Goal: Transaction & Acquisition: Obtain resource

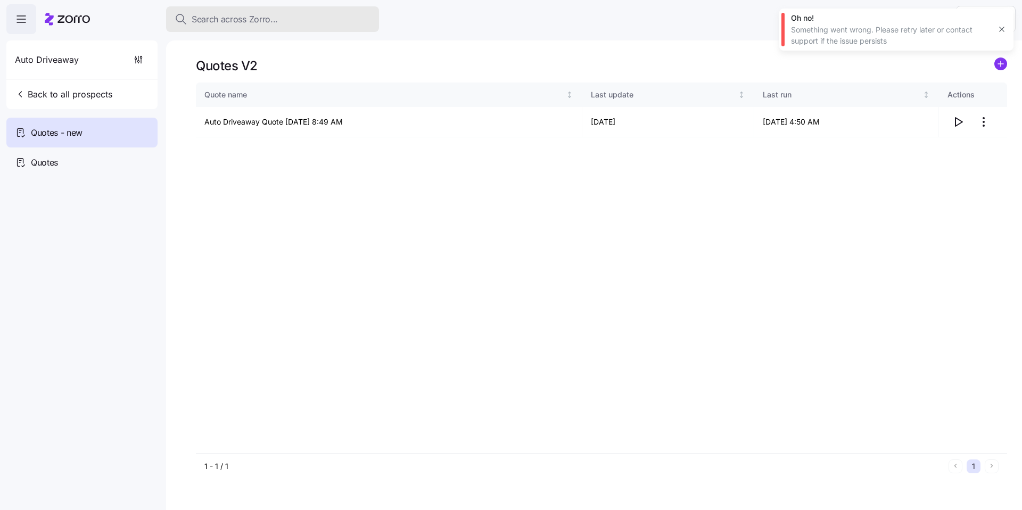
click at [241, 19] on span "Search across Zorro..." at bounding box center [235, 19] width 86 height 13
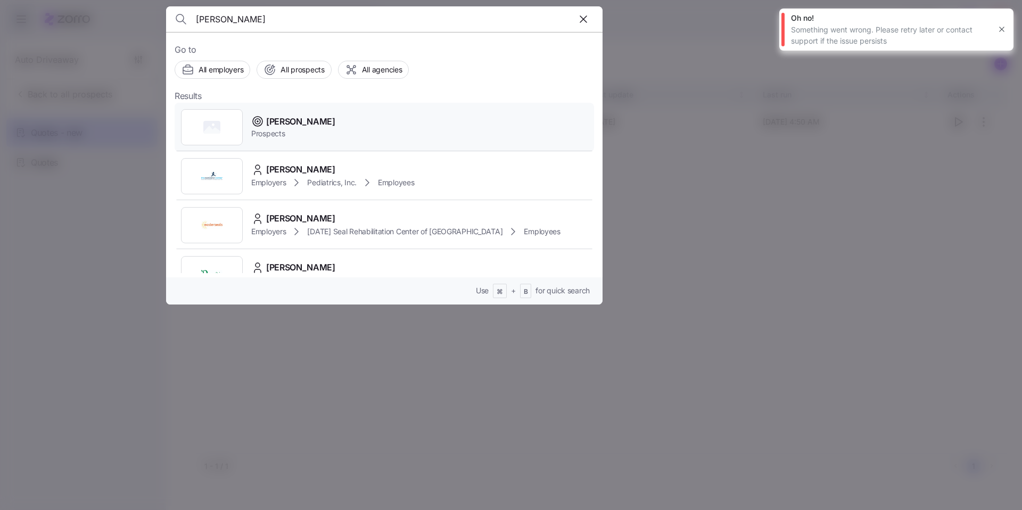
type input "davis malm"
click at [342, 127] on div "[PERSON_NAME] Prospects" at bounding box center [384, 127] width 419 height 49
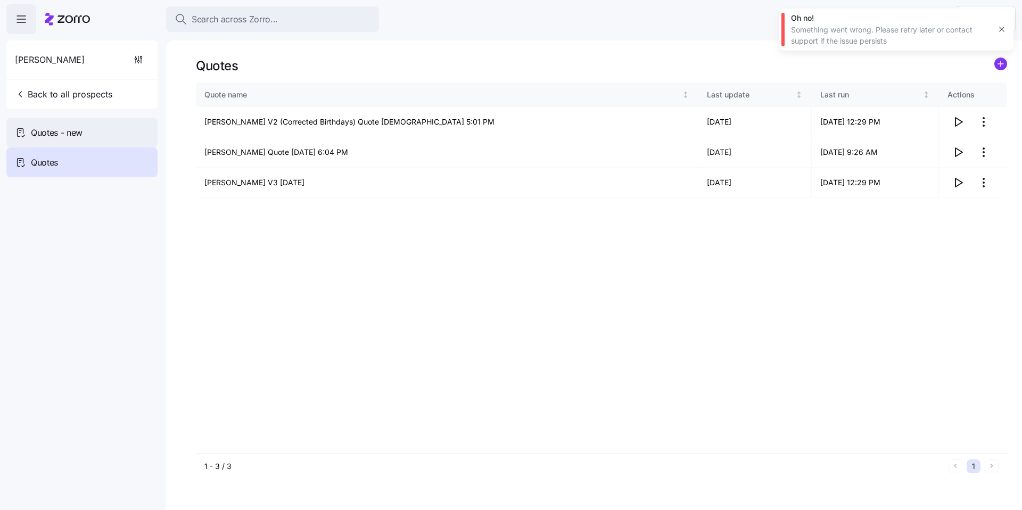
click at [88, 128] on div "Quotes - new" at bounding box center [81, 133] width 151 height 30
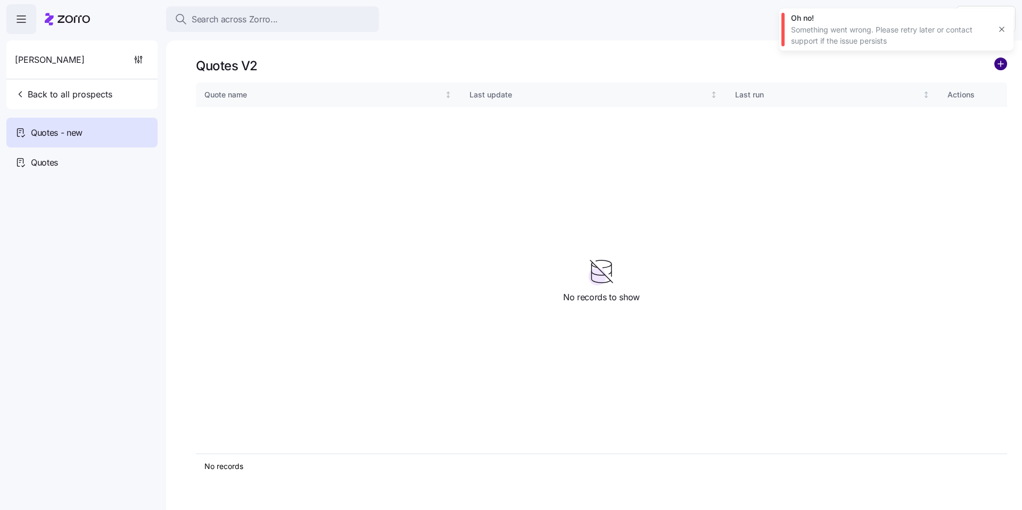
click at [998, 67] on circle "add icon" at bounding box center [1000, 64] width 12 height 12
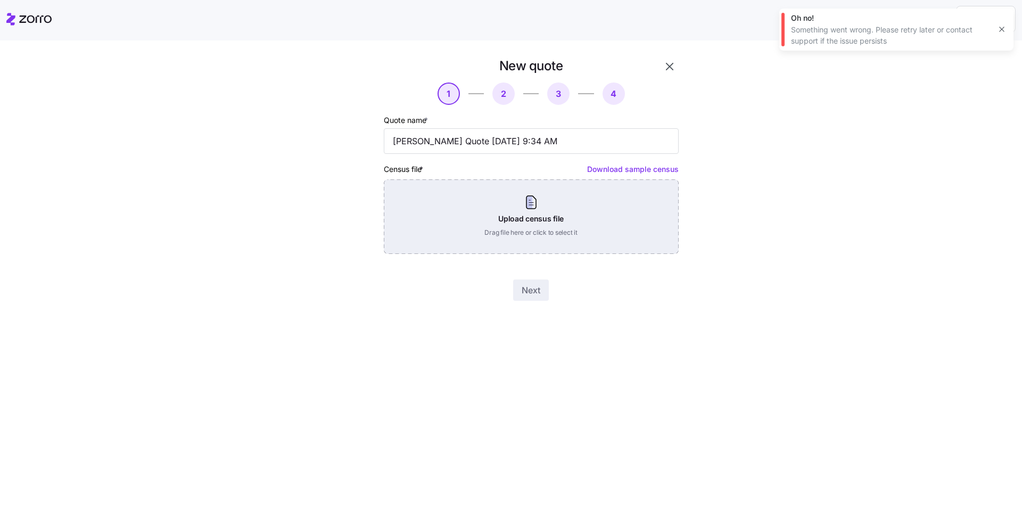
click at [578, 220] on div "Upload census file Drag file here or click to select it" at bounding box center [531, 216] width 295 height 74
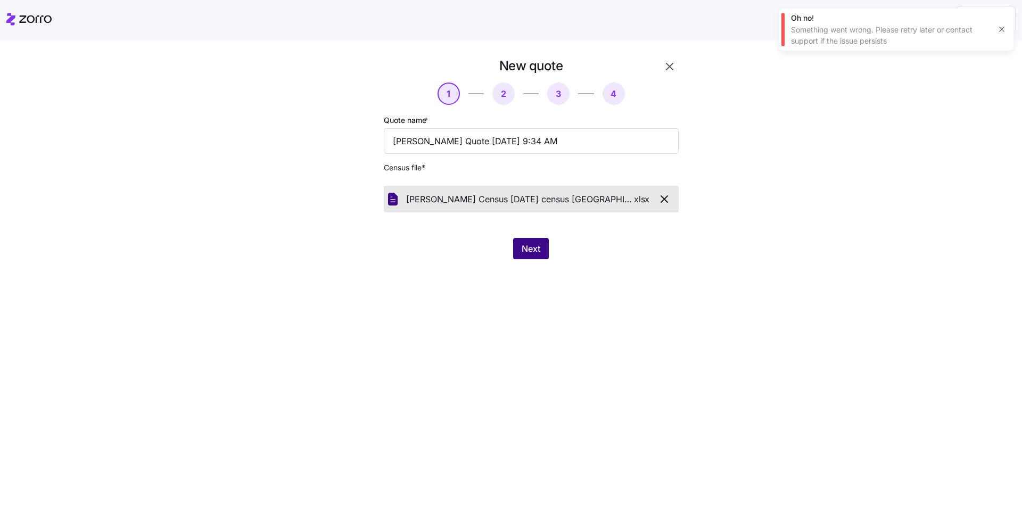
click at [535, 253] on span "Next" at bounding box center [530, 248] width 19 height 13
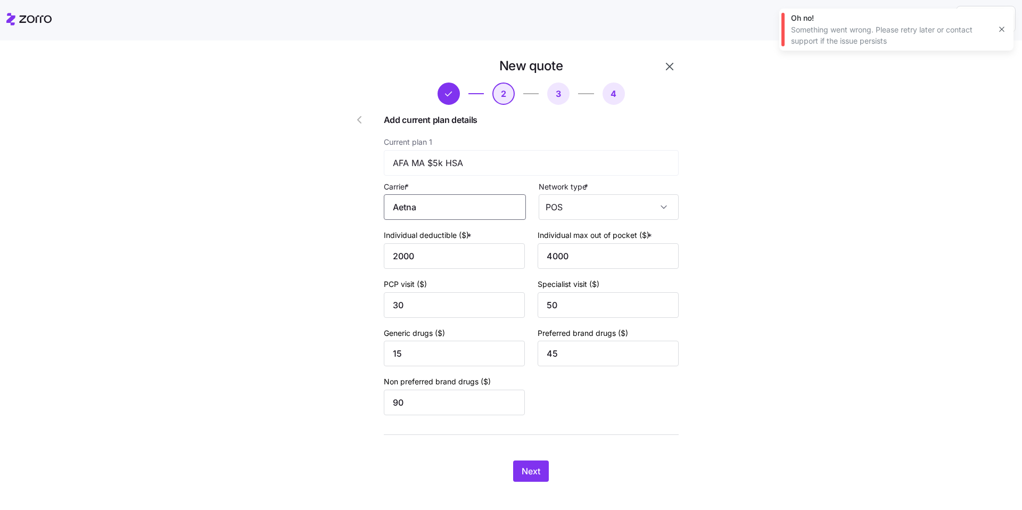
click at [439, 211] on input "Aetna" at bounding box center [455, 207] width 142 height 26
click at [439, 236] on div "Aetna" at bounding box center [452, 239] width 133 height 24
click at [538, 468] on button "Next" at bounding box center [531, 470] width 36 height 21
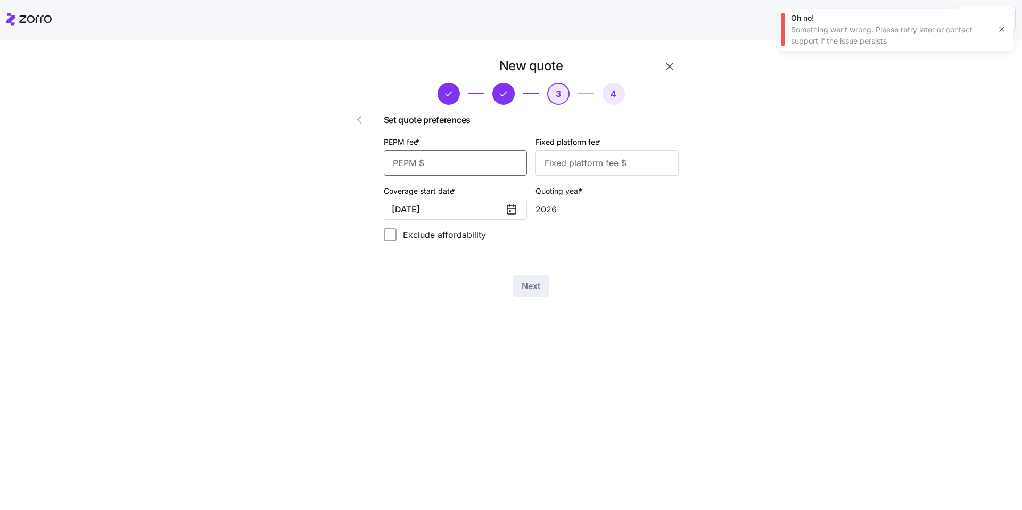
click at [451, 159] on input "PEPM fee *" at bounding box center [455, 163] width 143 height 26
type input "50"
click at [596, 164] on input "Fixed platform fee *" at bounding box center [606, 163] width 143 height 26
type input "100"
click at [543, 285] on button "Next" at bounding box center [531, 285] width 36 height 21
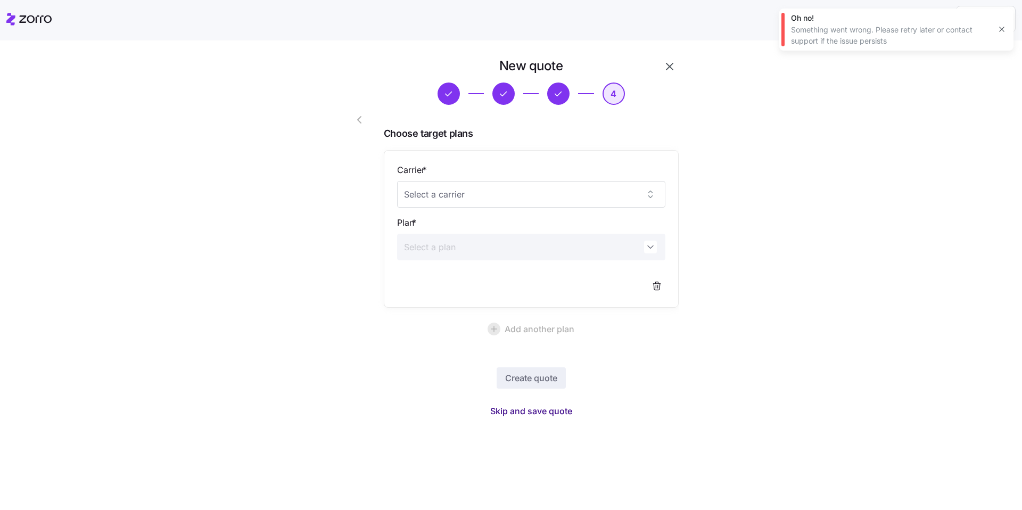
click at [540, 405] on span "Skip and save quote" at bounding box center [531, 410] width 82 height 13
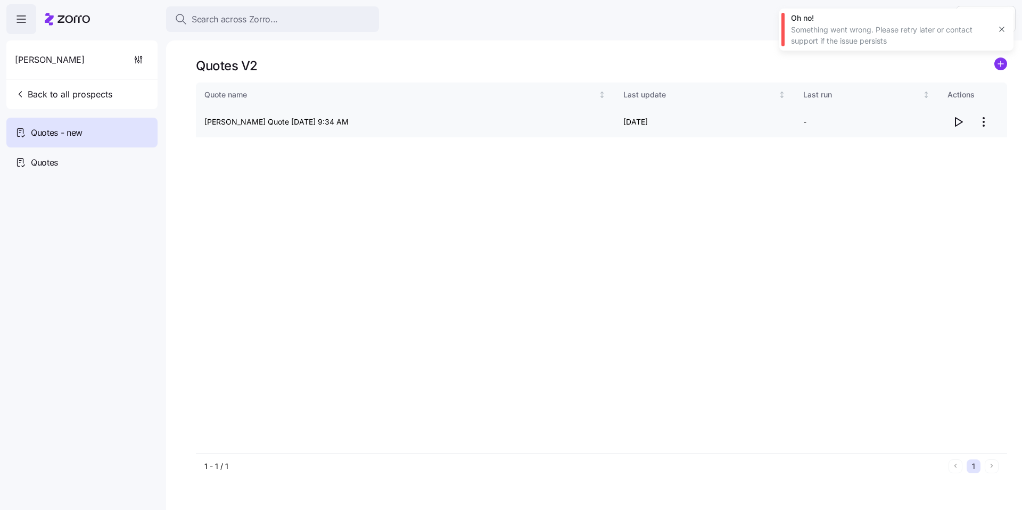
click at [958, 121] on icon "button" at bounding box center [957, 121] width 13 height 13
click at [0, 0] on body "Search across Zorro... Help Davis Malm Back to all prospects Quotes - new Quote…" at bounding box center [511, 251] width 1022 height 503
click at [987, 123] on html "Search across Zorro... Help Davis Malm Back to all prospects Quotes - new Quote…" at bounding box center [511, 251] width 1022 height 503
click at [962, 144] on div "Edit quote" at bounding box center [941, 147] width 98 height 17
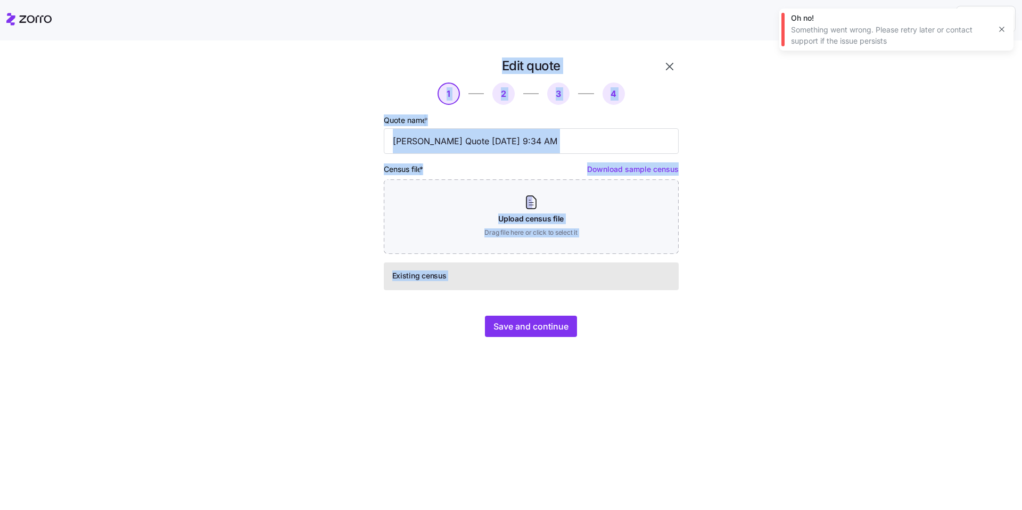
click at [761, 316] on div "Edit quote 1 2 3 4 Quote name * Davis Malm Quote 09/18/2025 9:34 AM Census file…" at bounding box center [518, 203] width 977 height 292
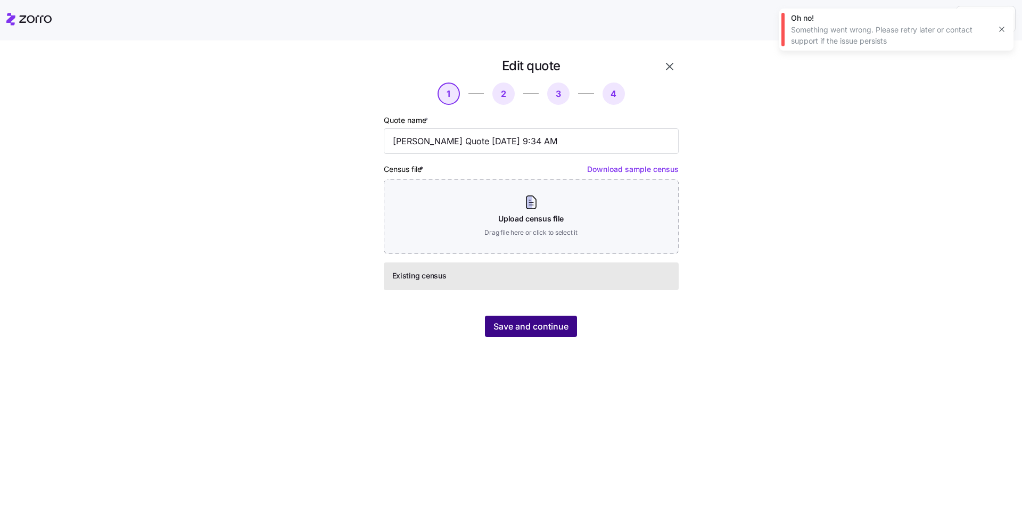
click at [553, 333] on button "Save and continue" at bounding box center [531, 326] width 92 height 21
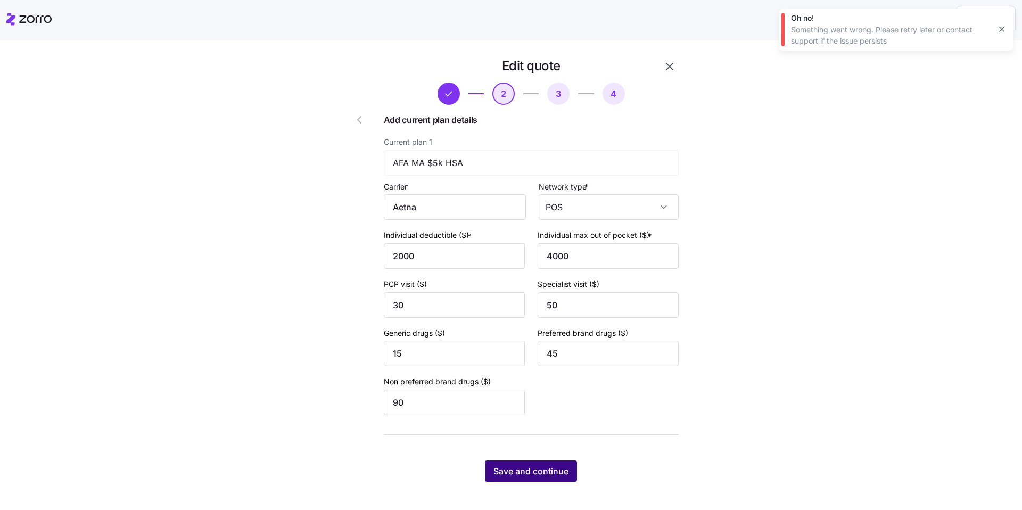
click at [529, 469] on span "Save and continue" at bounding box center [530, 470] width 75 height 13
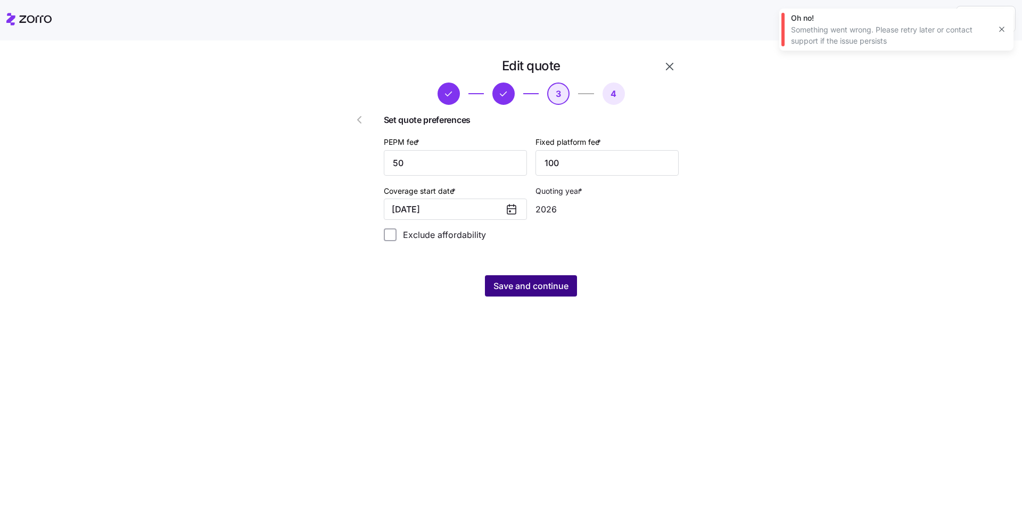
click at [556, 287] on span "Save and continue" at bounding box center [530, 285] width 75 height 13
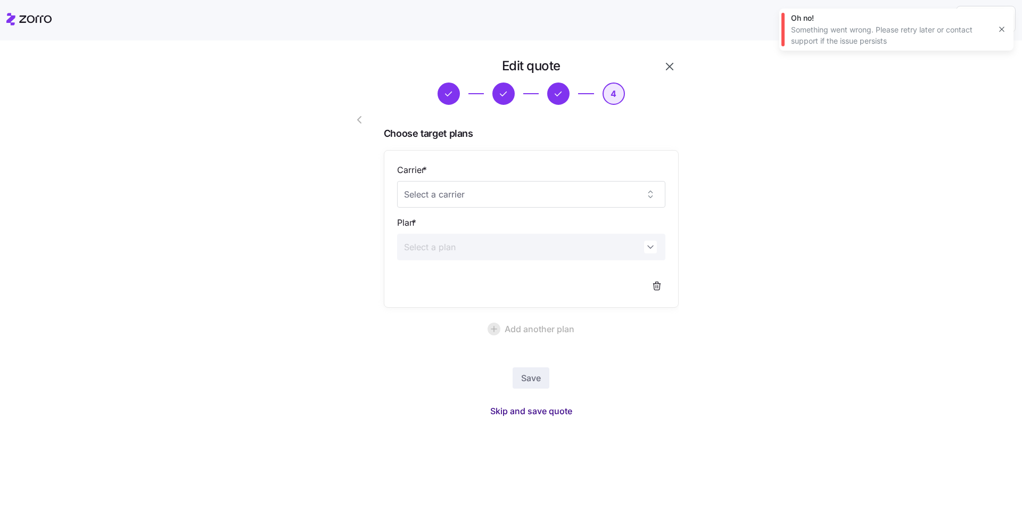
click at [537, 407] on span "Skip and save quote" at bounding box center [531, 410] width 82 height 13
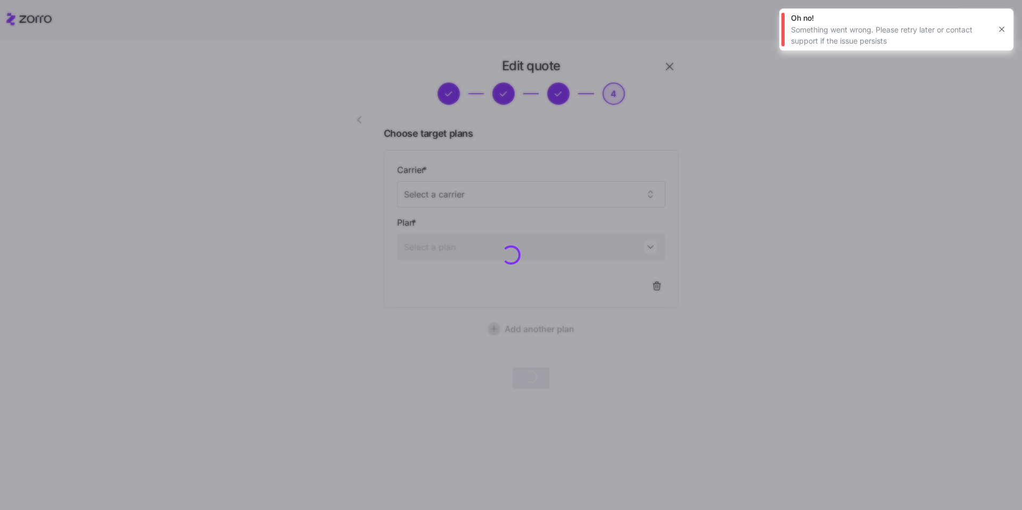
click at [610, 179] on div at bounding box center [511, 255] width 1022 height 510
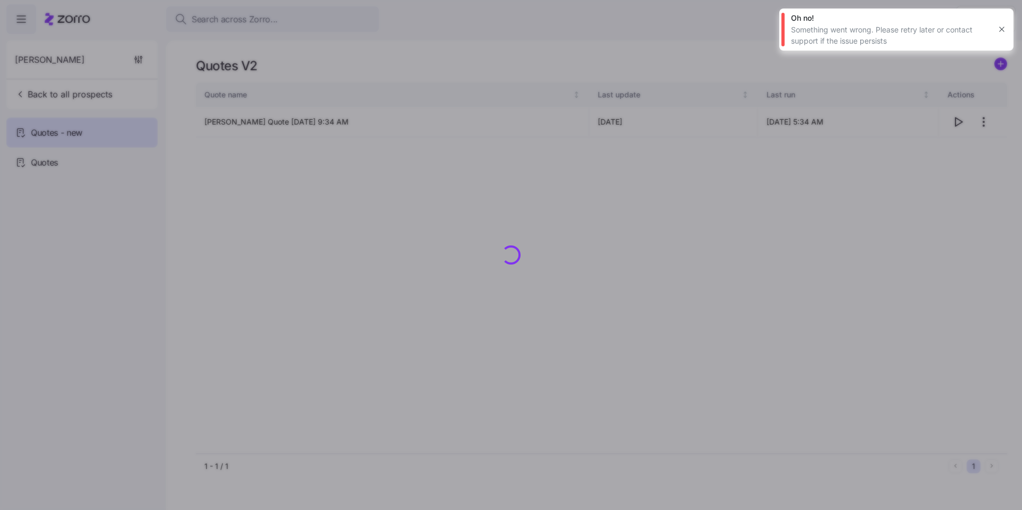
click at [1000, 27] on icon "button" at bounding box center [1001, 29] width 9 height 9
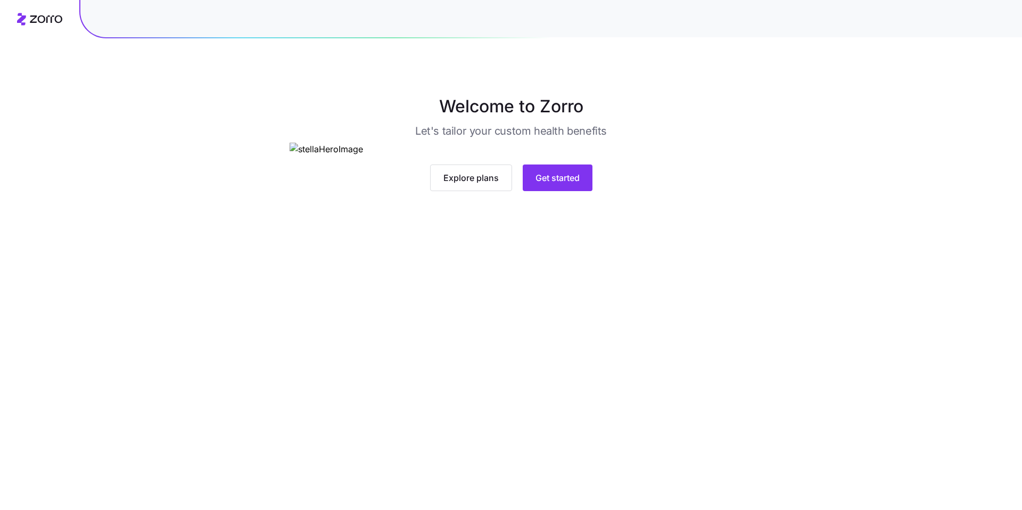
click at [568, 156] on img at bounding box center [510, 149] width 443 height 13
click at [575, 191] on button "Get started" at bounding box center [557, 177] width 70 height 27
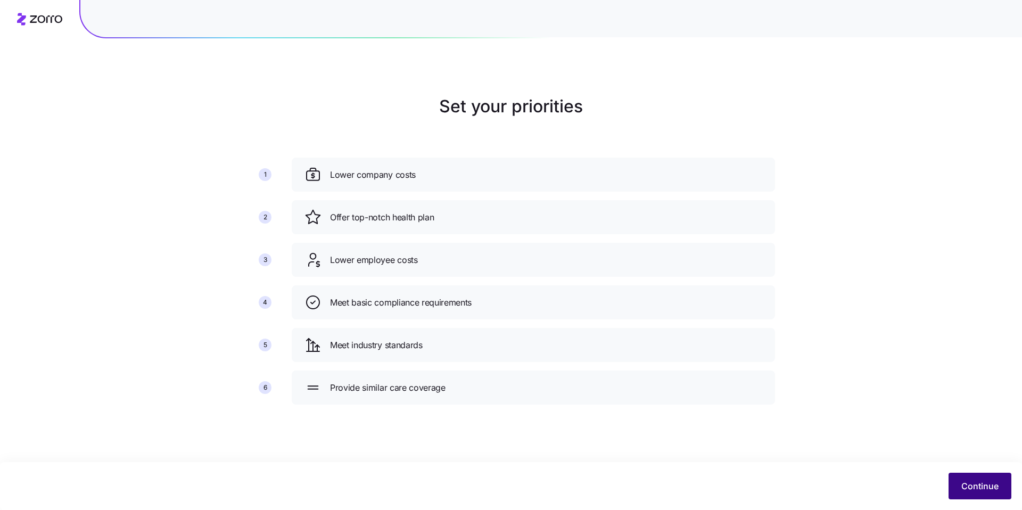
click at [989, 491] on span "Continue" at bounding box center [979, 485] width 37 height 13
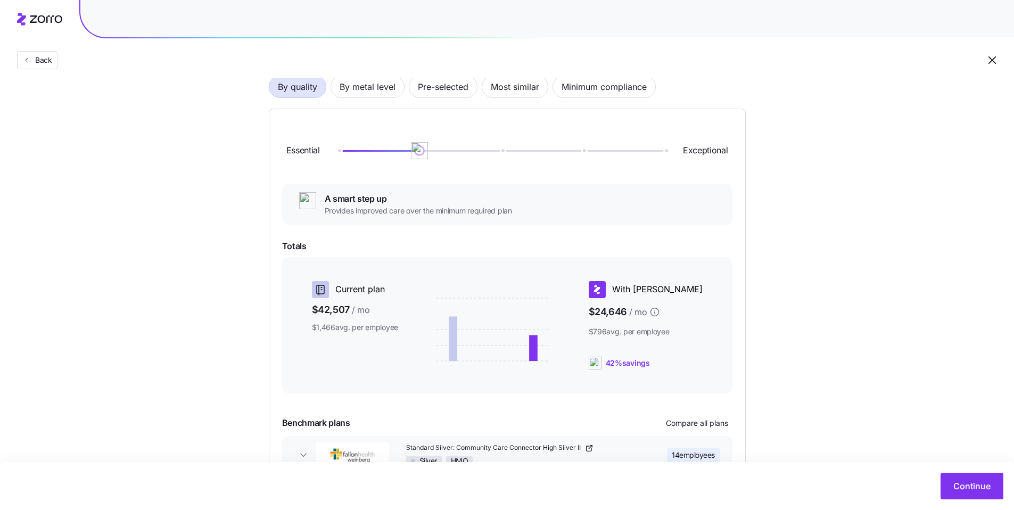
scroll to position [72, 0]
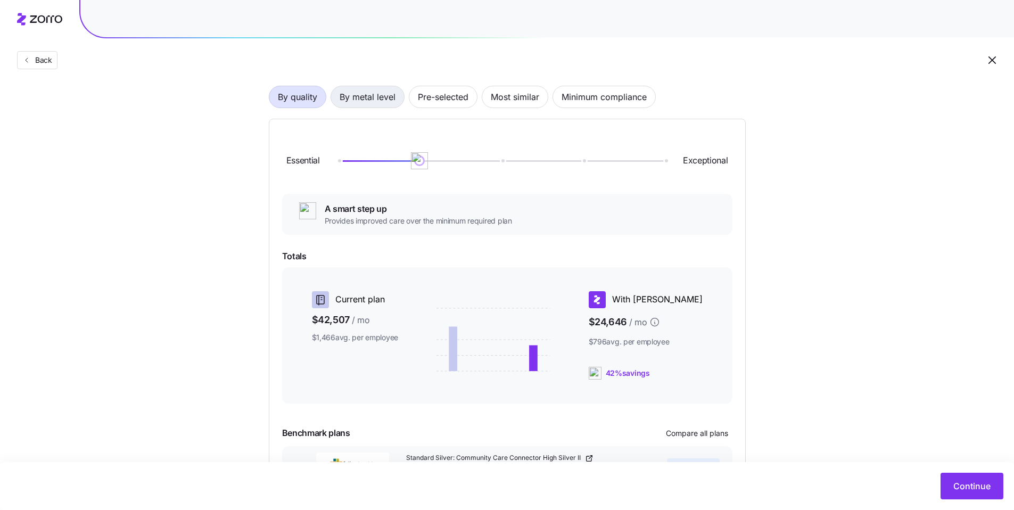
click at [351, 103] on span "By metal level" at bounding box center [367, 96] width 56 height 21
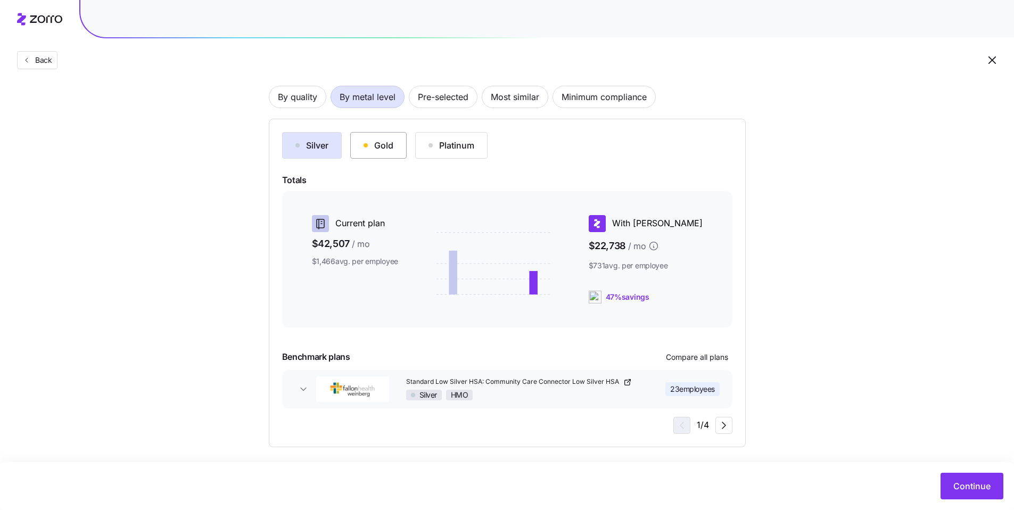
click at [378, 137] on button "Gold" at bounding box center [378, 145] width 56 height 27
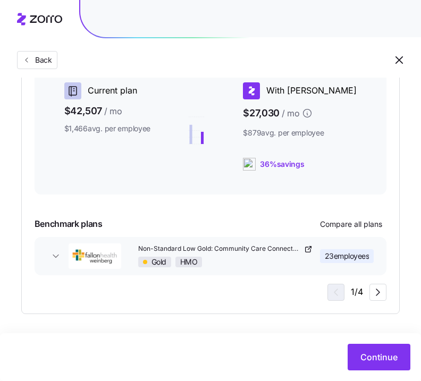
scroll to position [205, 0]
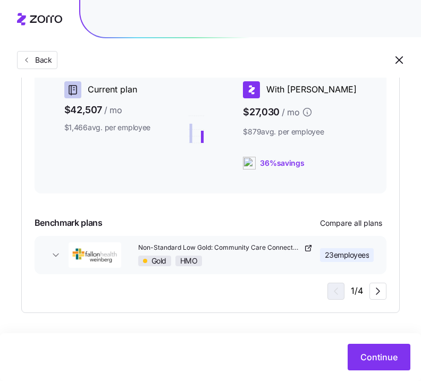
click at [287, 268] on button "Non-Standard Low Gold: Community Care Connector Low Gold Gold HMO 23 employees" at bounding box center [211, 255] width 353 height 38
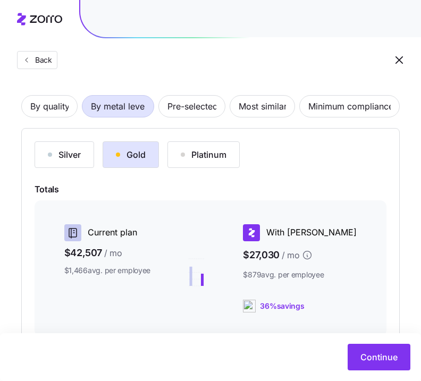
scroll to position [0, 0]
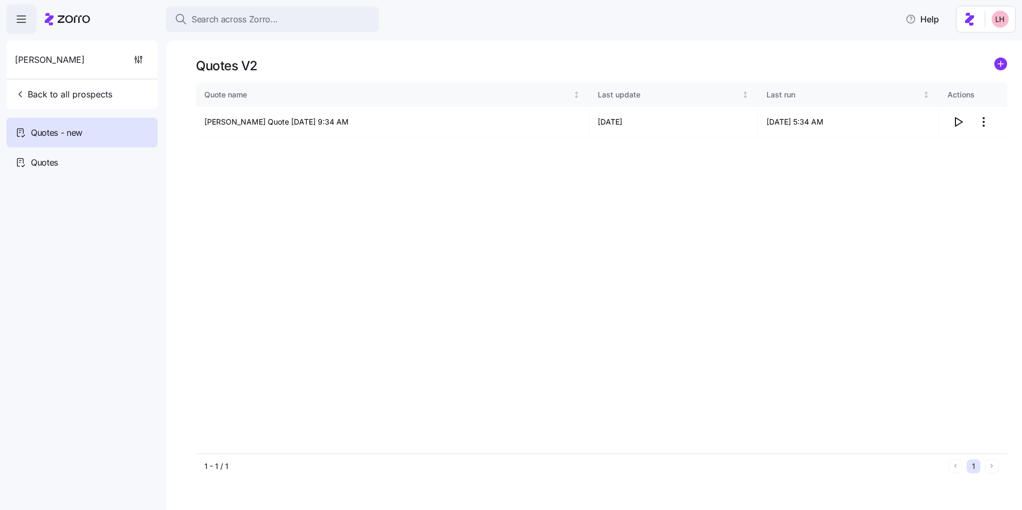
click at [985, 123] on html "Search across Zorro... Help Davis Malm Back to all prospects Quotes - new Quote…" at bounding box center [511, 251] width 1022 height 503
click at [943, 146] on div "Edit quote" at bounding box center [941, 147] width 98 height 17
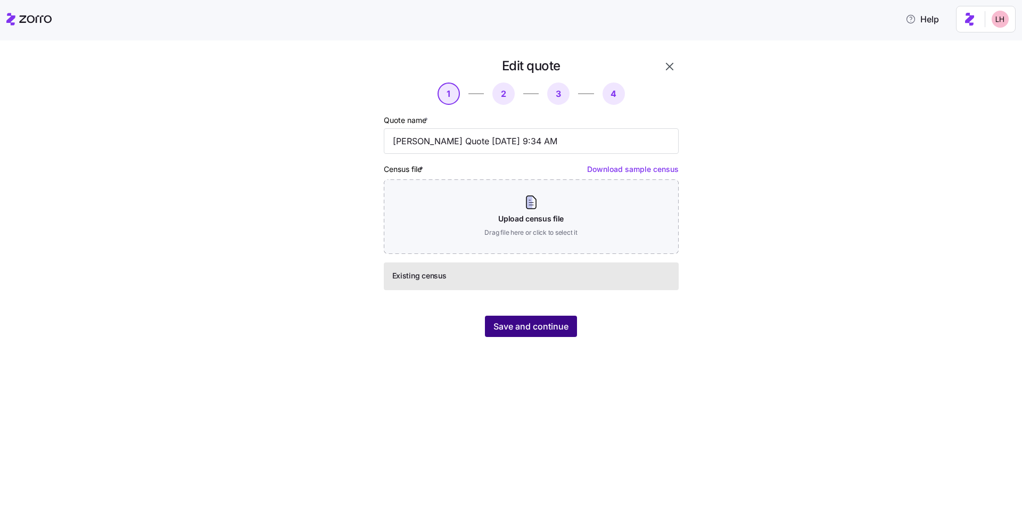
click at [566, 323] on span "Save and continue" at bounding box center [530, 326] width 75 height 13
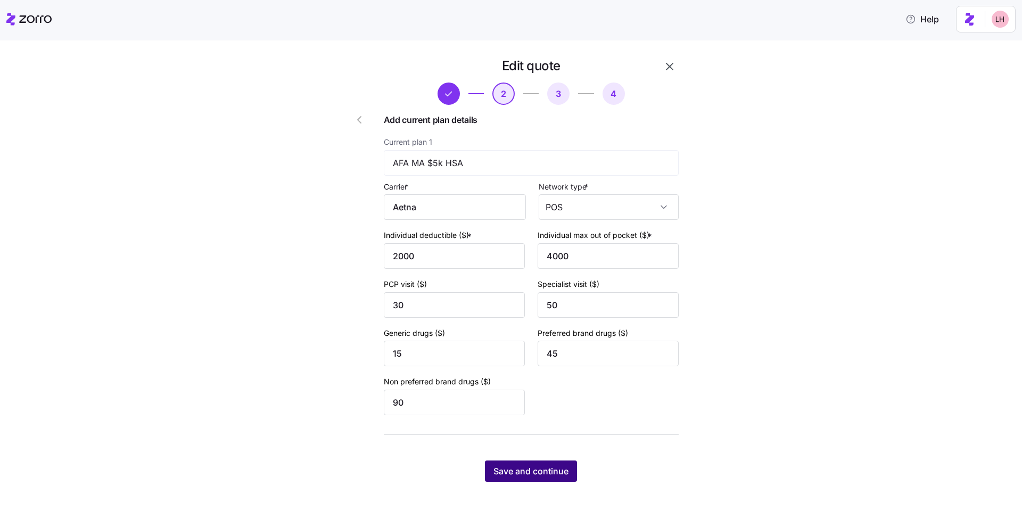
click at [555, 469] on span "Save and continue" at bounding box center [530, 470] width 75 height 13
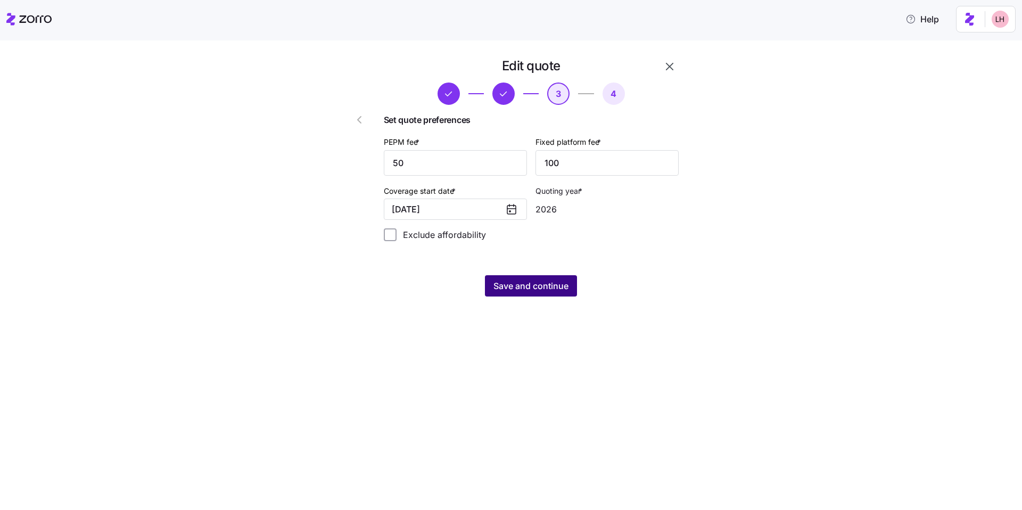
click at [544, 289] on span "Save and continue" at bounding box center [530, 285] width 75 height 13
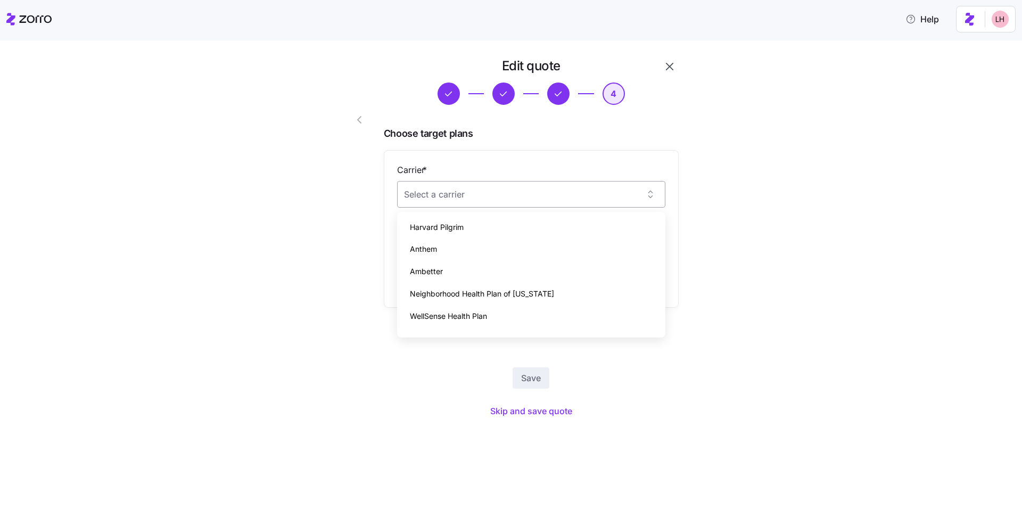
click at [507, 198] on input "Carrier *" at bounding box center [531, 194] width 268 height 27
click at [493, 230] on div "Harvard Pilgrim" at bounding box center [531, 227] width 260 height 22
type input "Harvard Pilgrim"
click at [488, 248] on input "Plan *" at bounding box center [531, 247] width 268 height 27
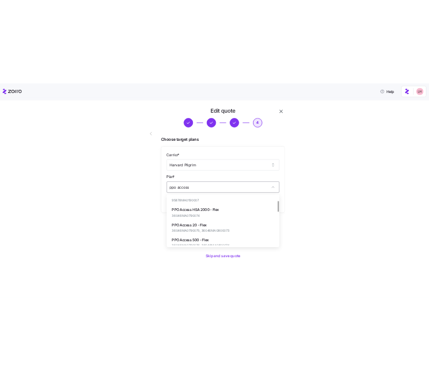
scroll to position [53, 0]
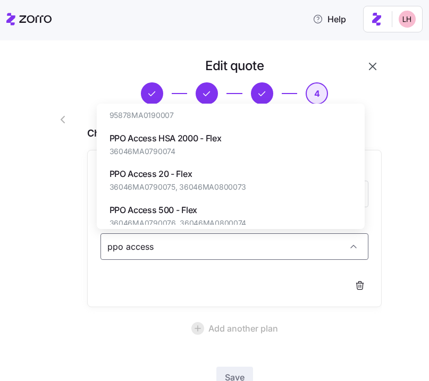
type input "ppo access"
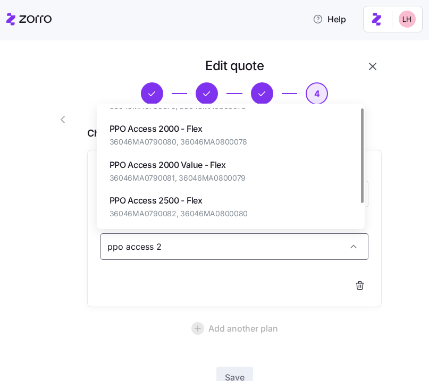
scroll to position [0, 0]
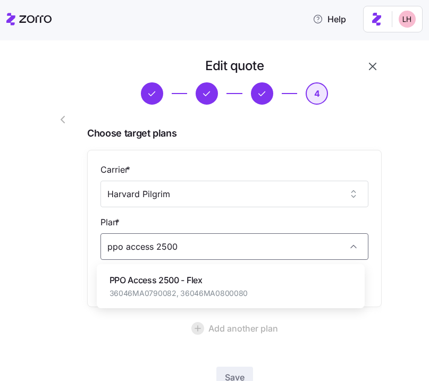
click at [196, 275] on span "PPO Access 2500 - Flex" at bounding box center [179, 280] width 139 height 13
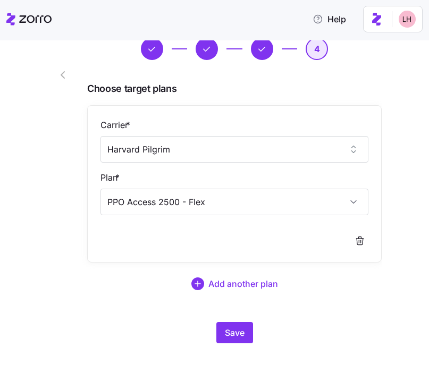
scroll to position [45, 0]
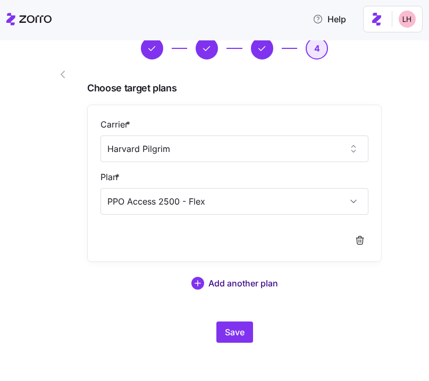
type input "PPO Access 2500 - Flex"
click at [233, 283] on span "Add another plan" at bounding box center [244, 283] width 70 height 13
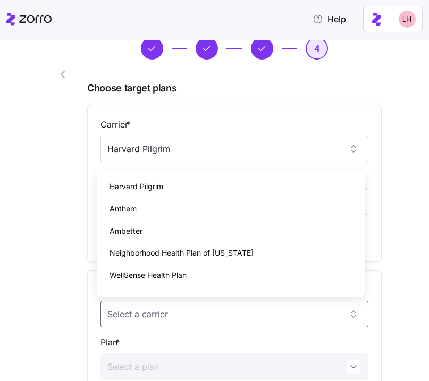
scroll to position [124, 0]
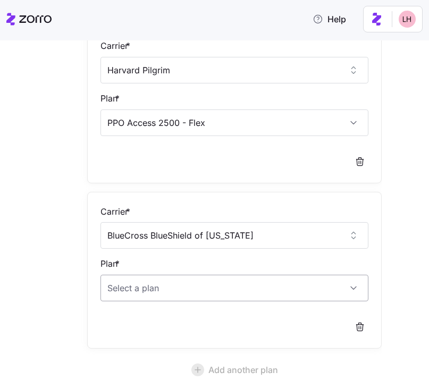
type input "BlueCross BlueShield of Rhode Island"
click at [304, 295] on input "Plan *" at bounding box center [235, 288] width 268 height 27
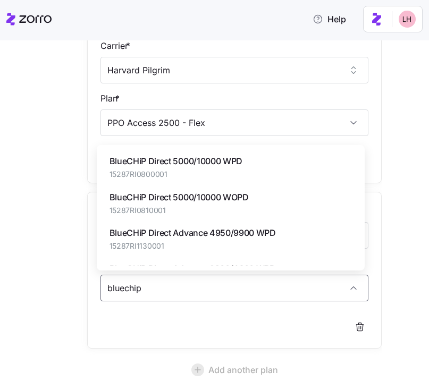
type input "bluechip"
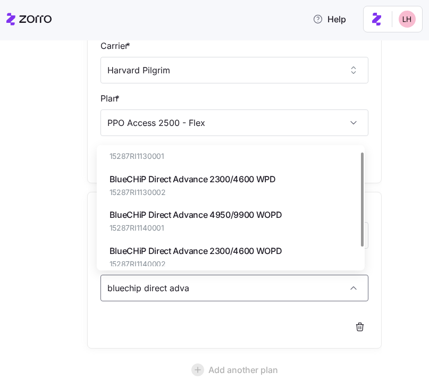
scroll to position [27, 0]
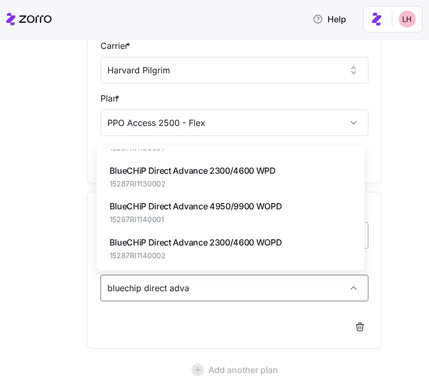
click at [263, 245] on span "BlueCHiP Direct Advance 2300/4600 WOPD" at bounding box center [196, 242] width 173 height 13
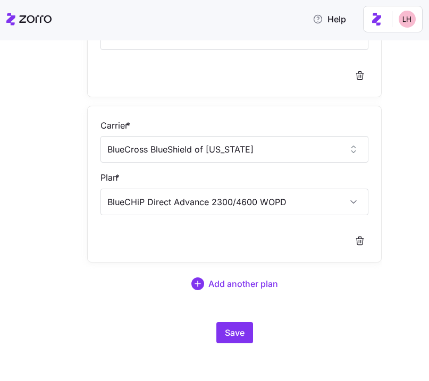
scroll to position [211, 0]
type input "BlueCHiP Direct Advance 2300/4600 WOPD"
click at [250, 280] on span "Add another plan" at bounding box center [244, 283] width 70 height 13
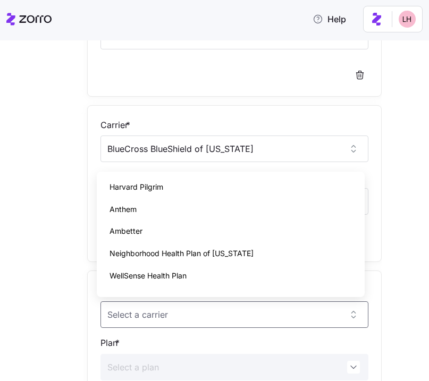
click at [156, 222] on div "Ambetter" at bounding box center [231, 231] width 260 height 22
type input "Ambetter"
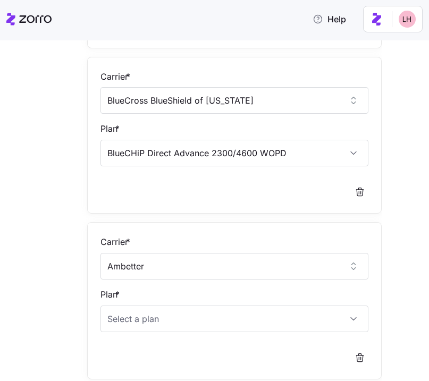
scroll to position [310, 0]
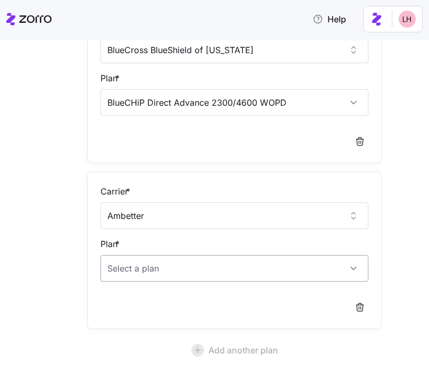
click at [167, 276] on input "Plan *" at bounding box center [235, 268] width 268 height 27
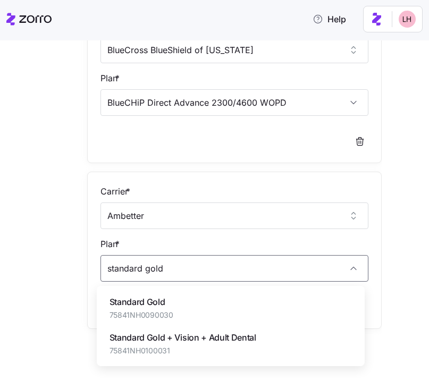
click at [165, 298] on span "Standard Gold" at bounding box center [142, 302] width 64 height 13
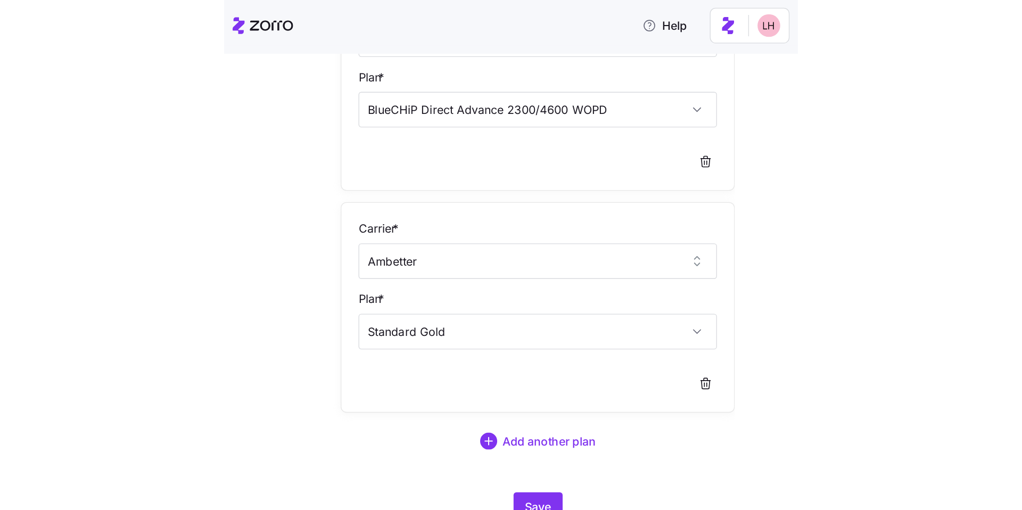
scroll to position [184, 0]
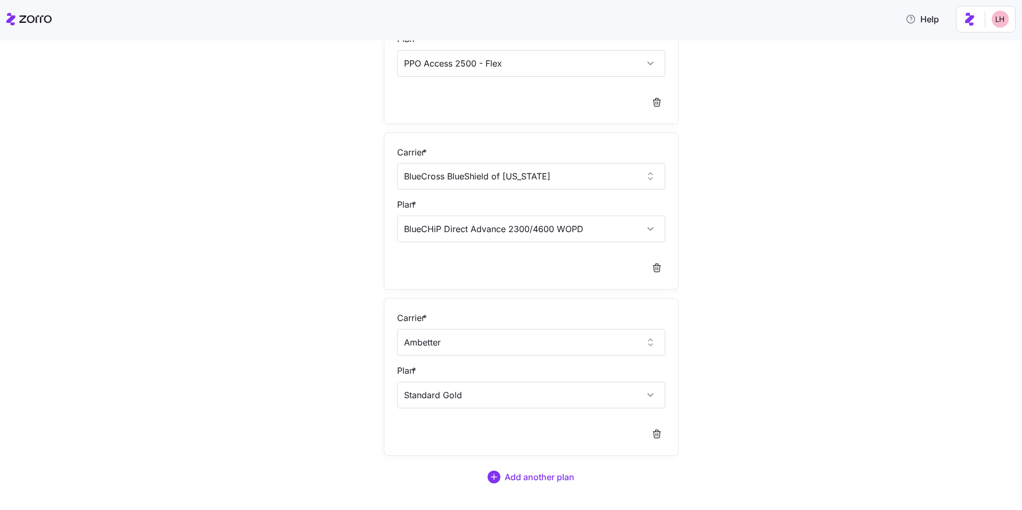
type input "Standard Gold"
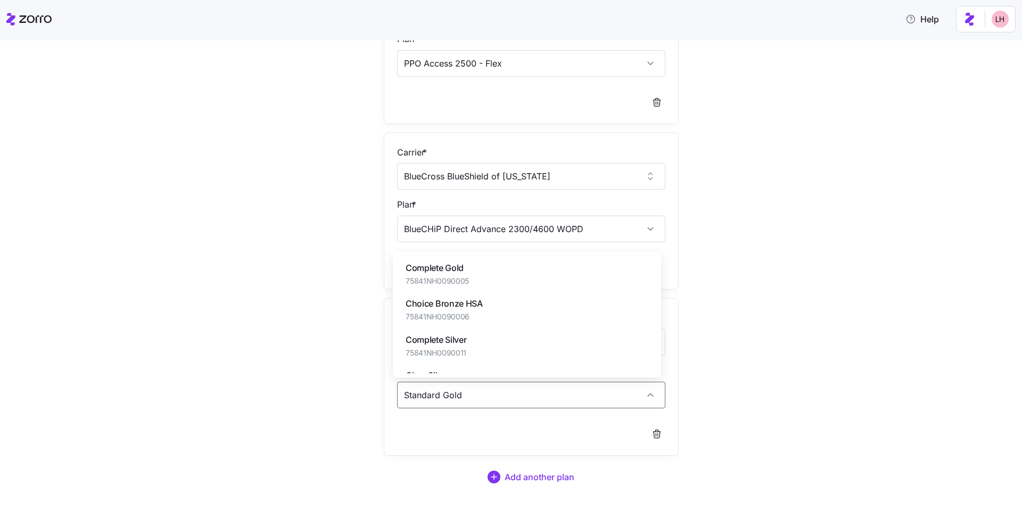
scroll to position [206, 0]
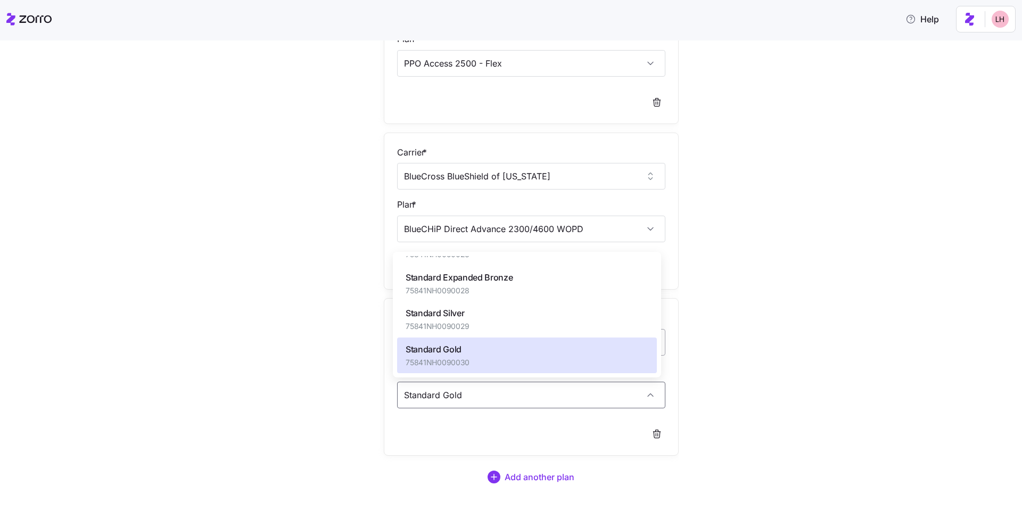
click at [516, 351] on div "Standard Gold 75841NH0090030" at bounding box center [527, 355] width 260 height 36
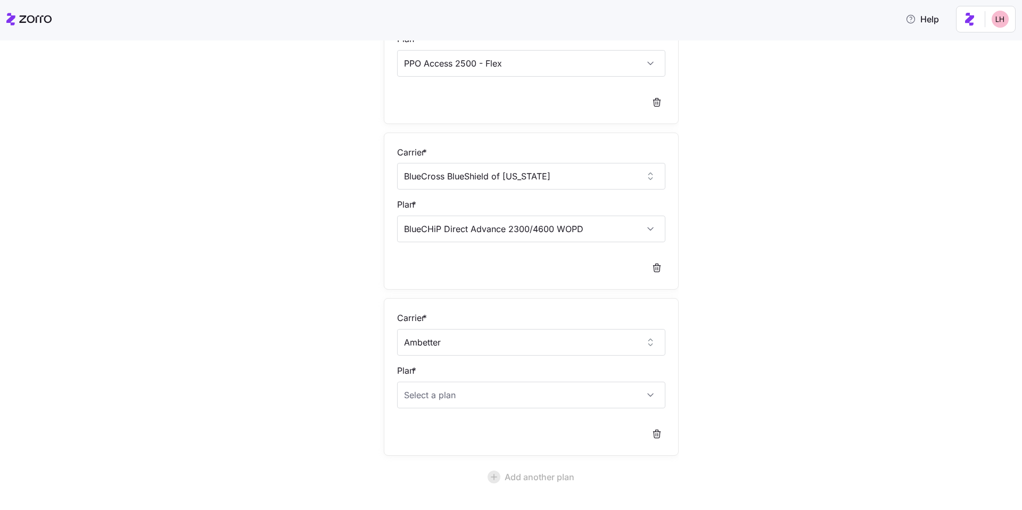
drag, startPoint x: 731, startPoint y: 343, endPoint x: 667, endPoint y: 359, distance: 65.3
click at [731, 343] on div "Edit quote 4 Choose target plans Carrier * Harvard Pilgrim Plan * PPO Access 25…" at bounding box center [518, 227] width 977 height 707
click at [589, 387] on input "Plan *" at bounding box center [531, 394] width 268 height 27
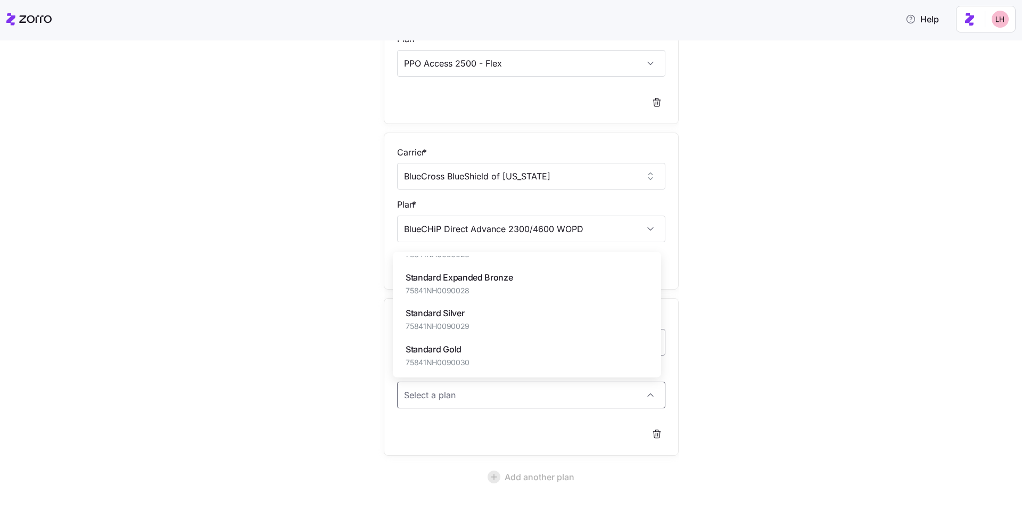
click at [482, 355] on div "Standard Gold 75841NH0090030" at bounding box center [527, 355] width 260 height 36
type input "Standard Gold"
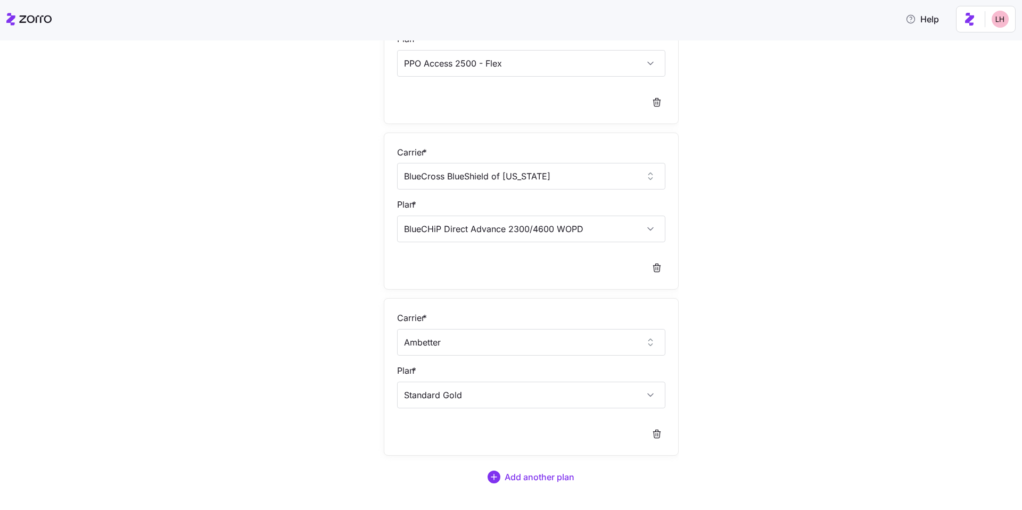
click at [837, 404] on div "Edit quote 4 Choose target plans Carrier * Harvard Pilgrim Plan * PPO Access 25…" at bounding box center [518, 211] width 977 height 675
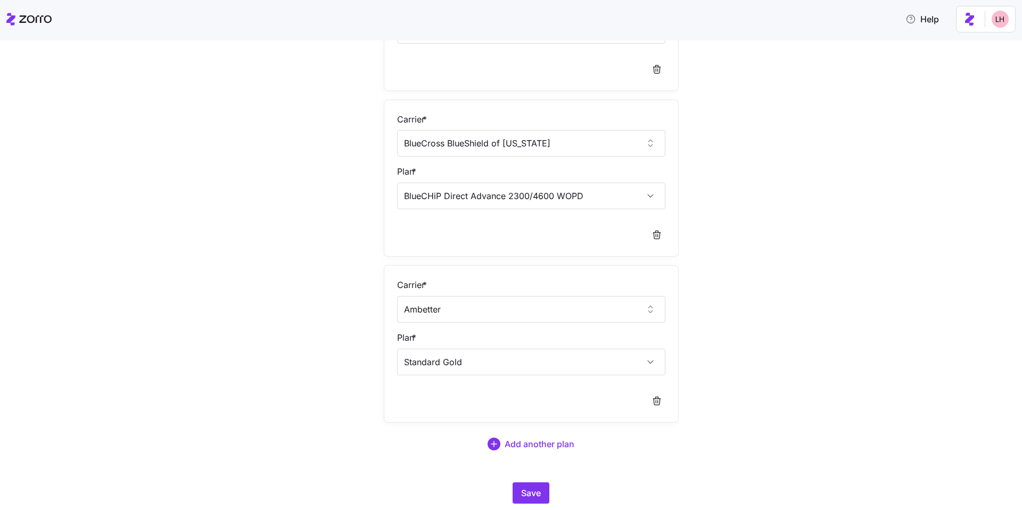
scroll to position [248, 0]
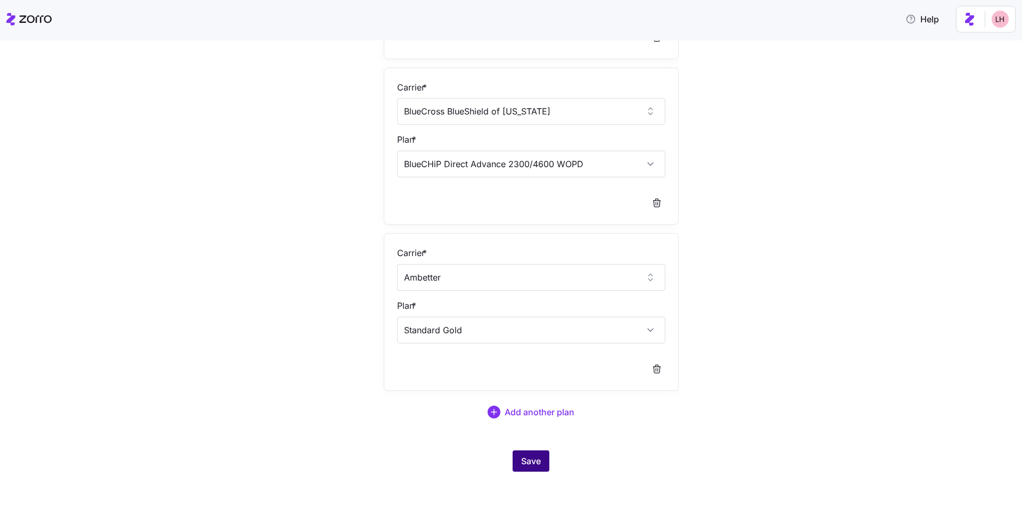
click at [536, 464] on span "Save" at bounding box center [531, 460] width 20 height 13
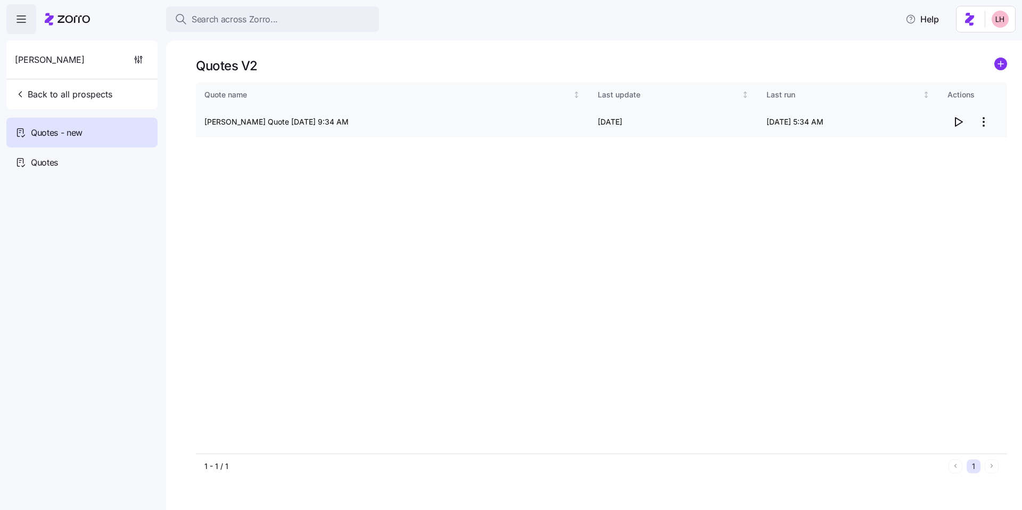
click at [959, 122] on icon "button" at bounding box center [957, 121] width 13 height 13
click at [121, 149] on div "Quotes" at bounding box center [81, 162] width 151 height 30
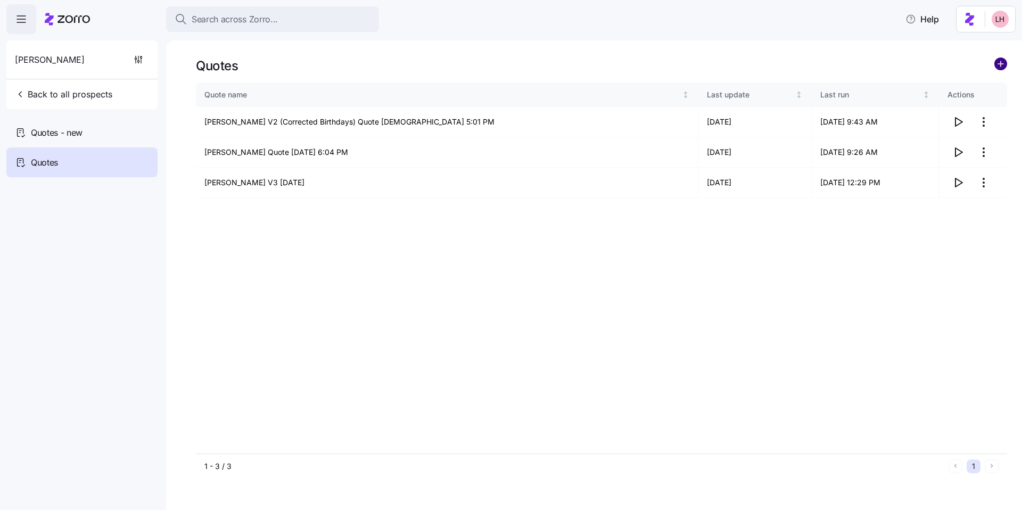
click at [1002, 62] on circle "add icon" at bounding box center [1000, 64] width 12 height 12
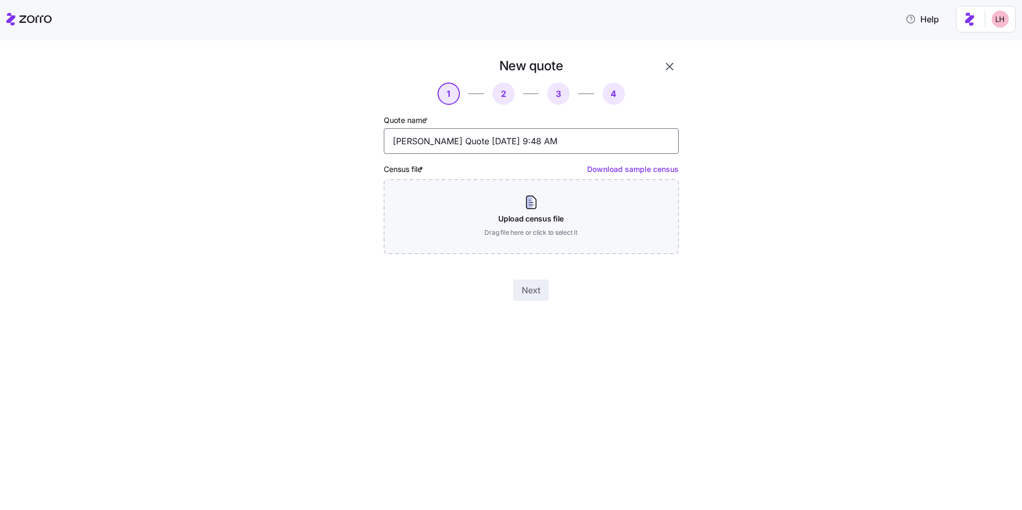
drag, startPoint x: 561, startPoint y: 145, endPoint x: 389, endPoint y: 144, distance: 171.3
click at [390, 144] on input "Davis Malm Quote 09/18/2025 9:48 AM" at bounding box center [531, 141] width 295 height 26
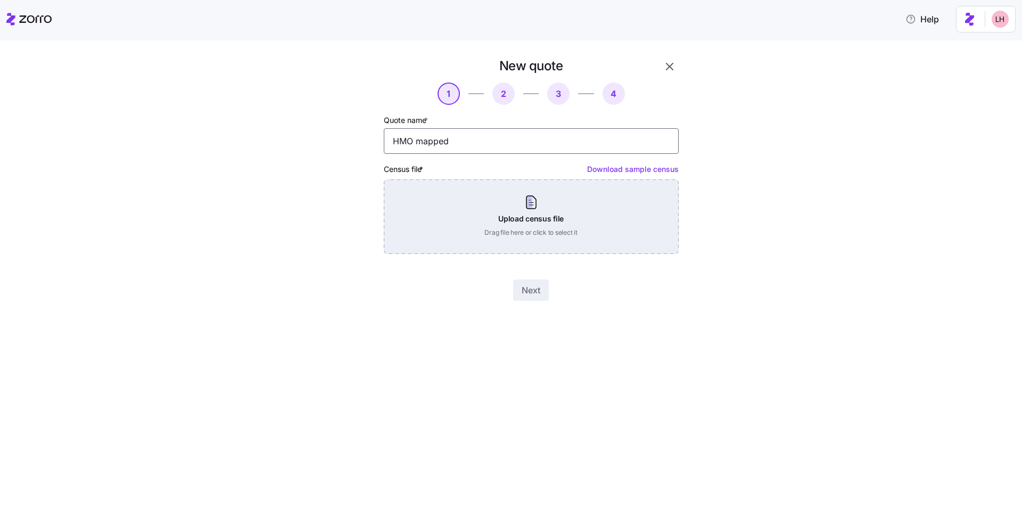
type input "HMO mapped"
click at [562, 226] on div "Upload census file Drag file here or click to select it" at bounding box center [531, 216] width 295 height 74
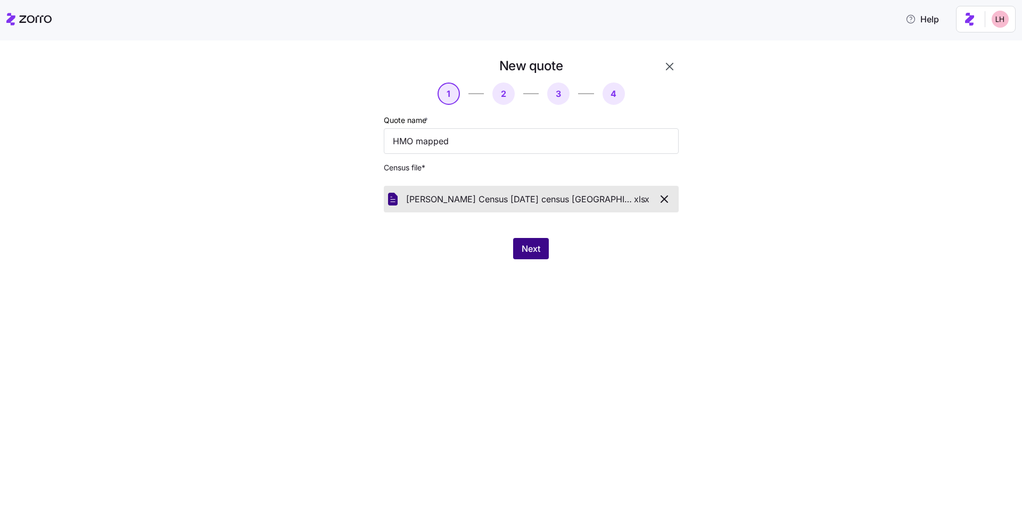
click at [547, 243] on button "Next" at bounding box center [531, 248] width 36 height 21
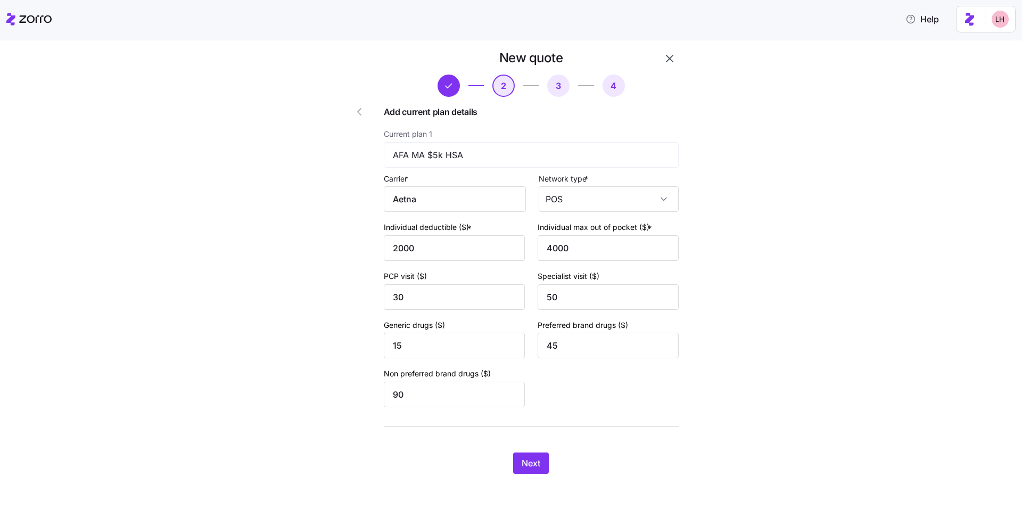
scroll to position [10, 0]
click at [530, 461] on span "Next" at bounding box center [530, 460] width 19 height 13
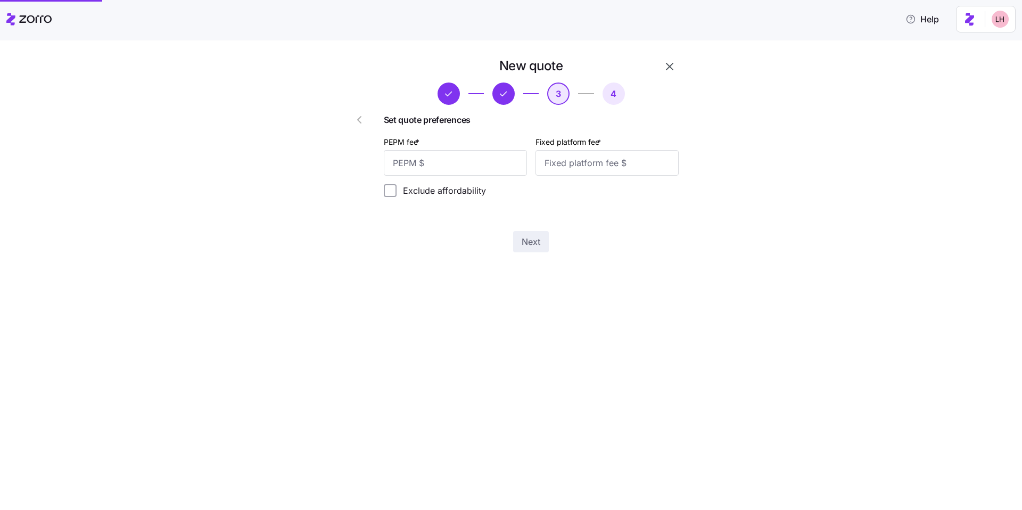
scroll to position [0, 0]
click at [472, 159] on input "PEPM fee *" at bounding box center [455, 163] width 143 height 26
type input "50"
click at [560, 168] on input "Fixed platform fee *" at bounding box center [606, 163] width 143 height 26
type input "100"
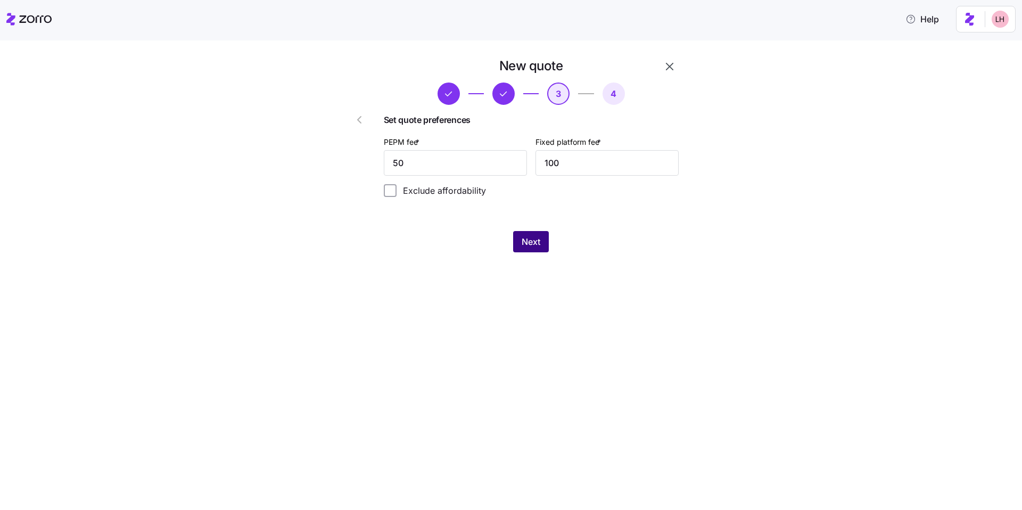
click at [523, 248] on button "Next" at bounding box center [531, 241] width 36 height 21
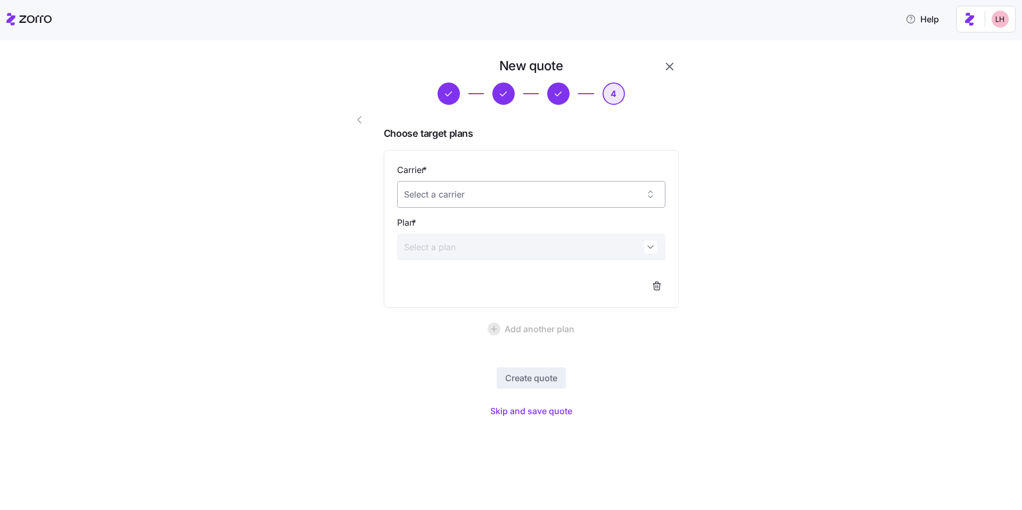
click at [562, 200] on input "Carrier *" at bounding box center [531, 194] width 268 height 27
click at [547, 223] on div "Tufts Health Plan" at bounding box center [531, 227] width 260 height 22
type input "Tufts Health Plan"
click at [496, 251] on input "Plan *" at bounding box center [531, 247] width 268 height 27
click at [515, 311] on div "Direct Gold 1600 59763MA0040019" at bounding box center [531, 322] width 260 height 36
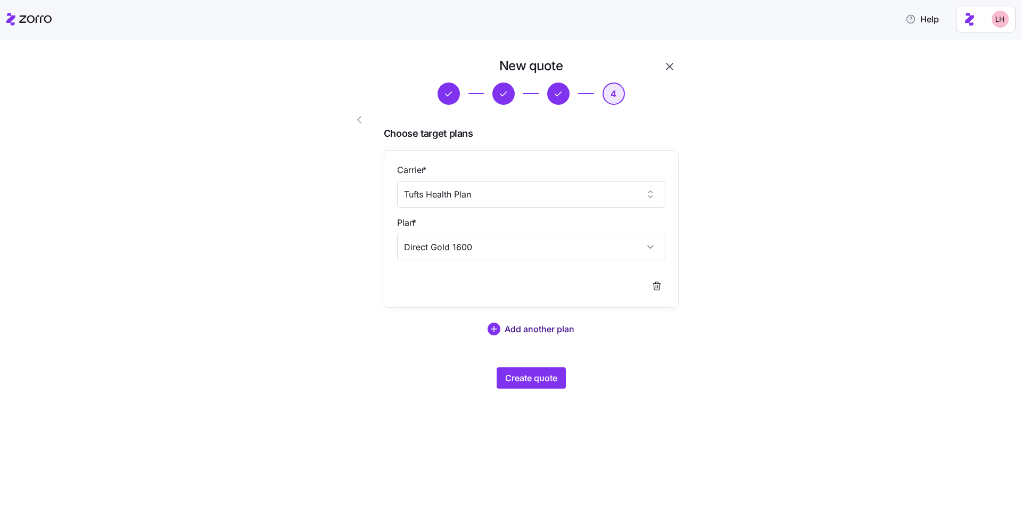
type input "Direct Gold 1600"
click at [545, 333] on span "Add another plan" at bounding box center [539, 328] width 70 height 13
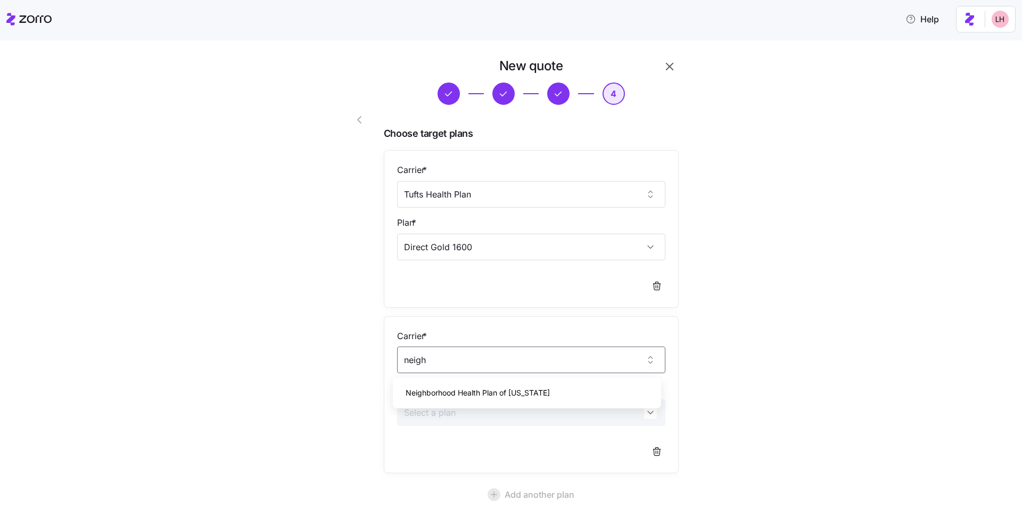
click at [536, 399] on div "Neighborhood Health Plan of Rhode Island" at bounding box center [527, 392] width 260 height 22
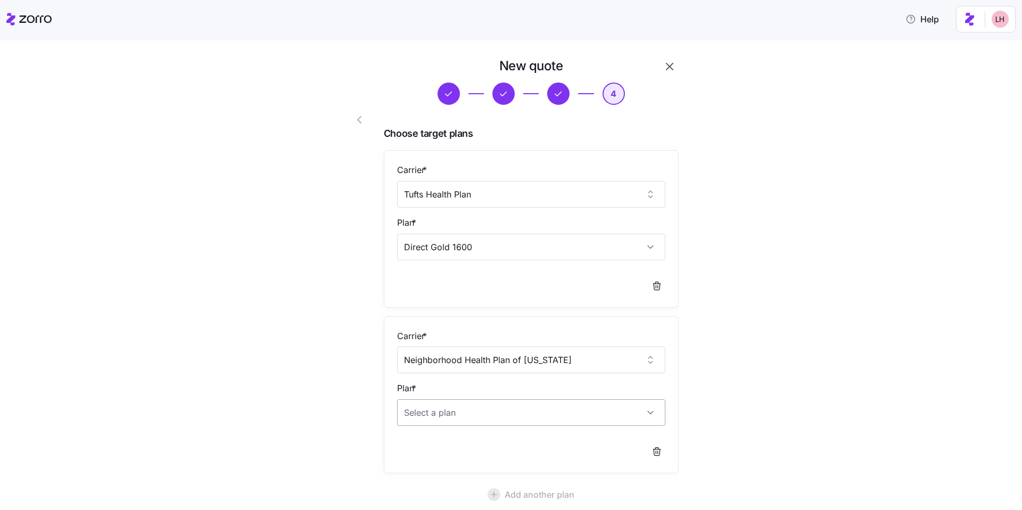
type input "Neighborhood Health Plan of Rhode Island"
click at [488, 409] on input "Plan *" at bounding box center [531, 412] width 268 height 27
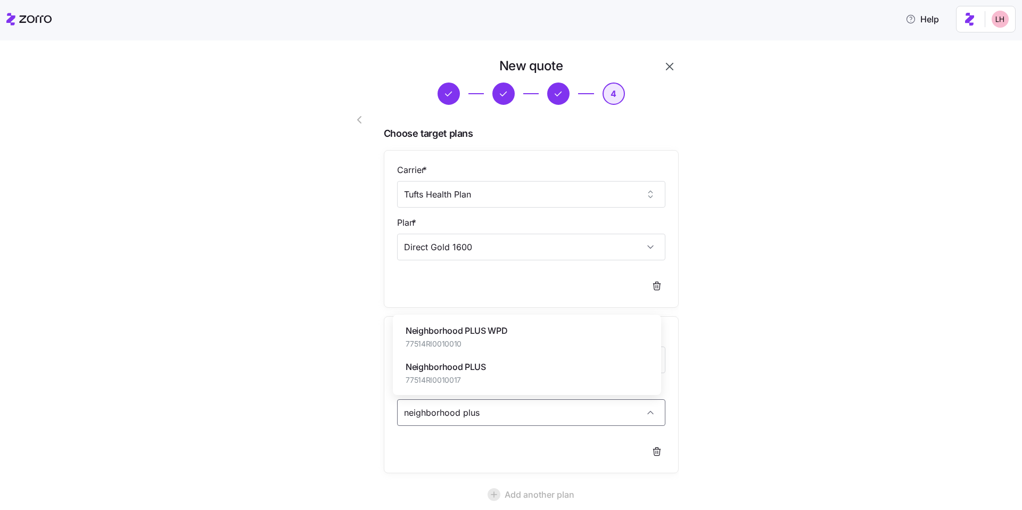
click at [518, 341] on div "Neighborhood PLUS WPD 77514RI0010010" at bounding box center [527, 337] width 260 height 36
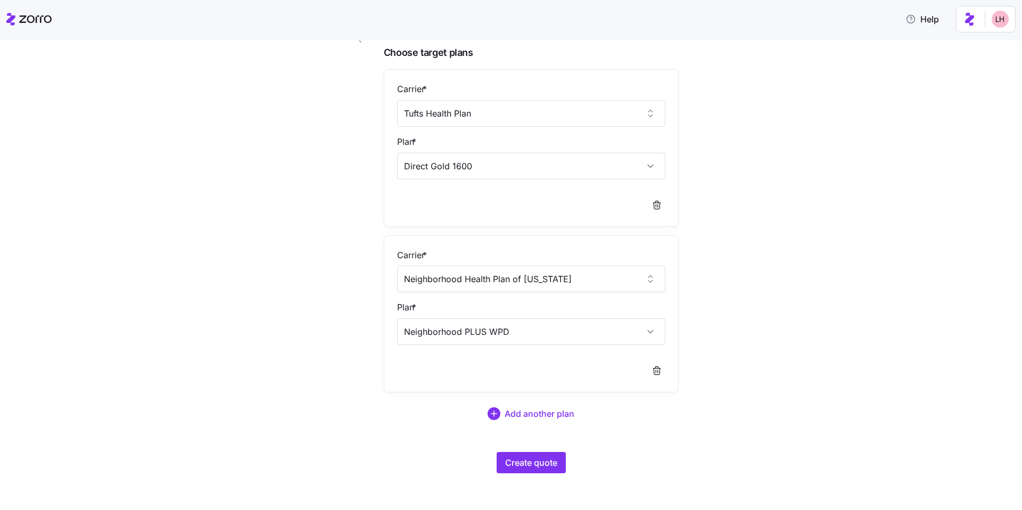
scroll to position [82, 0]
type input "Neighborhood PLUS WPD"
click at [536, 412] on span "Add another plan" at bounding box center [539, 411] width 70 height 13
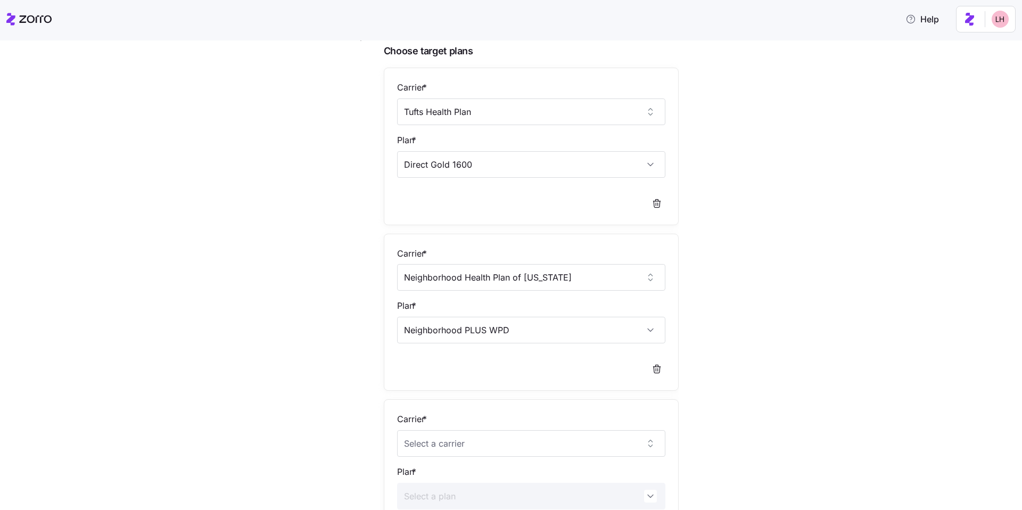
scroll to position [104, 0]
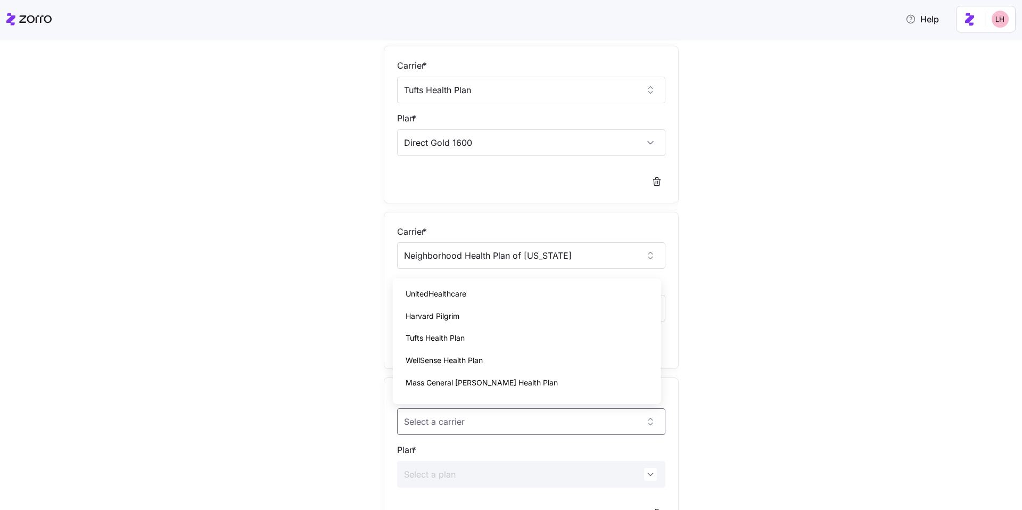
click at [467, 324] on div "Harvard Pilgrim" at bounding box center [527, 316] width 260 height 22
type input "Harvard Pilgrim"
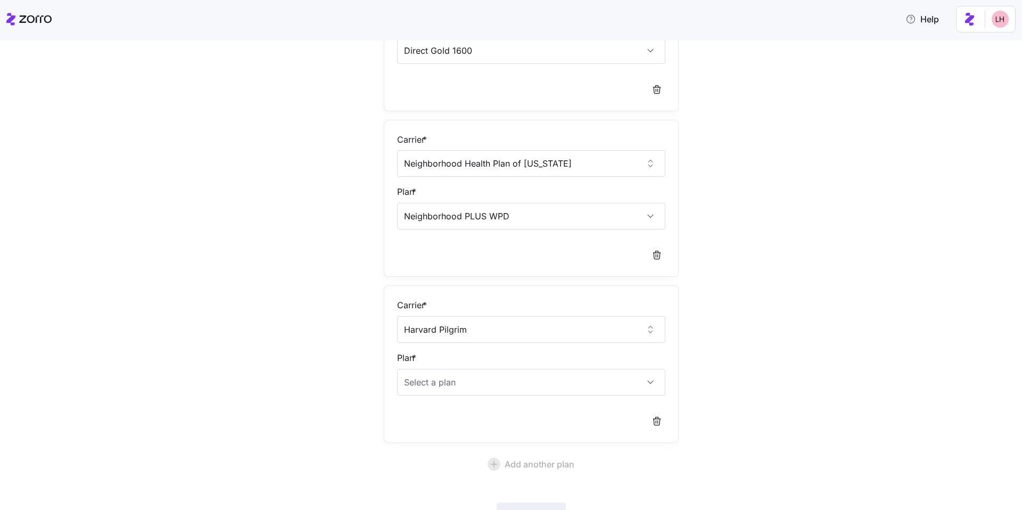
scroll to position [280, 0]
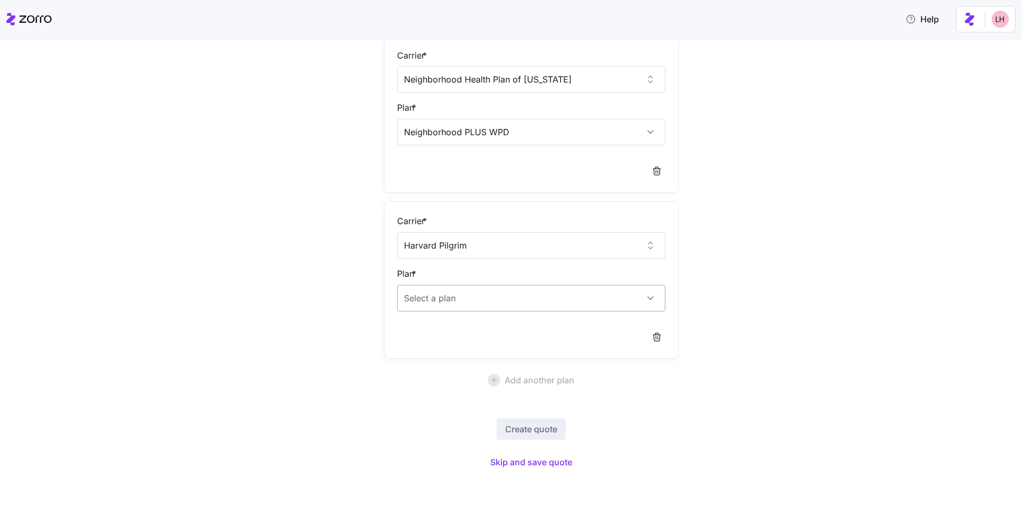
click at [476, 305] on input "Plan *" at bounding box center [531, 298] width 268 height 27
click at [512, 331] on span "NH Local HMO Gold 1500 Standard" at bounding box center [473, 331] width 136 height 13
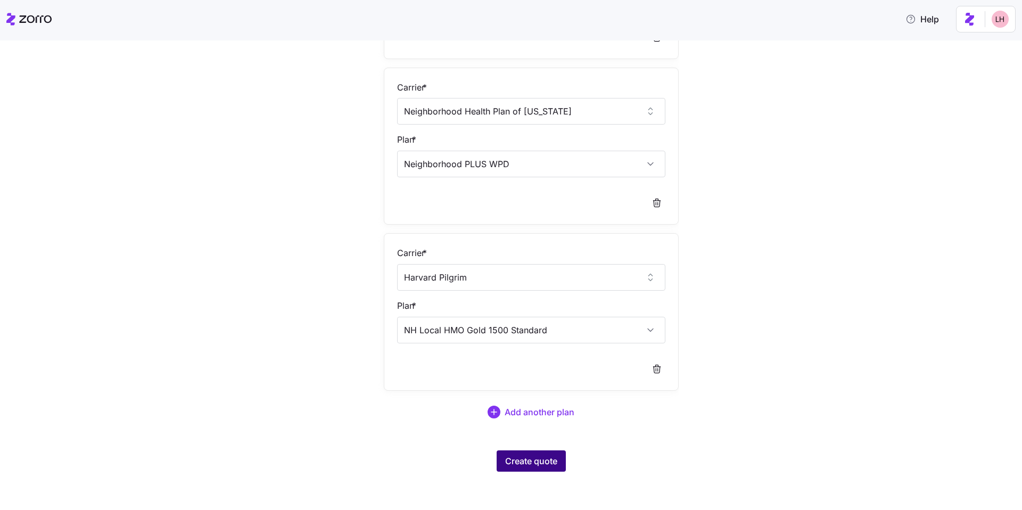
type input "NH Local HMO Gold 1500 Standard"
click at [541, 463] on span "Create quote" at bounding box center [531, 460] width 52 height 13
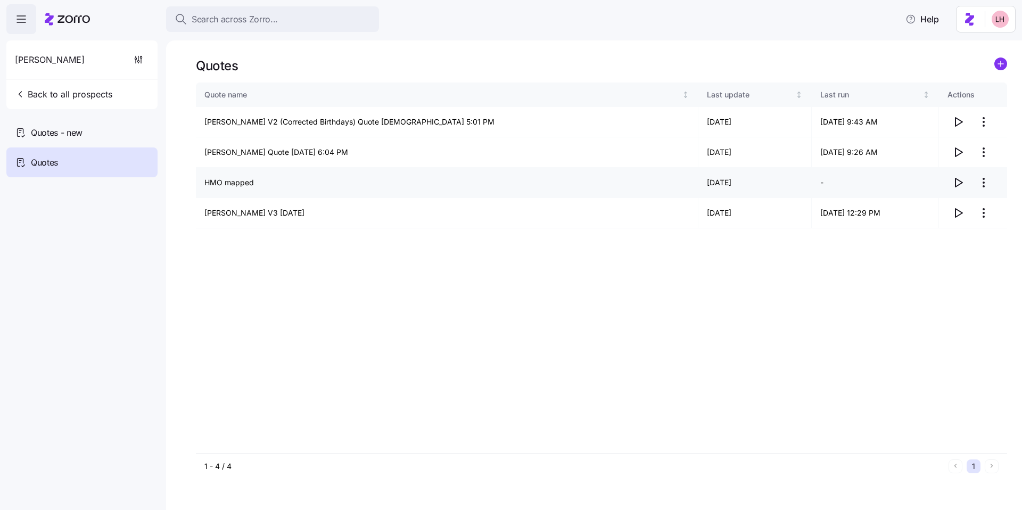
click at [952, 180] on icon "button" at bounding box center [957, 182] width 13 height 13
click at [276, 16] on span "Search across Zorro..." at bounding box center [235, 19] width 86 height 13
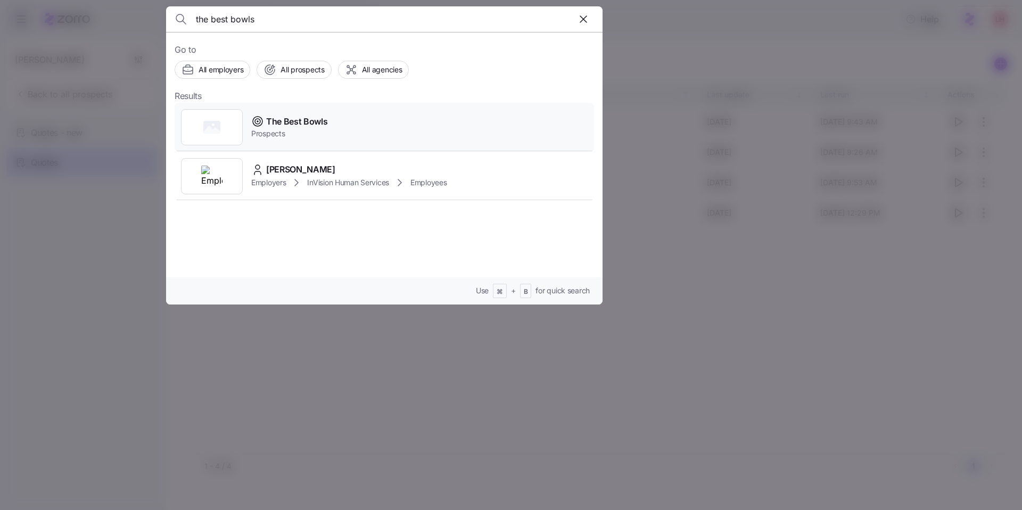
type input "the best bowls"
click at [312, 118] on span "The Best Bowls" at bounding box center [297, 121] width 62 height 13
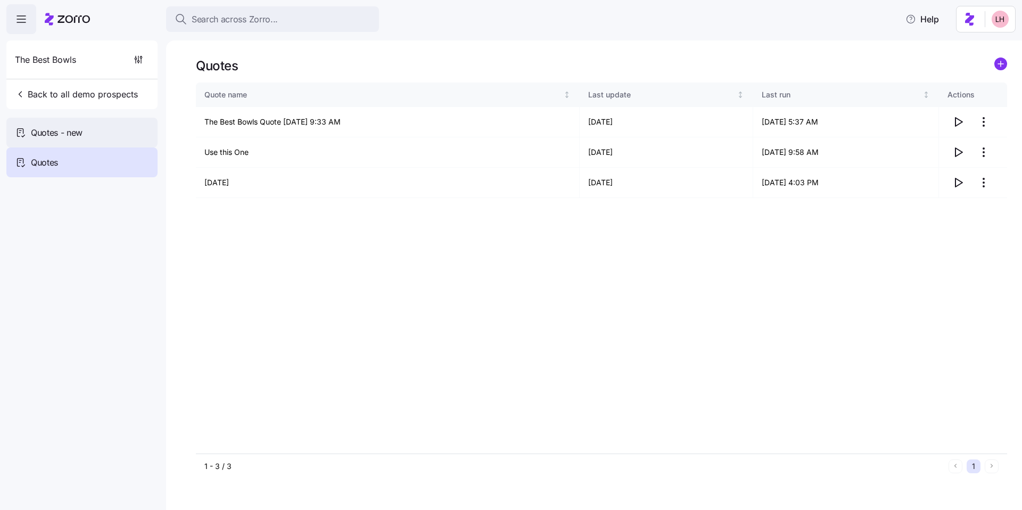
click at [105, 134] on div "Quotes - new" at bounding box center [81, 133] width 151 height 30
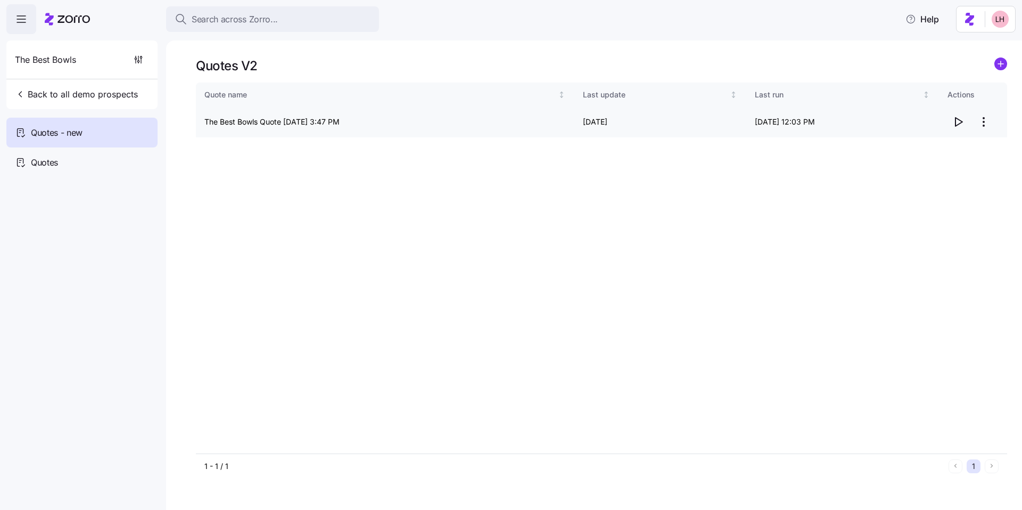
click at [955, 122] on icon "button" at bounding box center [958, 122] width 7 height 9
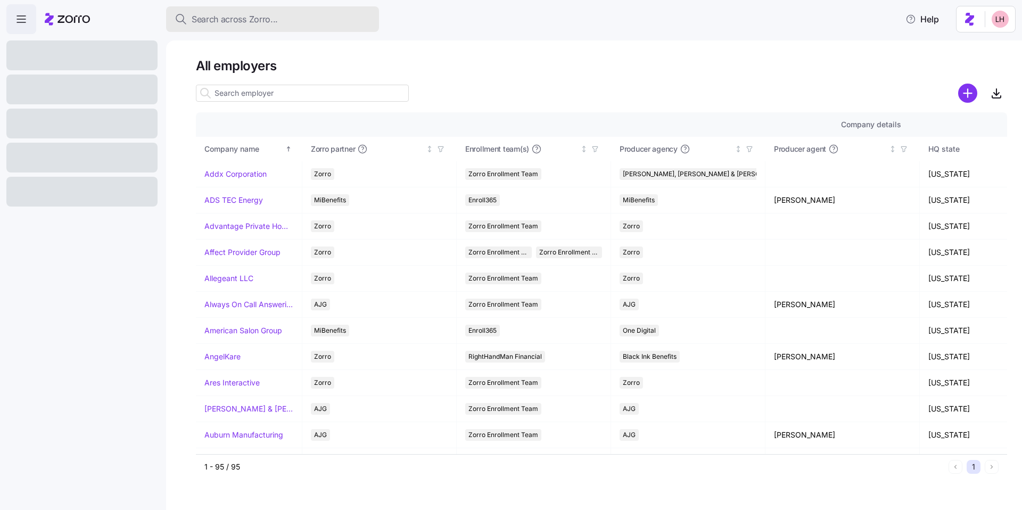
click at [251, 13] on span "Search across Zorro..." at bounding box center [235, 19] width 86 height 13
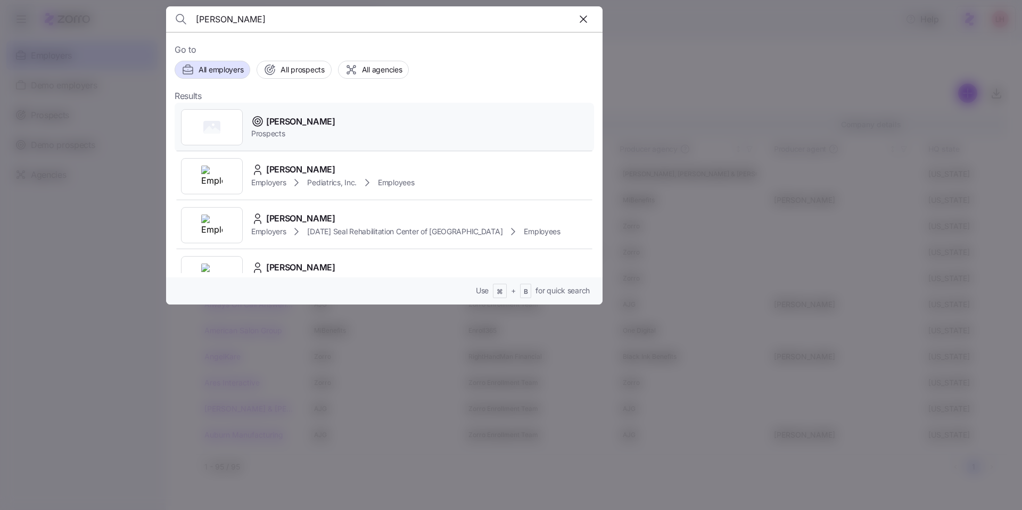
type input "[PERSON_NAME]"
click at [321, 126] on div "[PERSON_NAME] Prospects" at bounding box center [384, 127] width 419 height 49
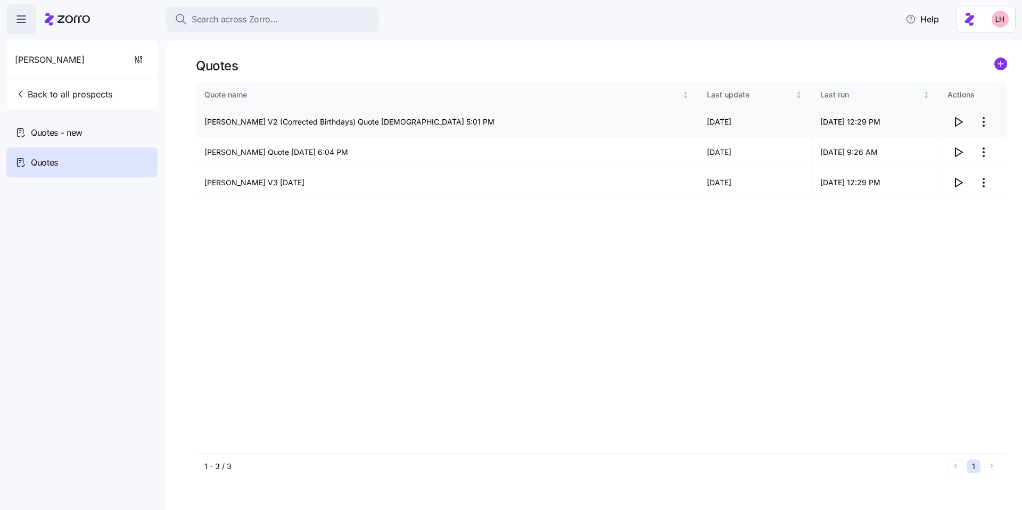
click at [957, 123] on icon "button" at bounding box center [957, 121] width 13 height 13
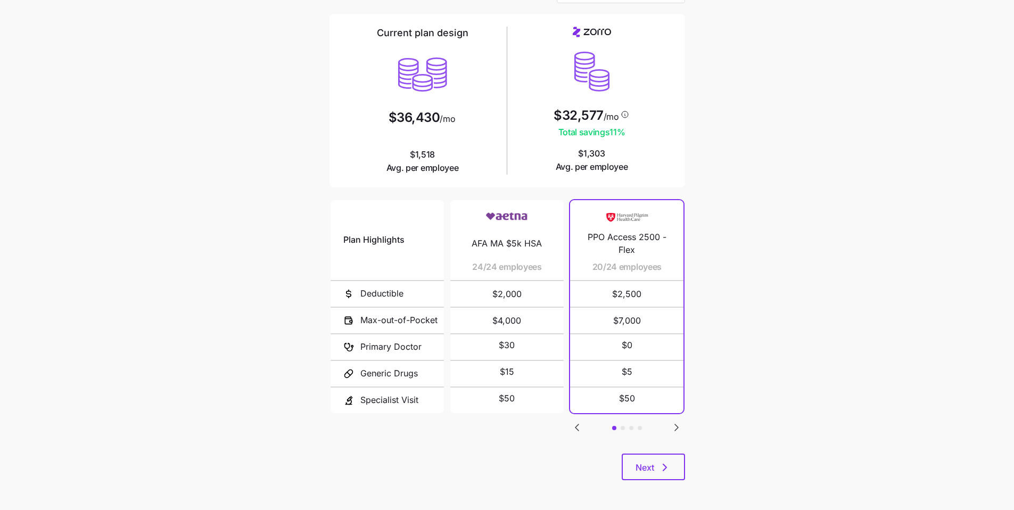
scroll to position [71, 0]
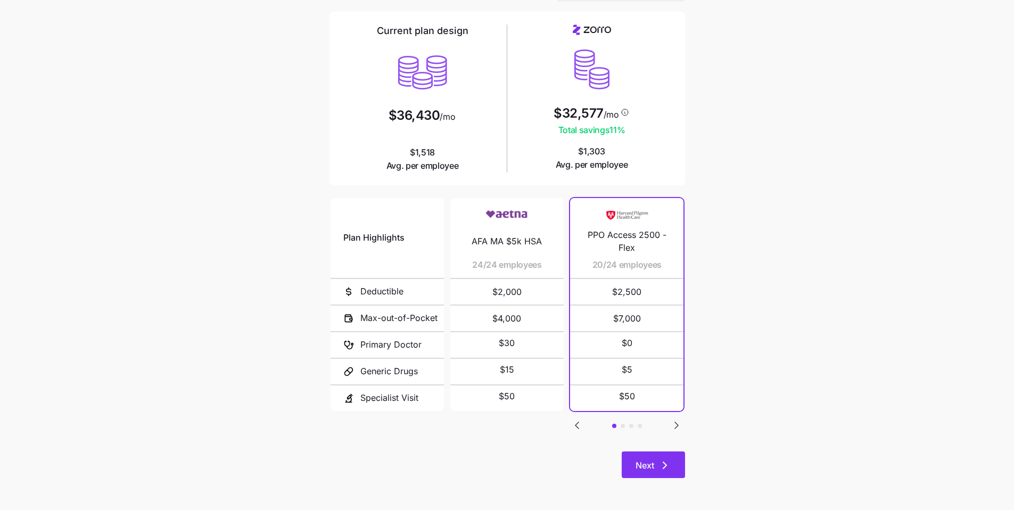
click at [664, 463] on icon "button" at bounding box center [664, 465] width 3 height 6
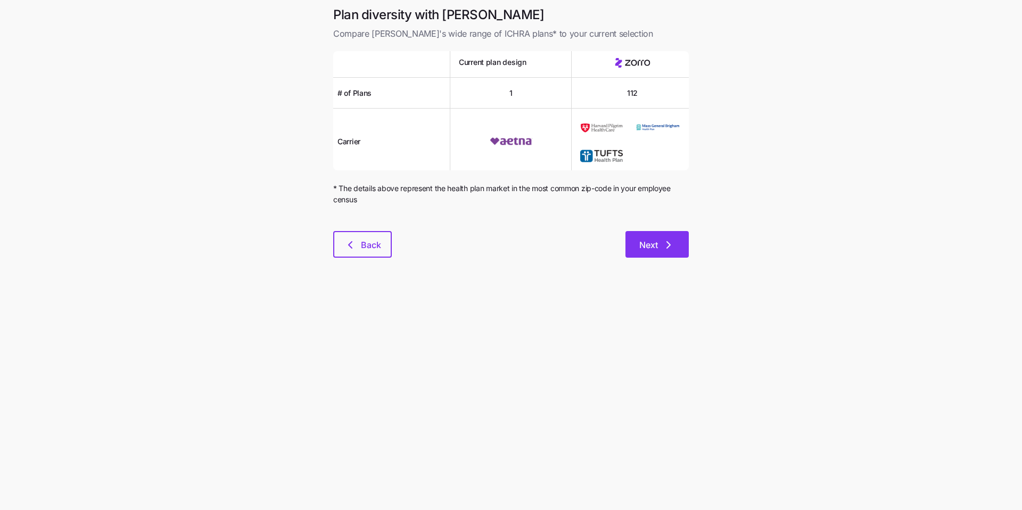
click at [667, 252] on button "Next" at bounding box center [656, 244] width 63 height 27
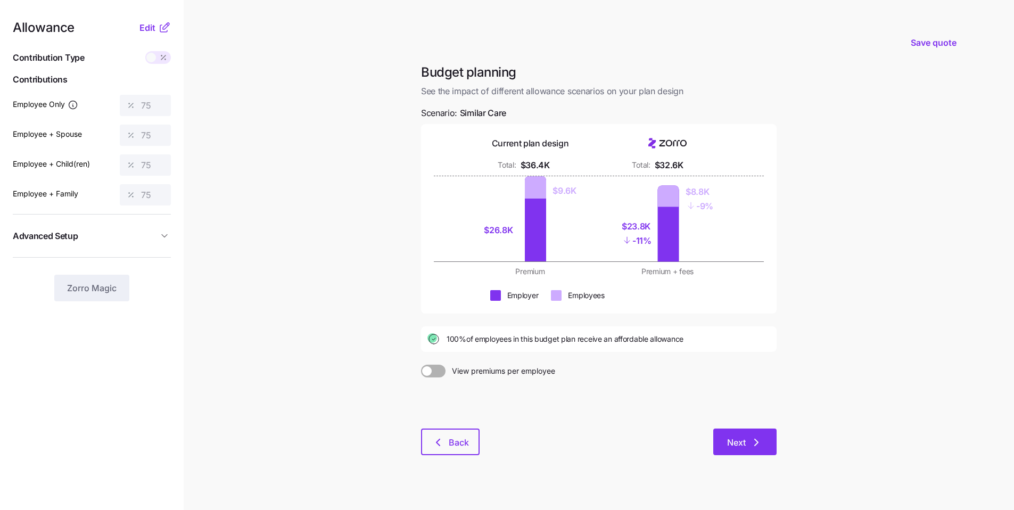
click at [749, 438] on span "Next" at bounding box center [745, 442] width 36 height 13
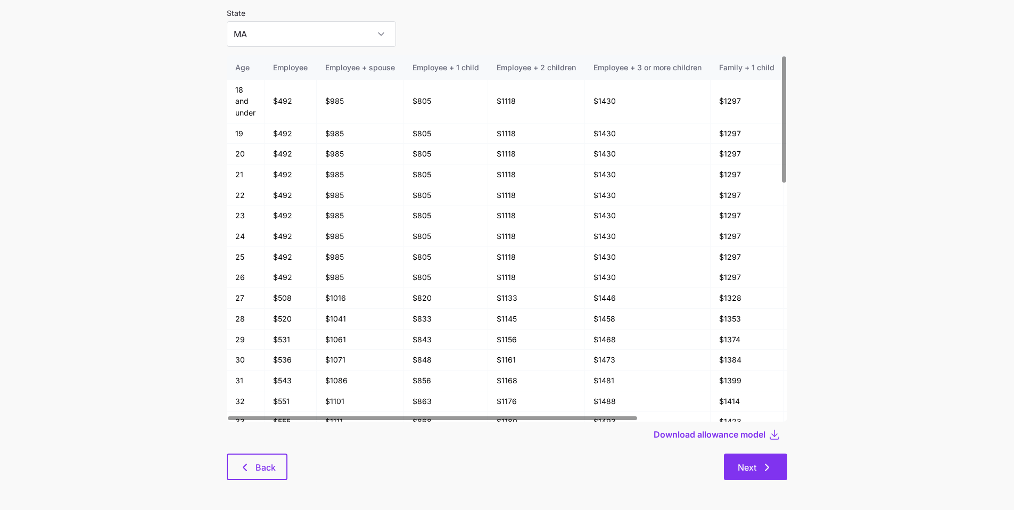
scroll to position [57, 0]
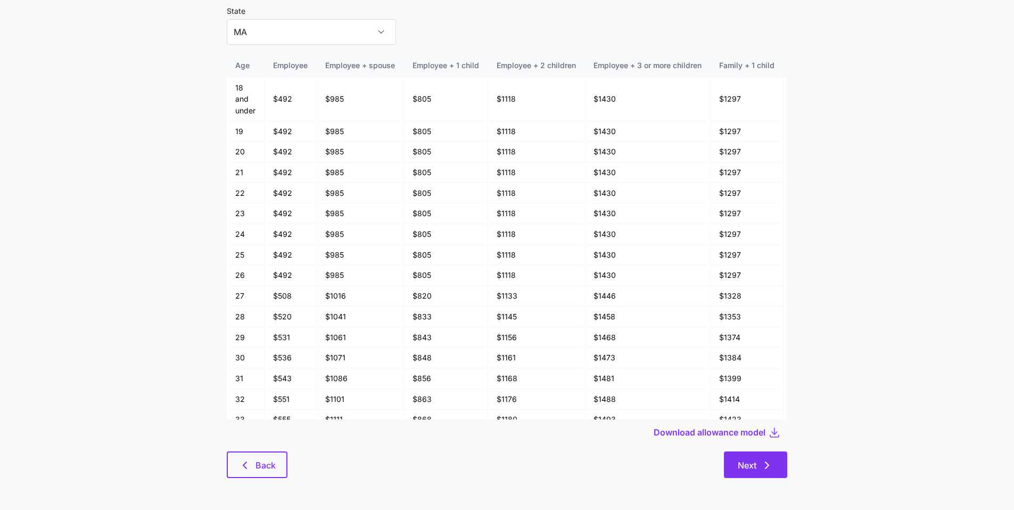
click at [765, 460] on icon "button" at bounding box center [766, 465] width 13 height 13
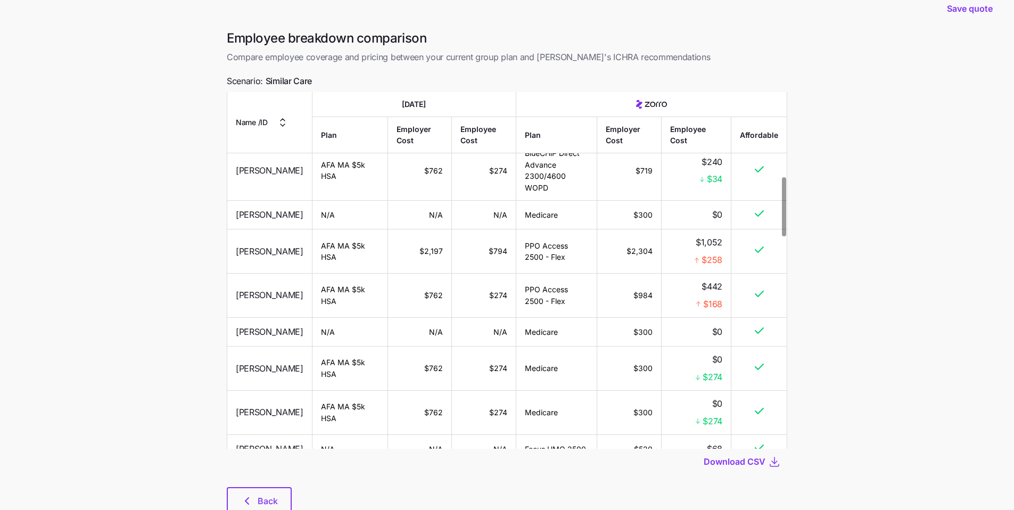
scroll to position [55, 0]
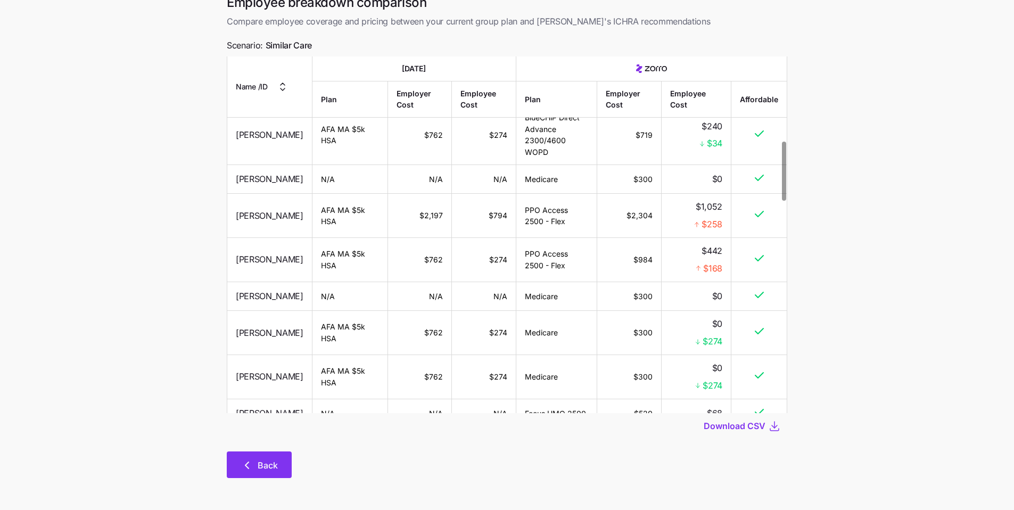
click at [272, 474] on button "Back" at bounding box center [259, 464] width 65 height 27
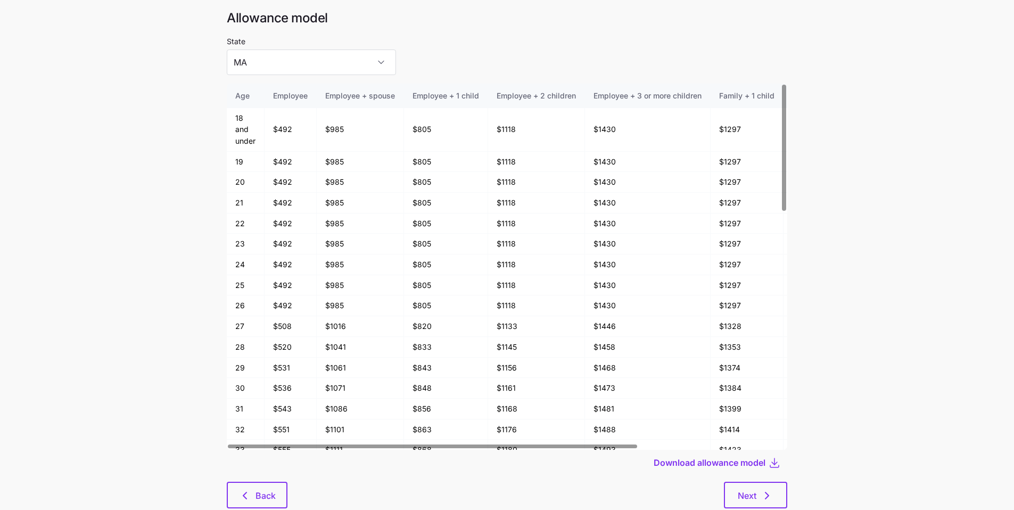
scroll to position [57, 0]
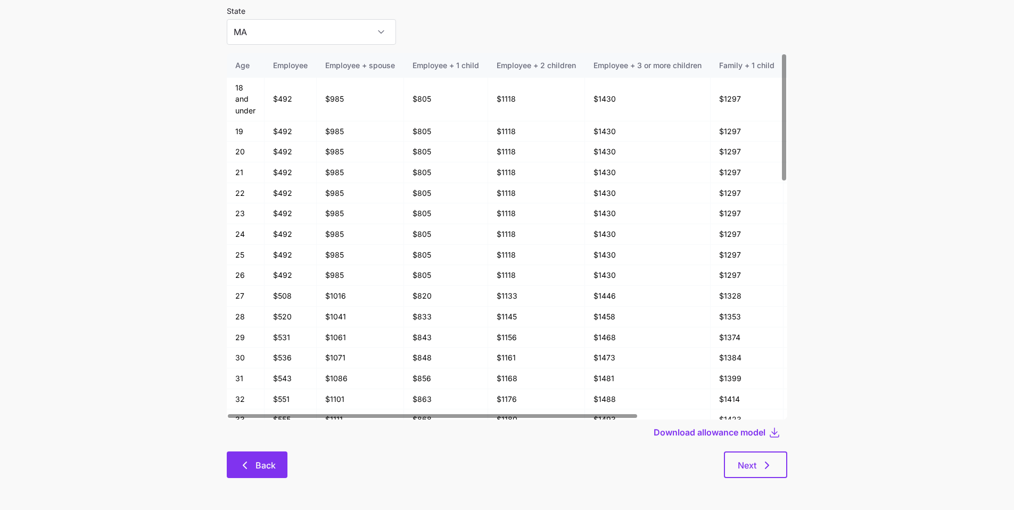
click at [283, 474] on button "Back" at bounding box center [257, 464] width 61 height 27
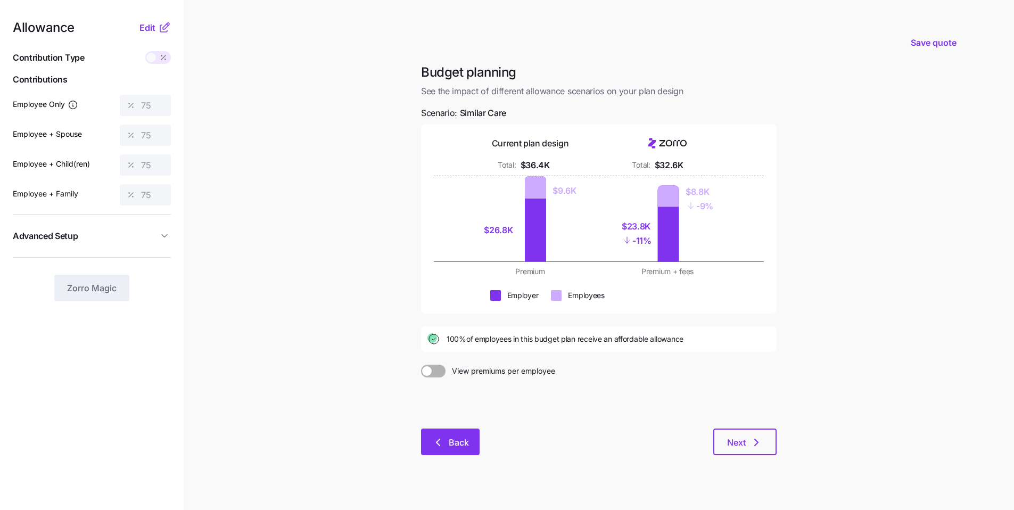
click at [441, 438] on icon "button" at bounding box center [437, 442] width 13 height 13
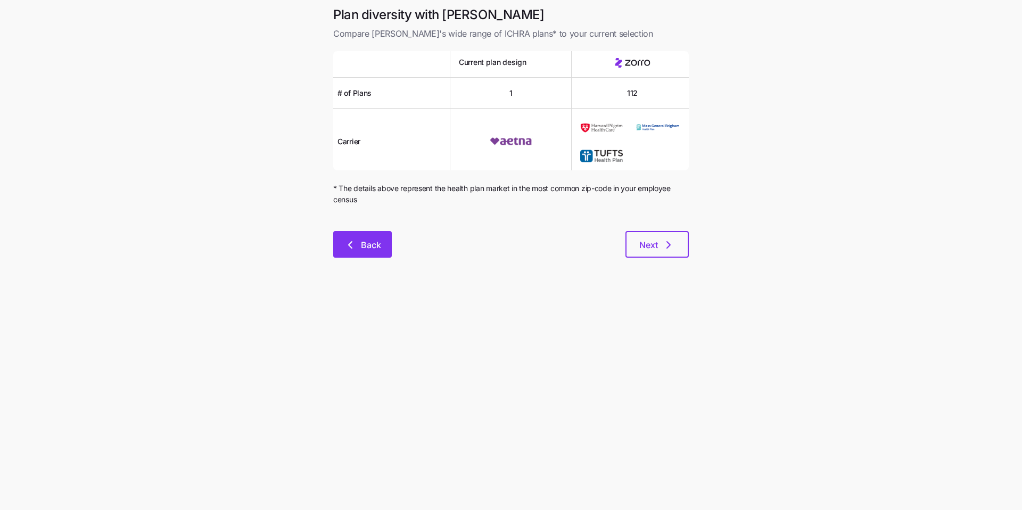
click at [378, 240] on span "Back" at bounding box center [371, 244] width 20 height 13
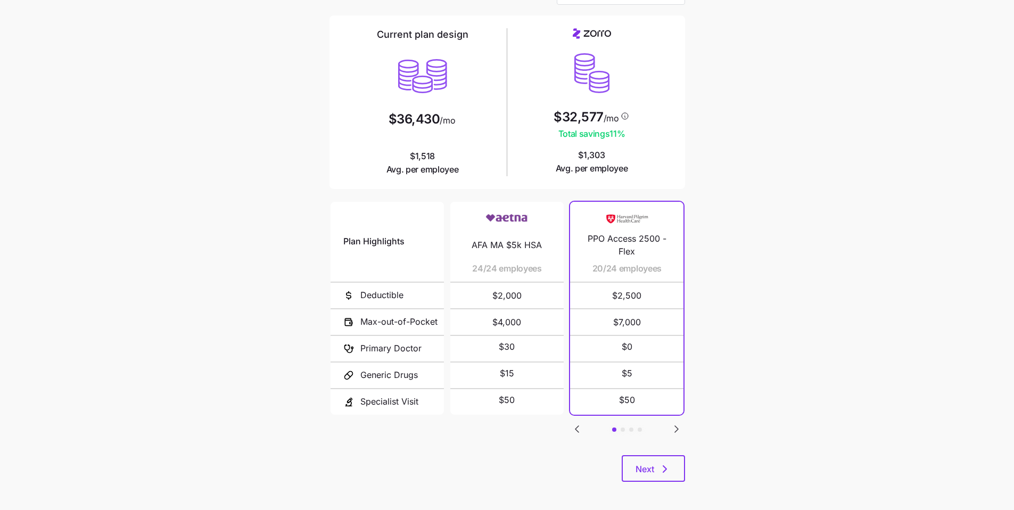
scroll to position [71, 0]
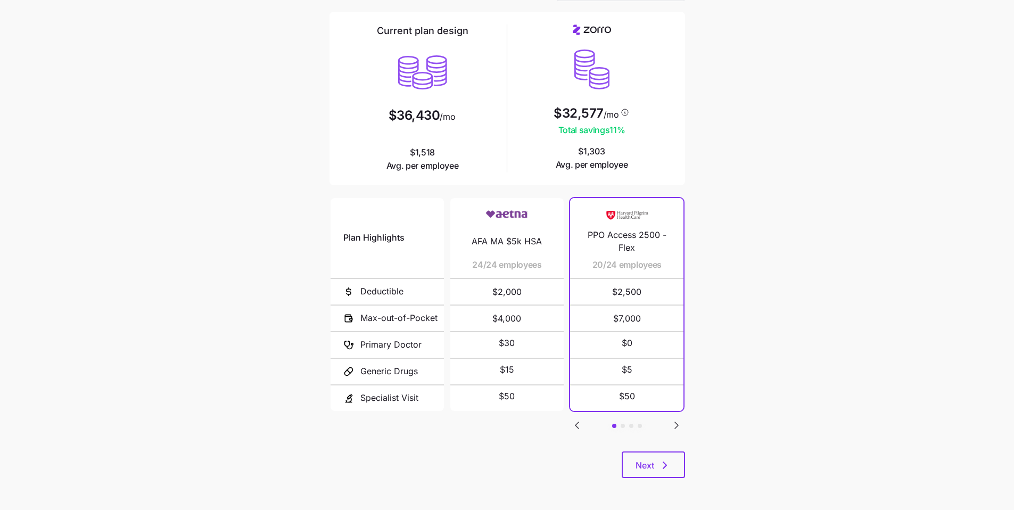
click at [681, 427] on icon "Go to next slide" at bounding box center [676, 425] width 13 height 13
click at [679, 426] on icon "Go to next slide" at bounding box center [676, 425] width 13 height 13
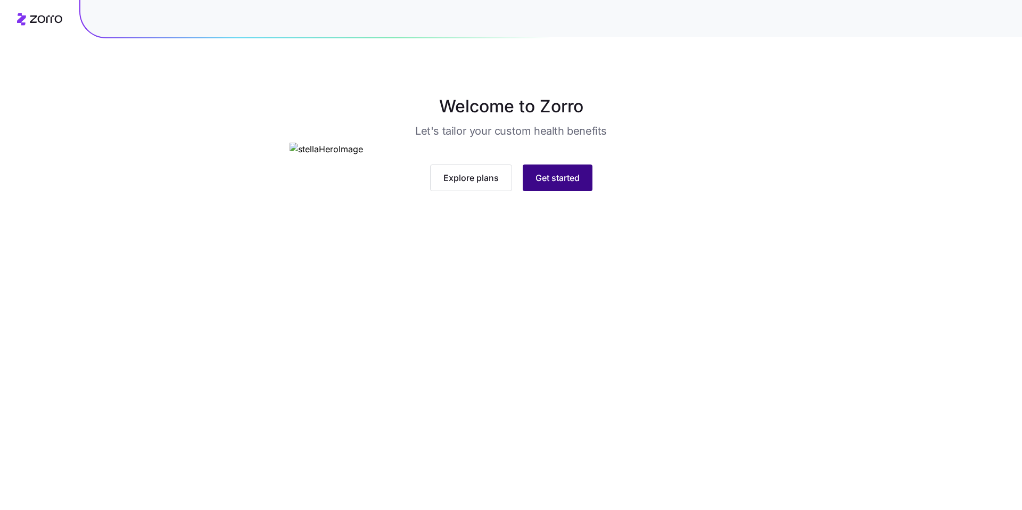
click at [561, 184] on span "Get started" at bounding box center [557, 177] width 44 height 13
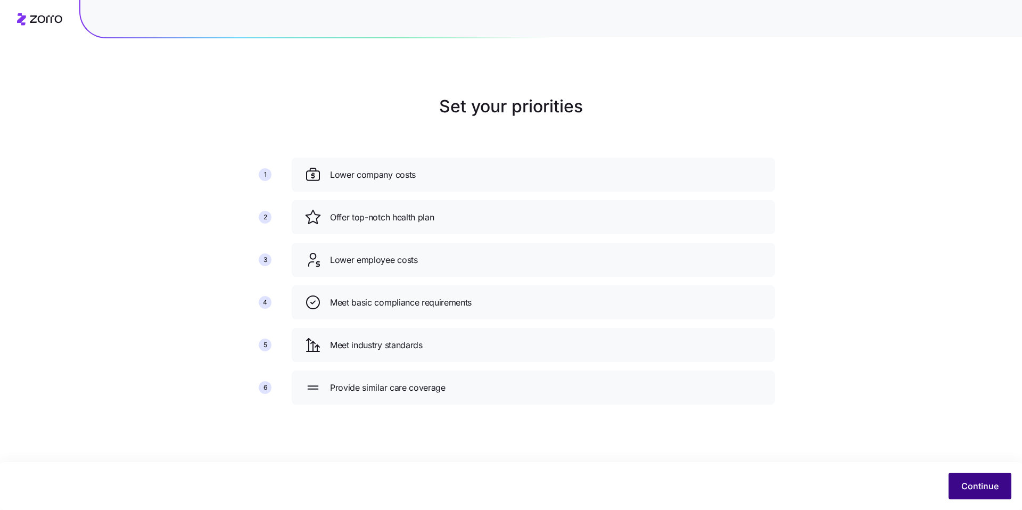
click at [979, 492] on span "Continue" at bounding box center [979, 485] width 37 height 13
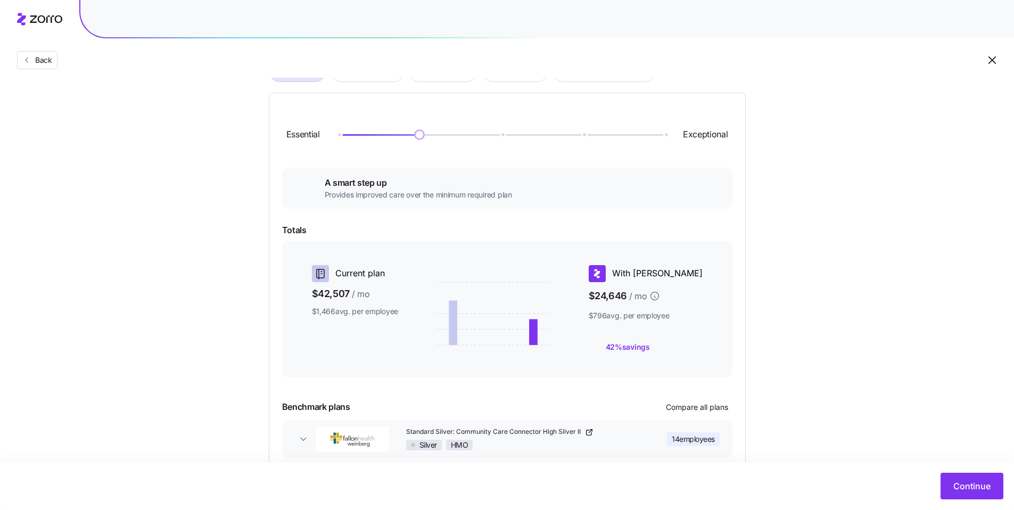
scroll to position [54, 0]
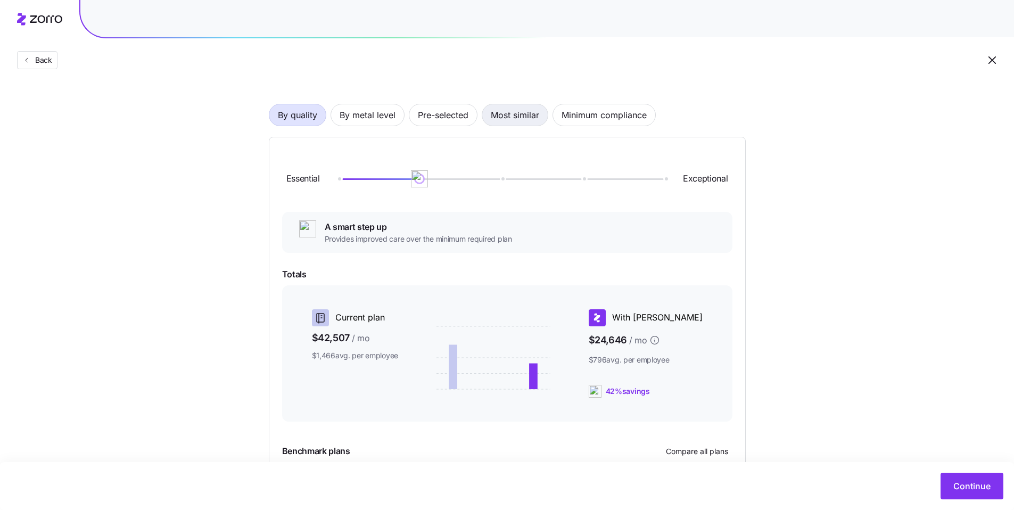
click at [519, 118] on span "Most similar" at bounding box center [515, 114] width 48 height 21
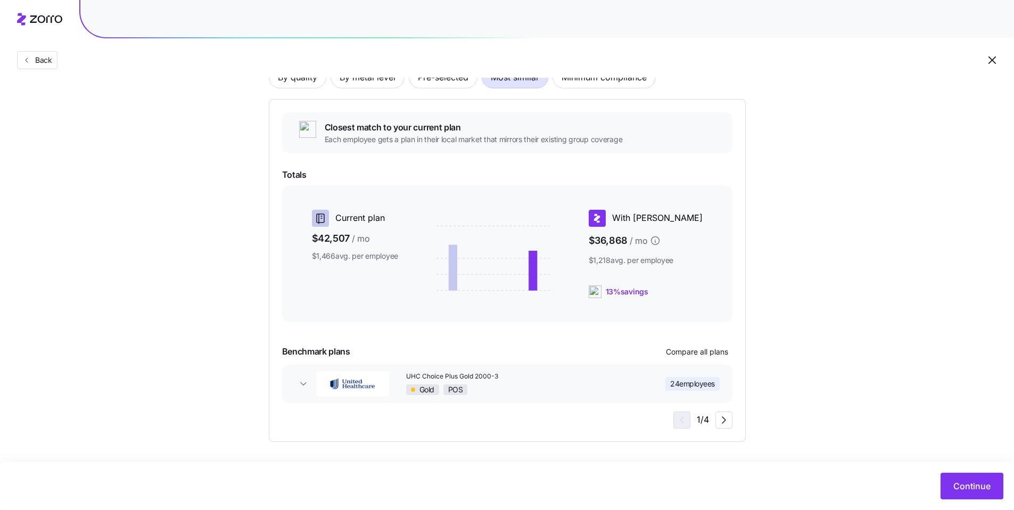
scroll to position [78, 0]
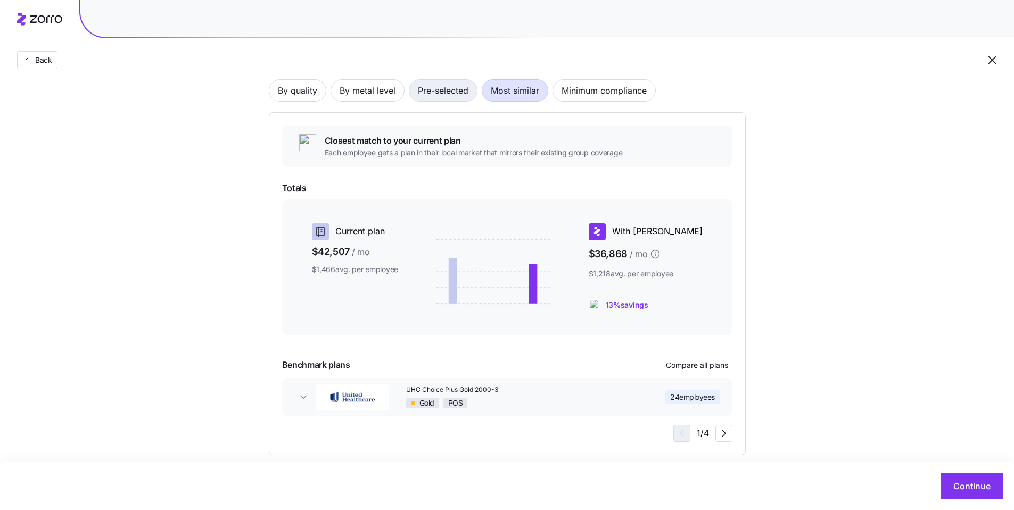
click at [431, 99] on span "Pre-selected" at bounding box center [443, 90] width 51 height 21
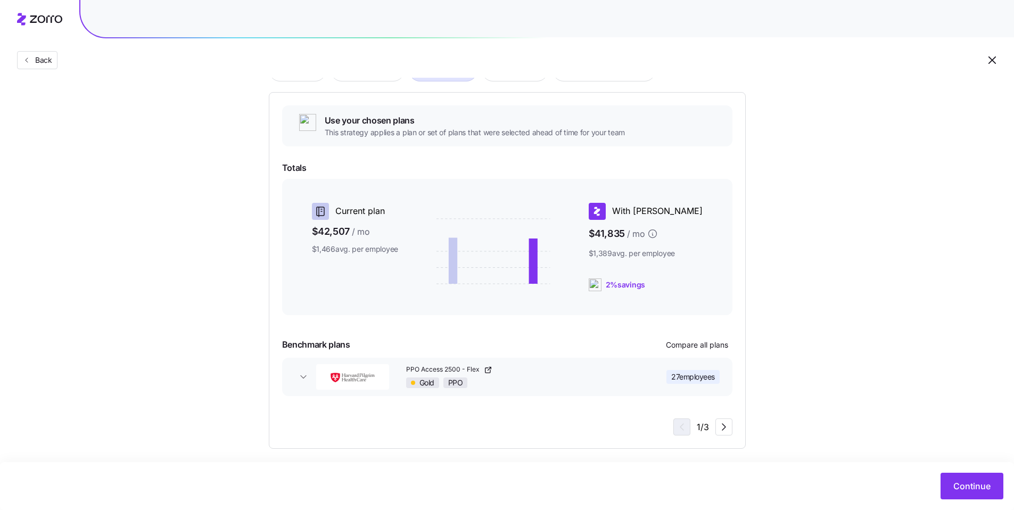
scroll to position [105, 0]
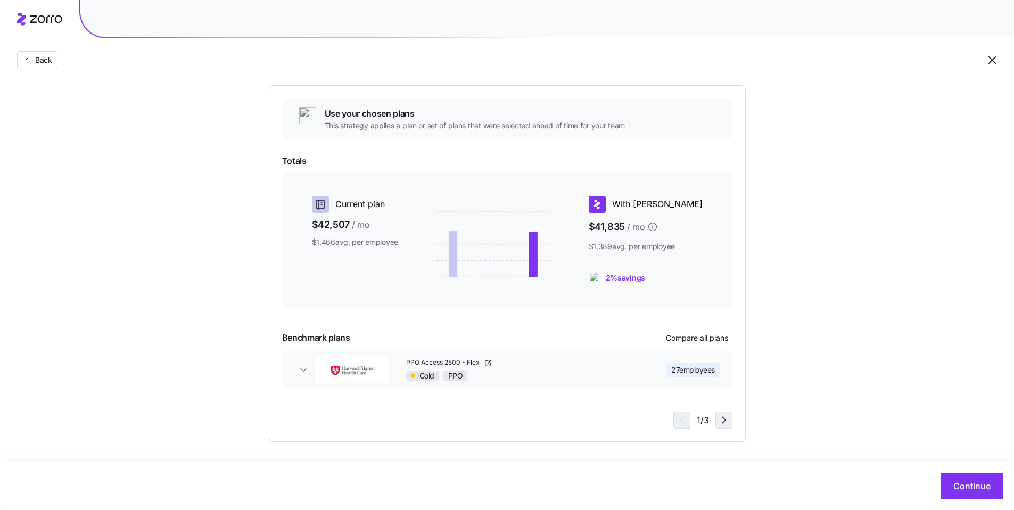
click at [723, 418] on icon "button" at bounding box center [723, 420] width 3 height 6
click at [953, 479] on span "Continue" at bounding box center [971, 485] width 37 height 13
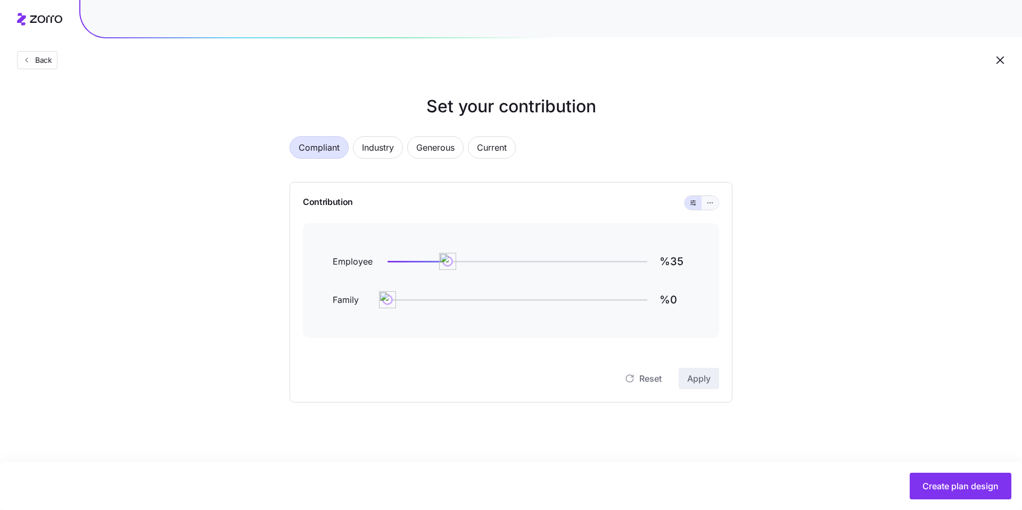
click at [710, 202] on icon "button" at bounding box center [709, 202] width 7 height 13
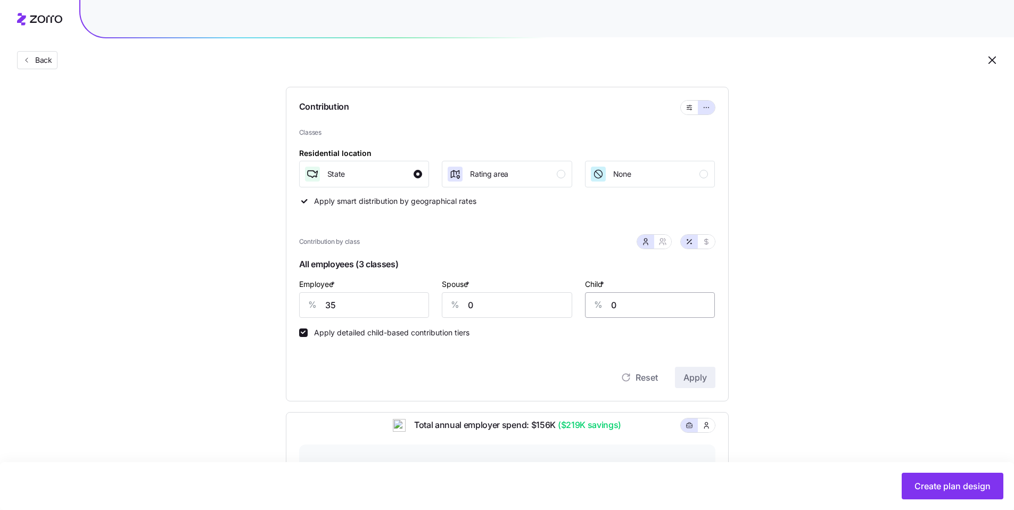
scroll to position [96, 0]
click at [667, 242] on button "button" at bounding box center [662, 241] width 17 height 14
type input "17"
type input "22"
drag, startPoint x: 355, startPoint y: 314, endPoint x: 301, endPoint y: 309, distance: 54.6
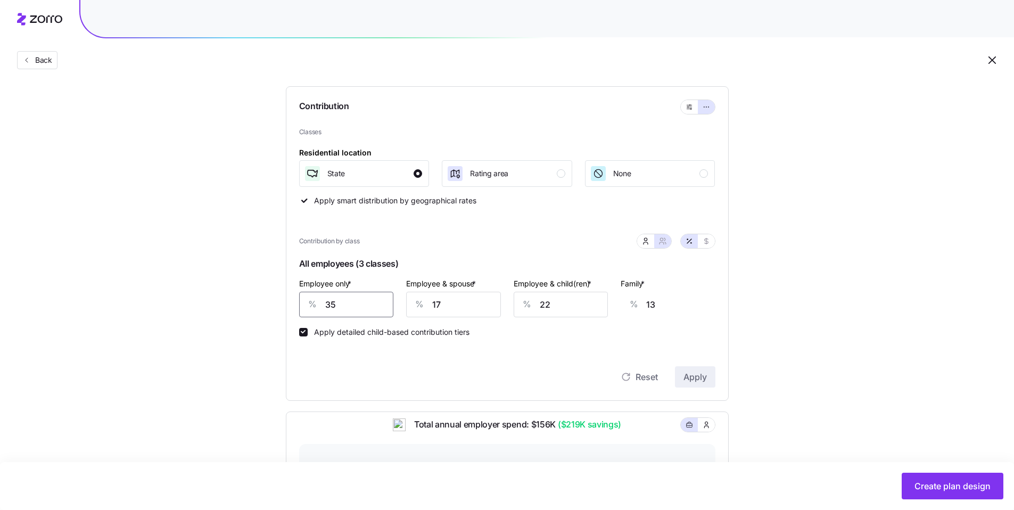
click at [301, 310] on div "% 35" at bounding box center [346, 305] width 95 height 26
type input "7"
type input "24"
type input "75"
type input "0"
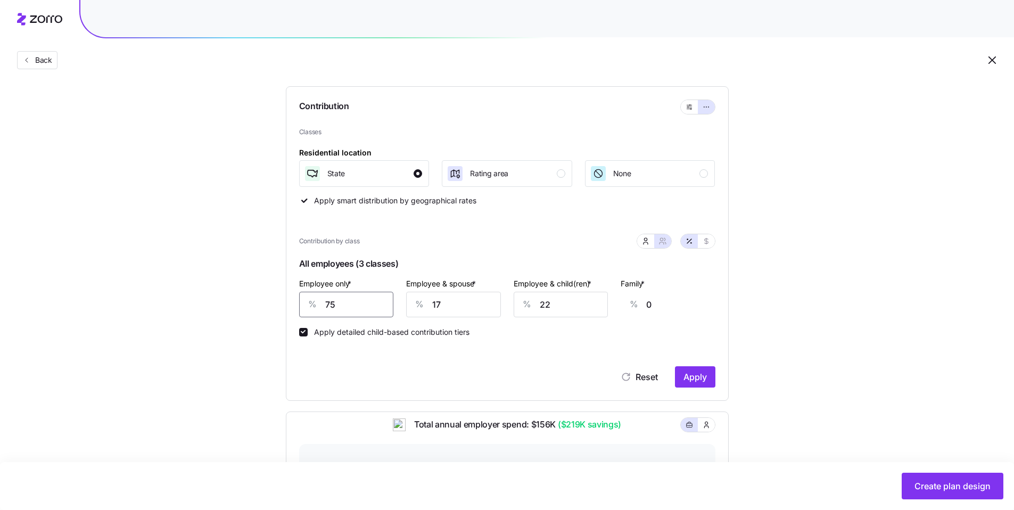
type input "75"
type input "42"
type input "75"
type input "7"
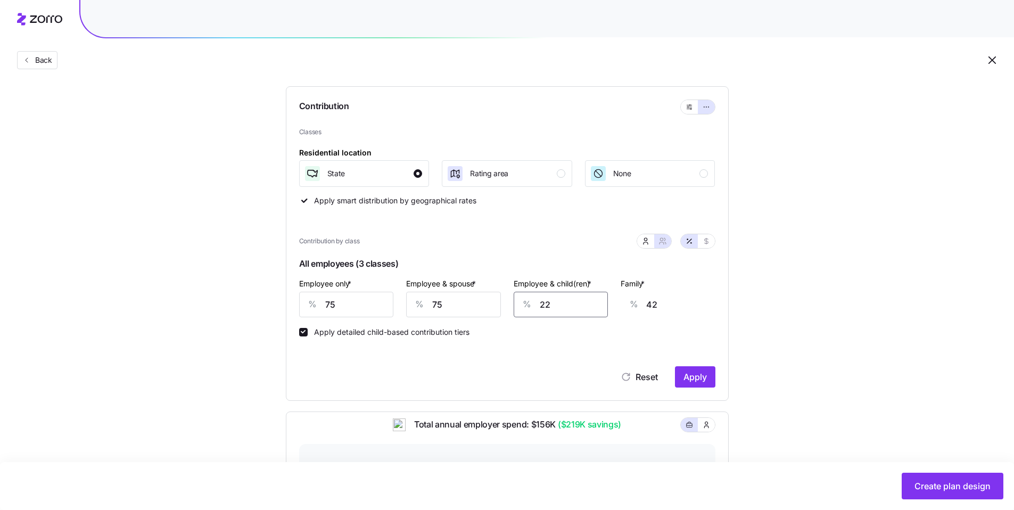
type input "33"
type input "75"
click at [695, 376] on span "Apply" at bounding box center [694, 376] width 23 height 13
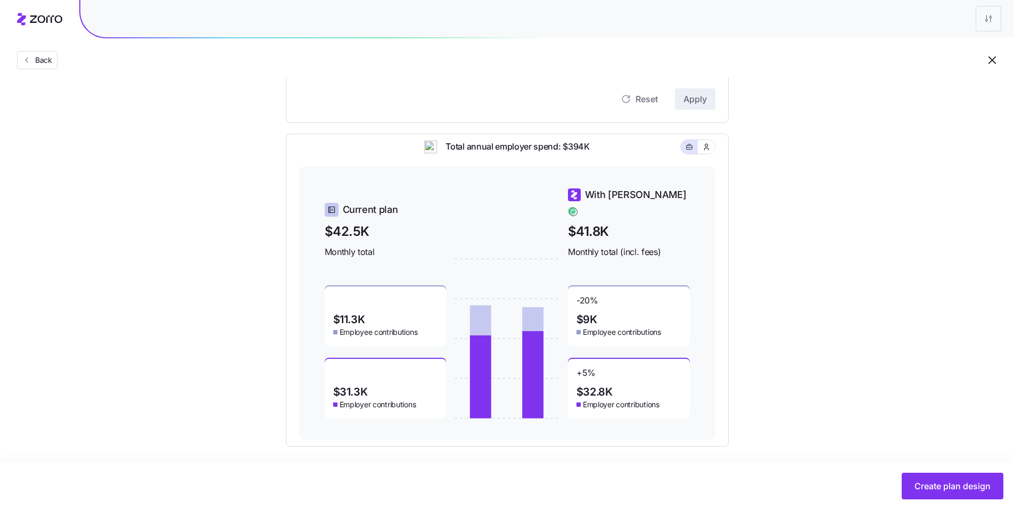
scroll to position [378, 0]
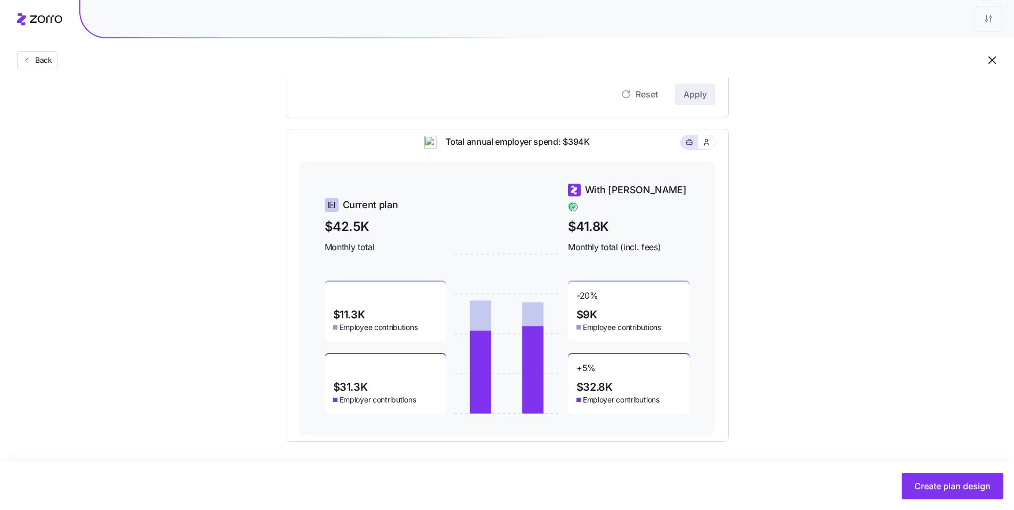
click at [936, 479] on span "Create plan design" at bounding box center [952, 485] width 76 height 13
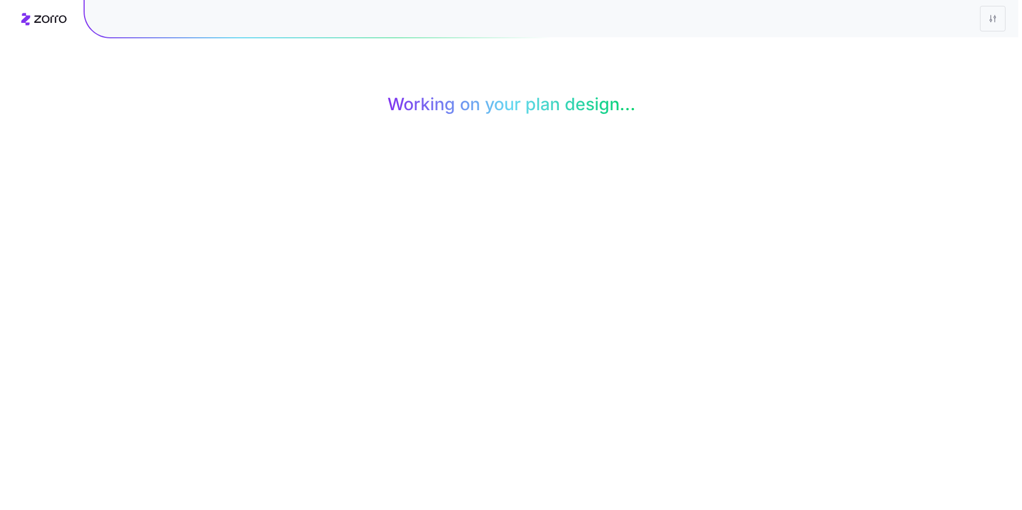
scroll to position [0, 0]
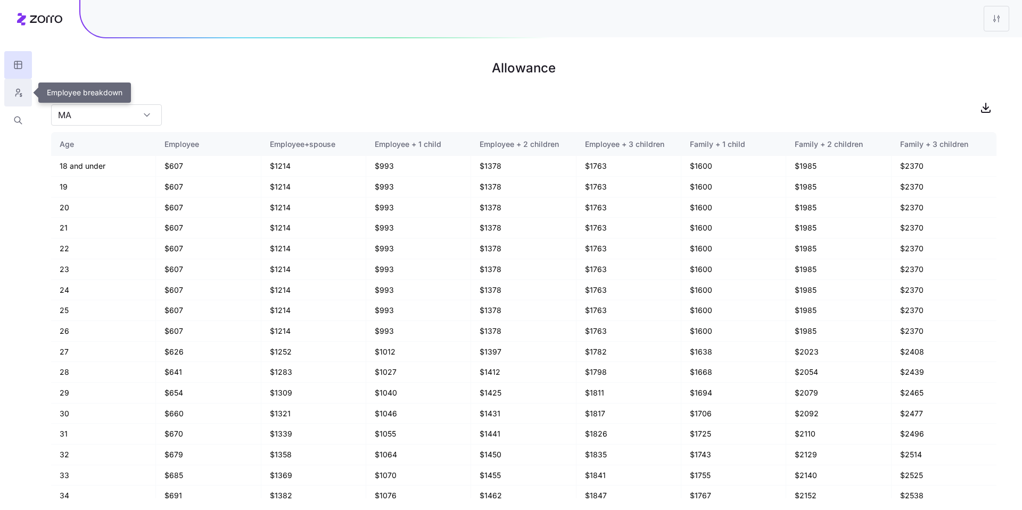
click at [20, 94] on icon "button" at bounding box center [21, 95] width 2 height 3
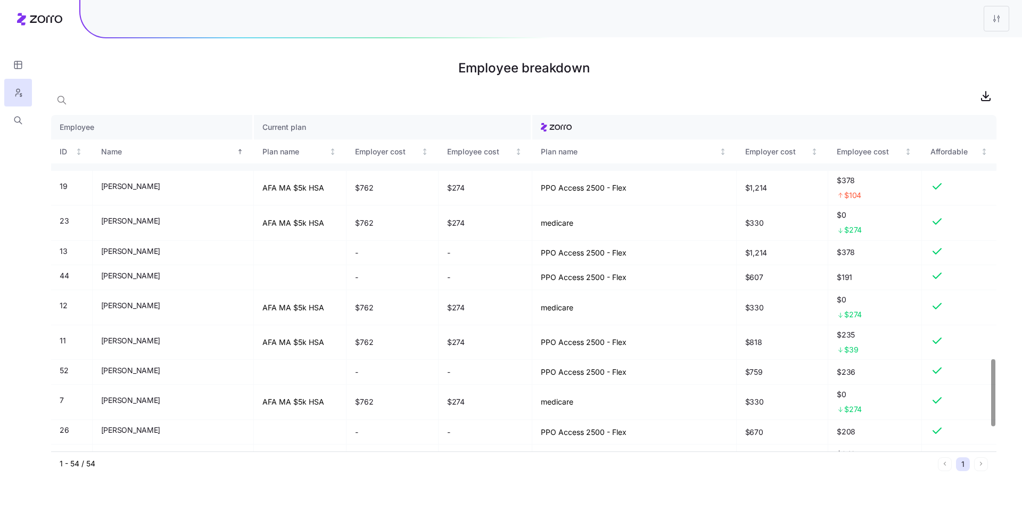
scroll to position [1345, 0]
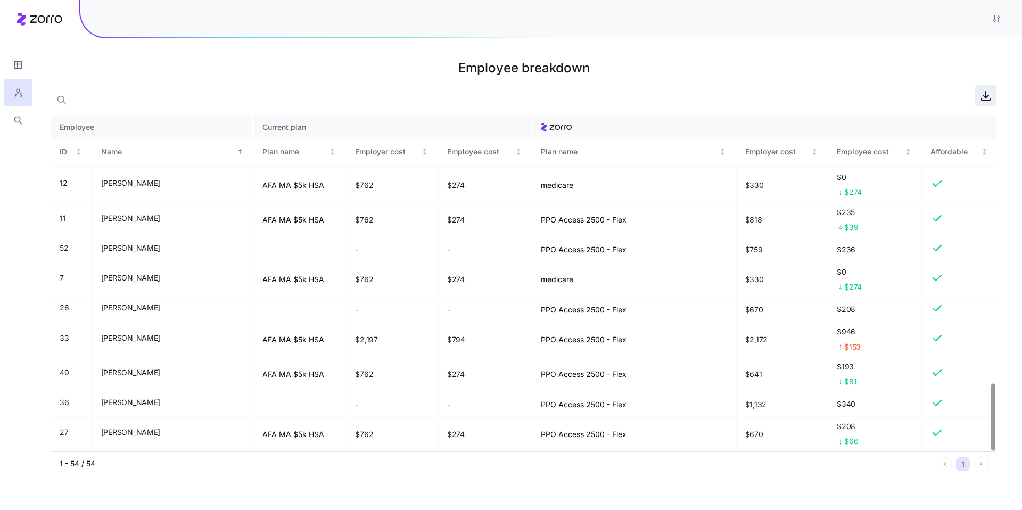
click at [984, 98] on icon "button" at bounding box center [985, 95] width 13 height 13
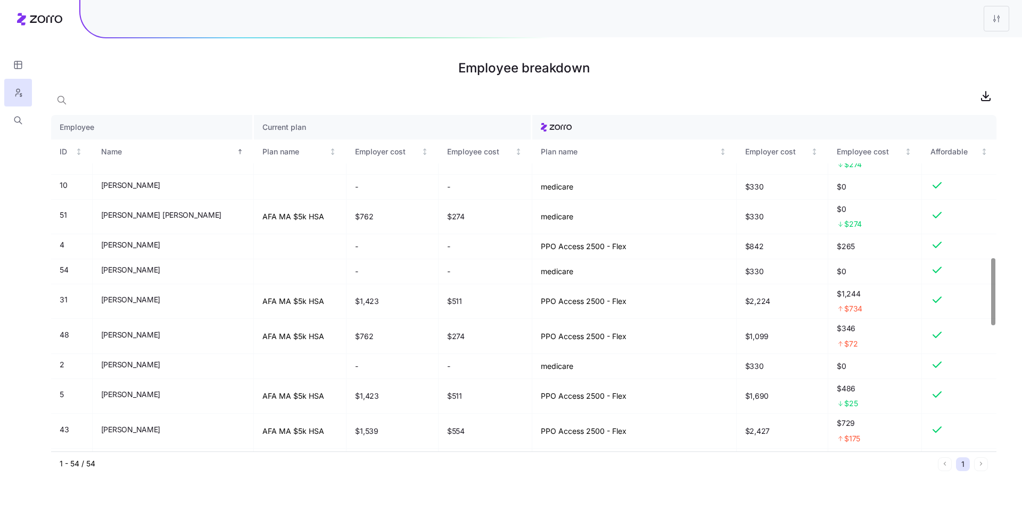
scroll to position [736, 0]
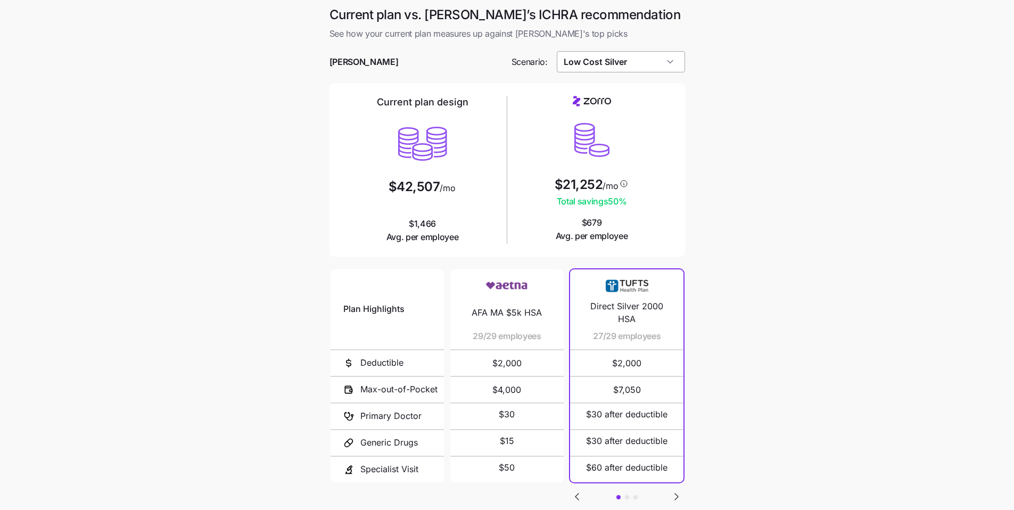
click at [645, 62] on input "Low Cost Silver" at bounding box center [621, 61] width 128 height 21
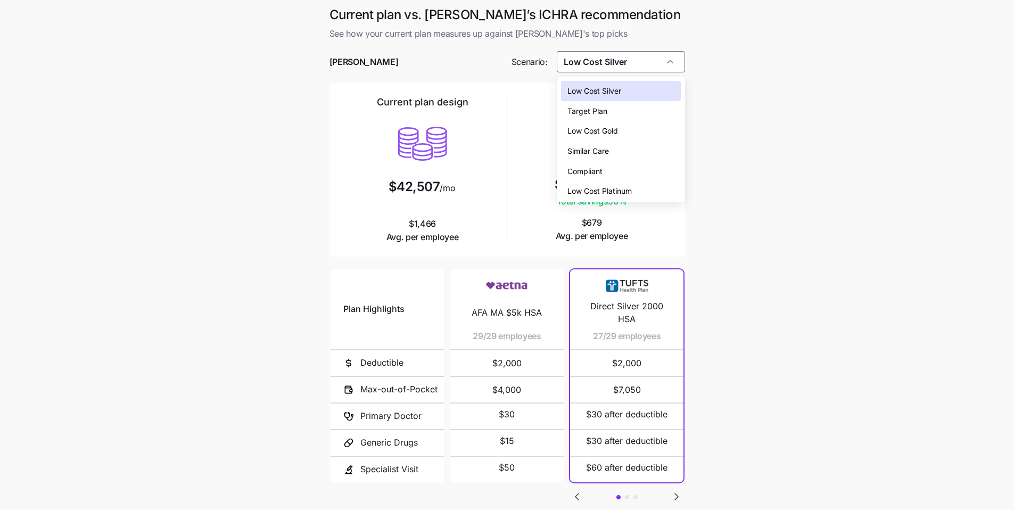
click at [619, 111] on div "Target Plan" at bounding box center [621, 111] width 120 height 20
type input "Target Plan"
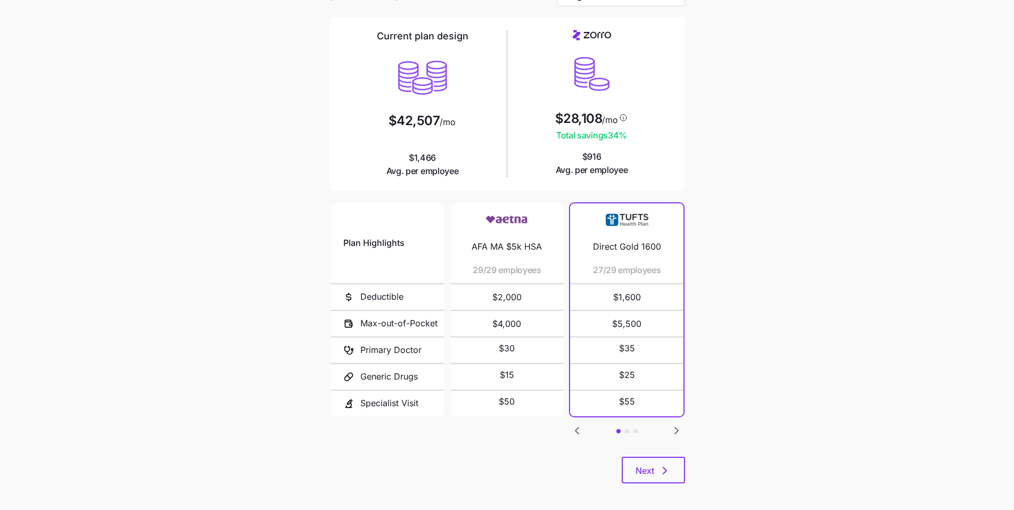
scroll to position [71, 0]
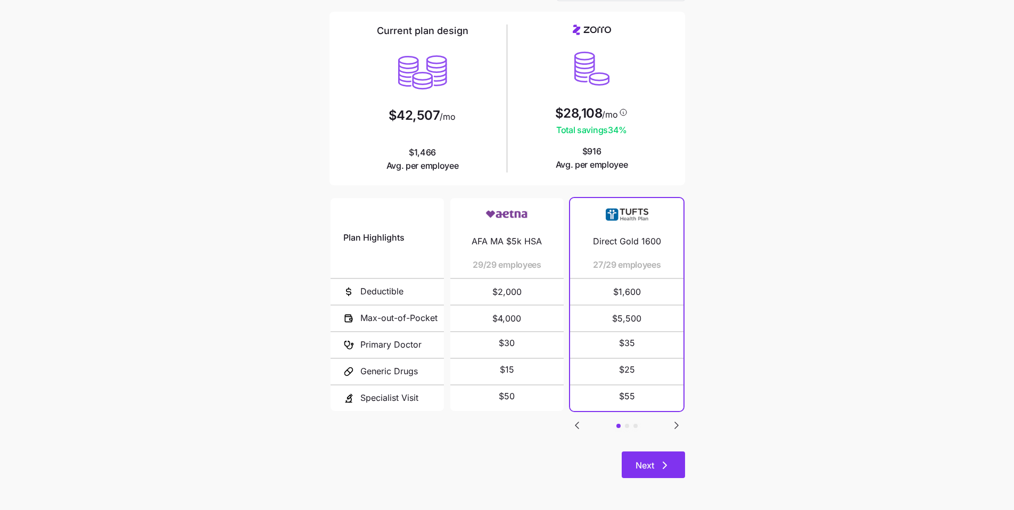
click at [674, 457] on button "Next" at bounding box center [652, 464] width 63 height 27
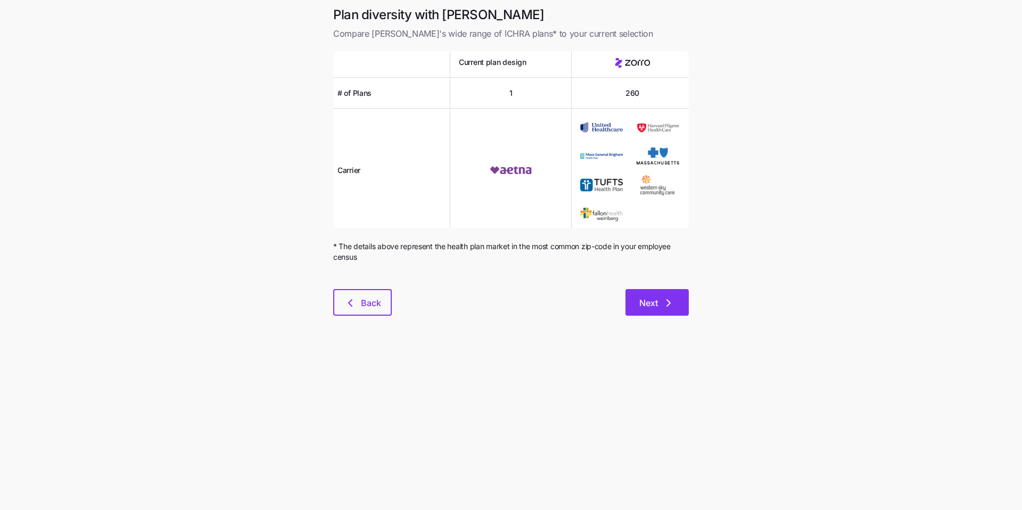
click at [668, 306] on icon "button" at bounding box center [668, 302] width 13 height 13
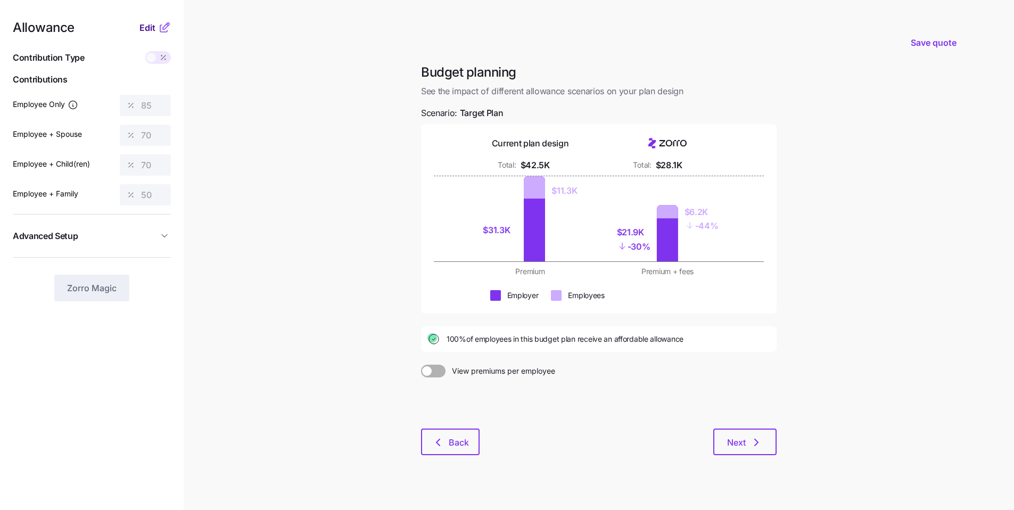
click at [152, 30] on span "Edit" at bounding box center [147, 27] width 16 height 13
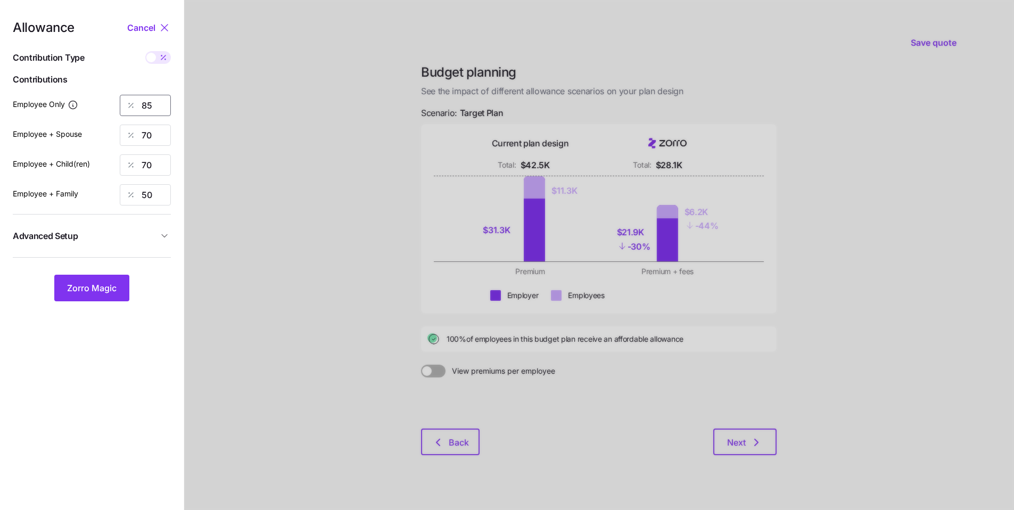
drag, startPoint x: 163, startPoint y: 109, endPoint x: 74, endPoint y: 92, distance: 89.9
click at [99, 97] on div "Employee Only 85" at bounding box center [92, 105] width 158 height 21
type input "75"
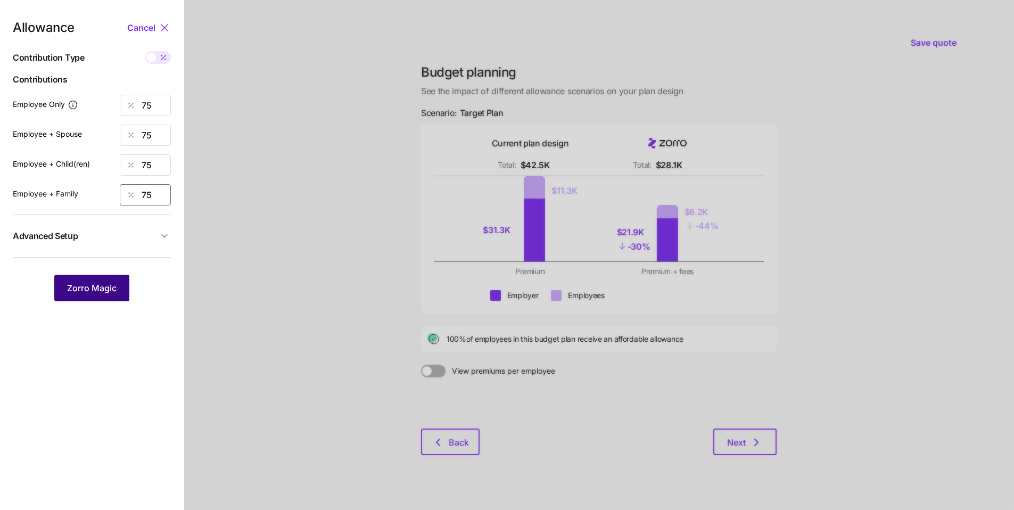
type input "75"
click at [116, 291] on span "Zorro Magic" at bounding box center [91, 287] width 49 height 13
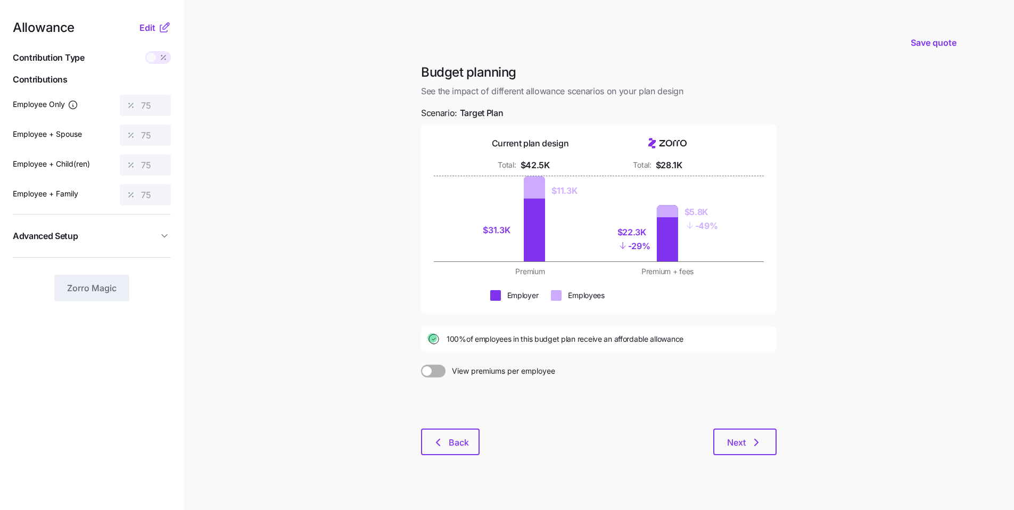
click at [162, 242] on button "Advanced Setup" at bounding box center [92, 236] width 158 height 26
click at [145, 23] on span "Edit" at bounding box center [147, 27] width 16 height 13
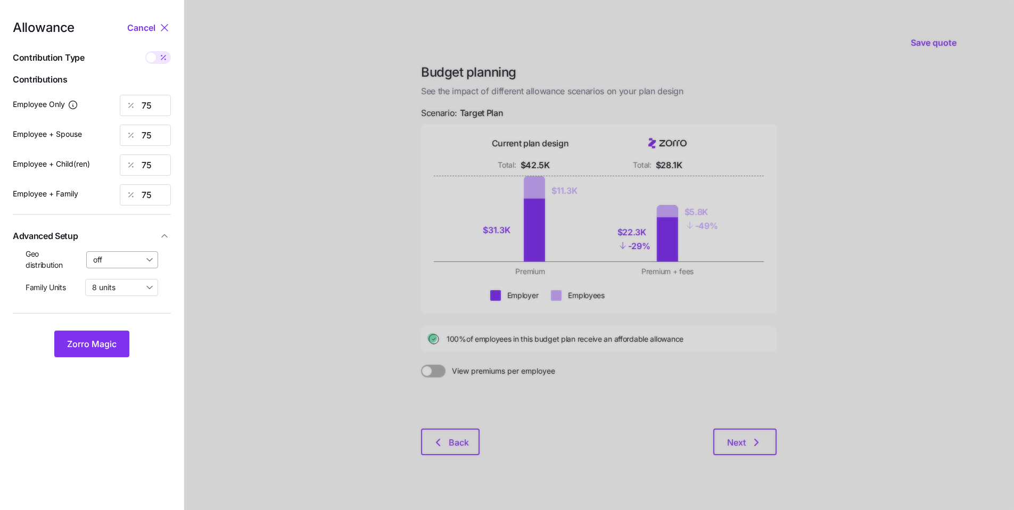
click at [135, 258] on input "off" at bounding box center [122, 259] width 72 height 17
click at [124, 320] on span "By state (3)" at bounding box center [116, 322] width 41 height 12
type input "By state (3)"
click at [124, 345] on button "Zorro Magic" at bounding box center [91, 343] width 75 height 27
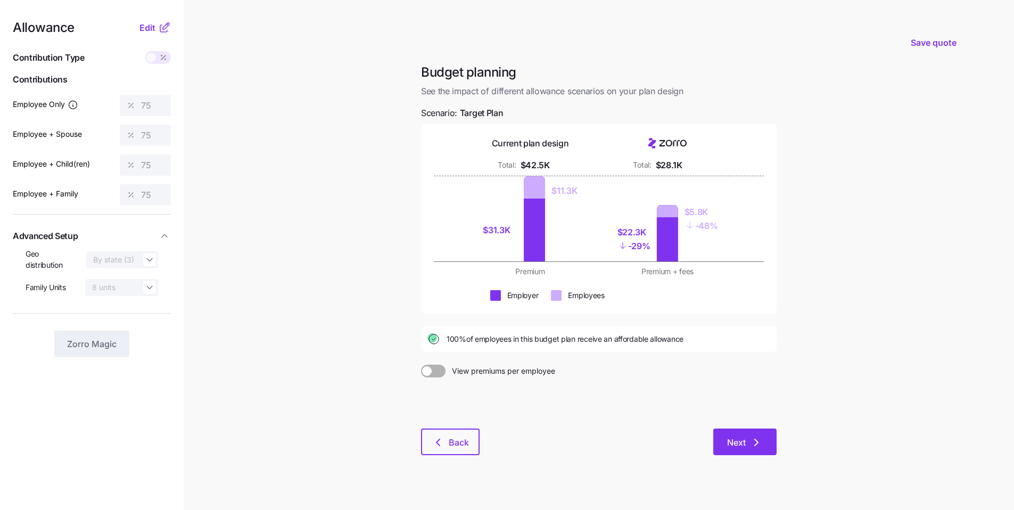
click at [729, 439] on span "Next" at bounding box center [736, 442] width 19 height 13
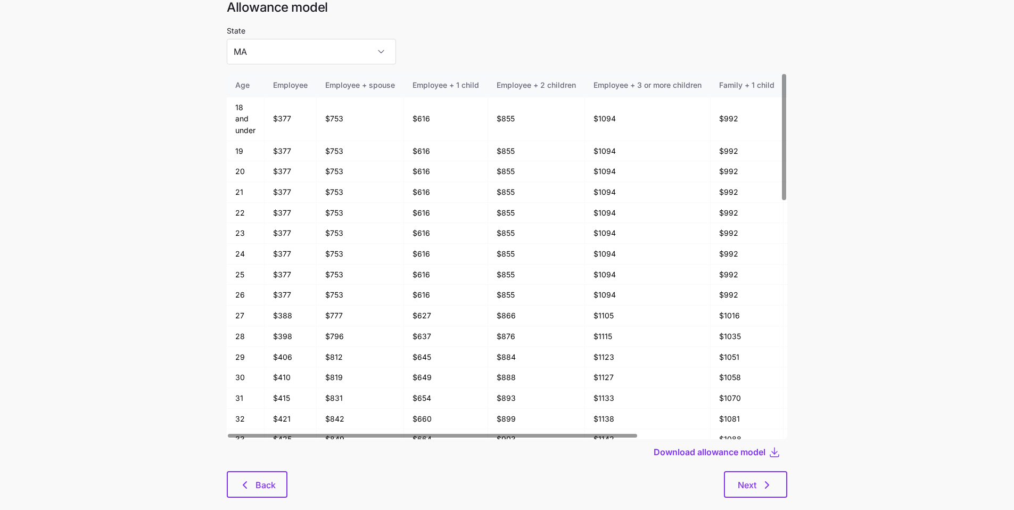
scroll to position [57, 0]
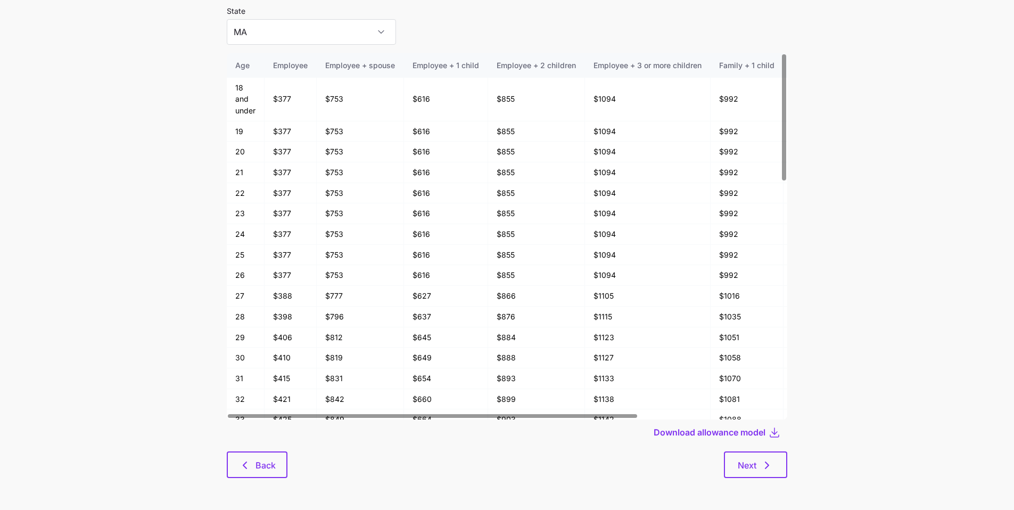
click at [770, 478] on div "Allowance model State MA Age Employee Employee + spouse Employee + 1 child Empl…" at bounding box center [506, 234] width 577 height 511
click at [771, 477] on button "Next" at bounding box center [755, 464] width 63 height 27
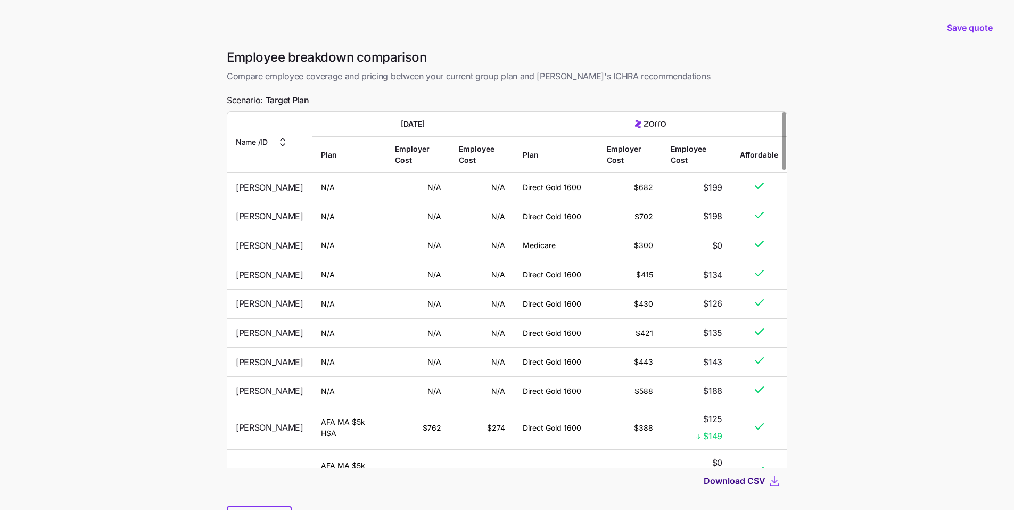
click at [744, 480] on span "Download CSV" at bounding box center [734, 480] width 62 height 13
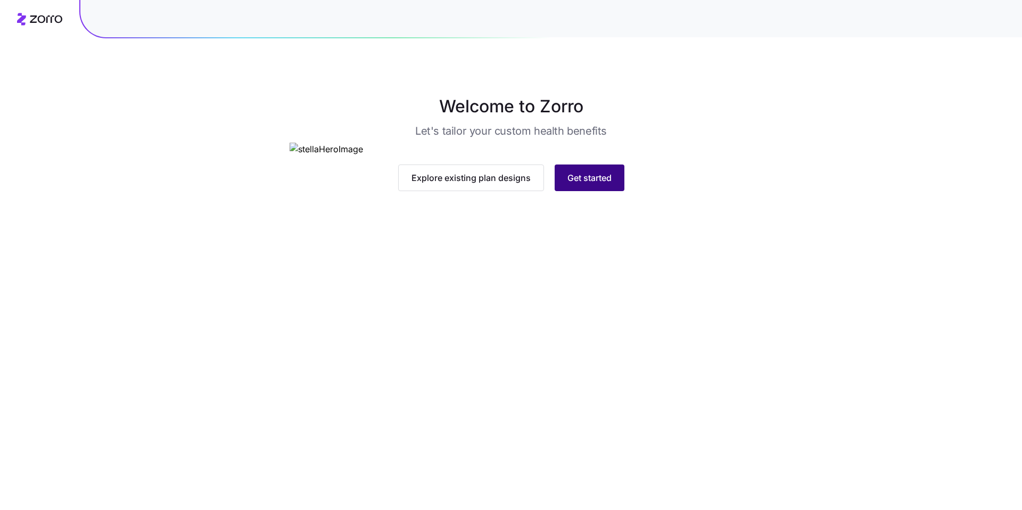
click at [578, 191] on button "Get started" at bounding box center [589, 177] width 70 height 27
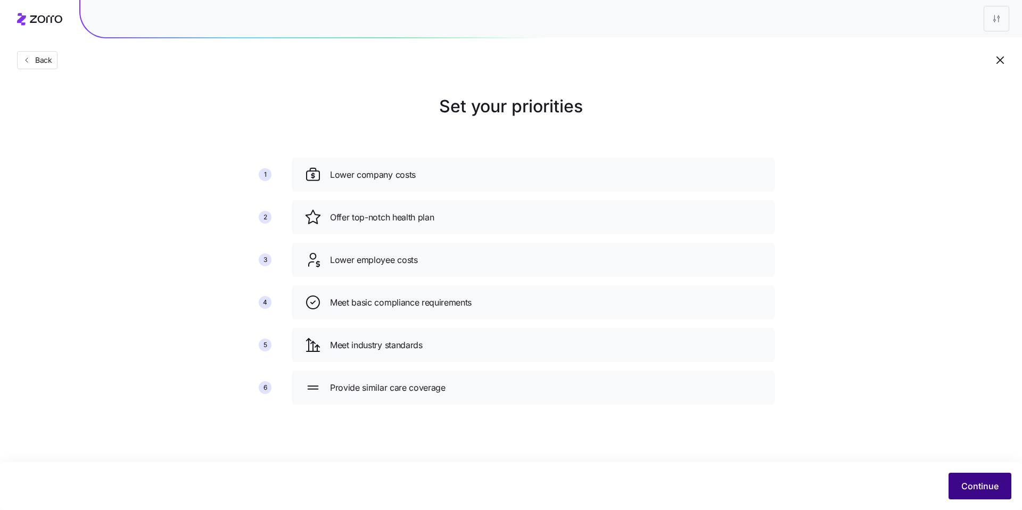
click at [990, 486] on span "Continue" at bounding box center [979, 485] width 37 height 13
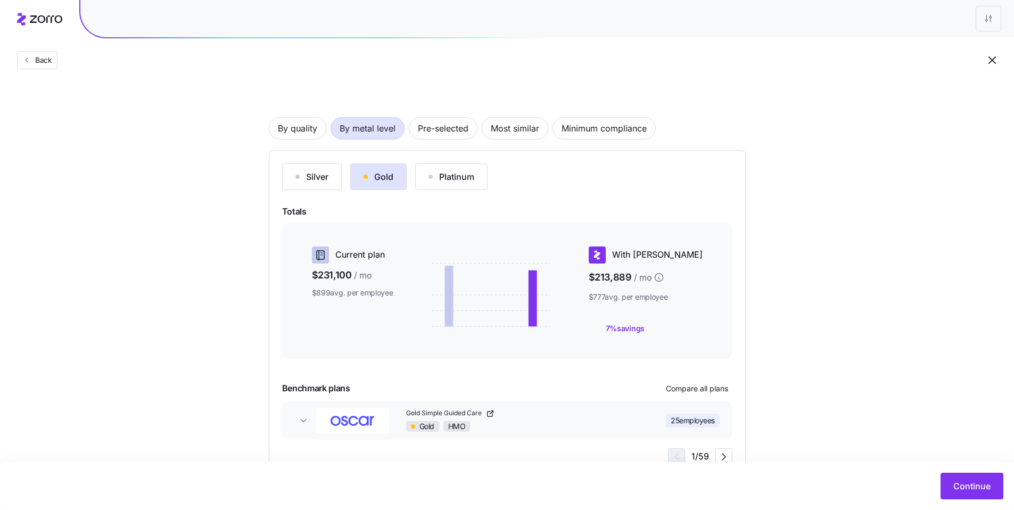
scroll to position [77, 0]
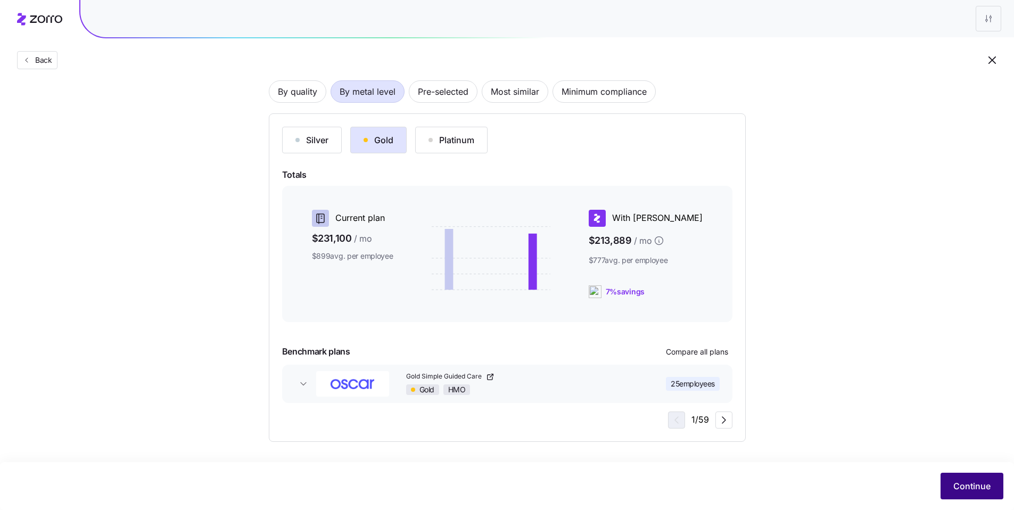
click at [971, 484] on span "Continue" at bounding box center [971, 485] width 37 height 13
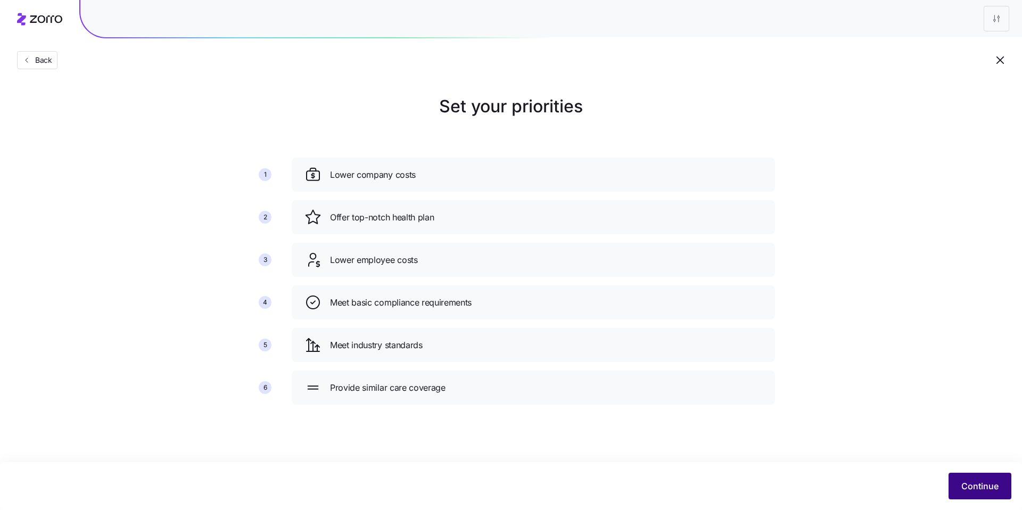
click at [983, 490] on span "Continue" at bounding box center [979, 485] width 37 height 13
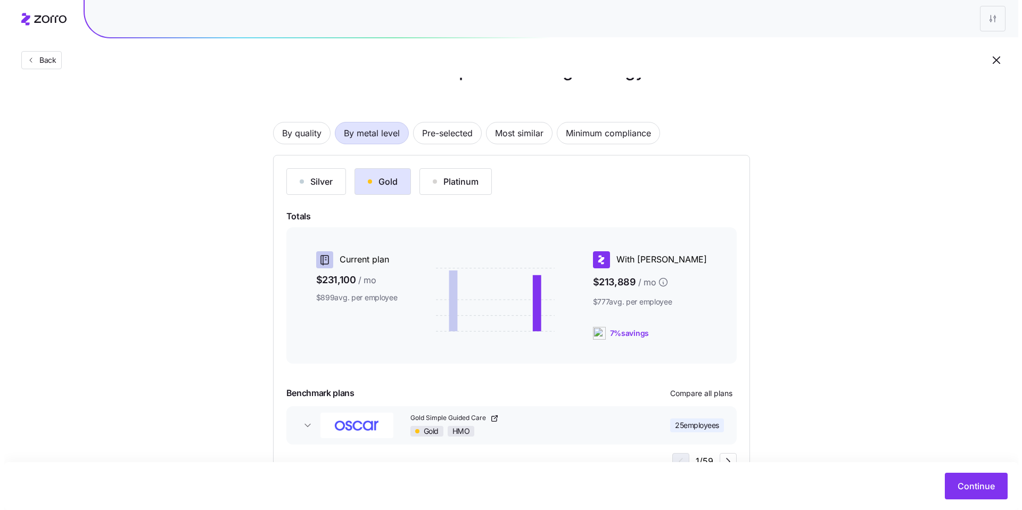
scroll to position [77, 0]
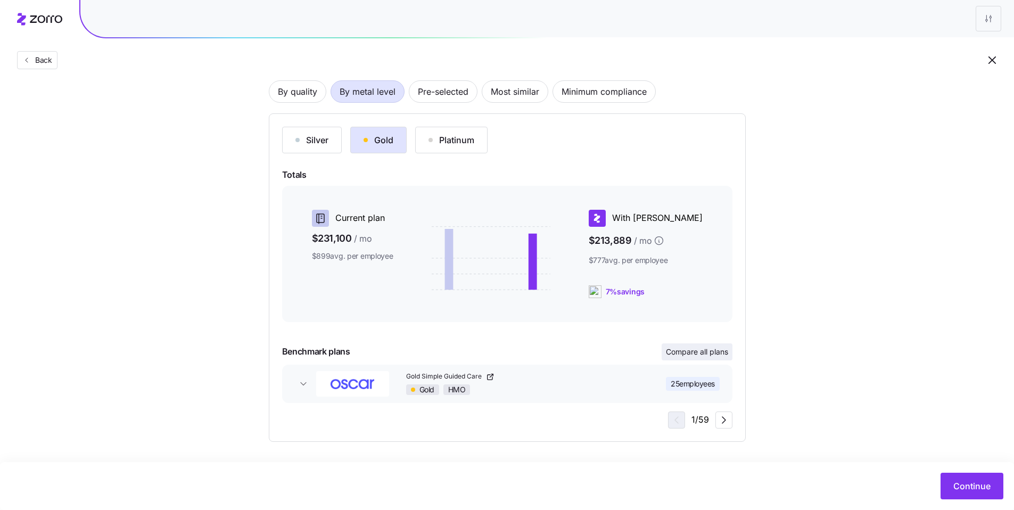
click at [682, 354] on span "Compare all plans" at bounding box center [697, 351] width 62 height 11
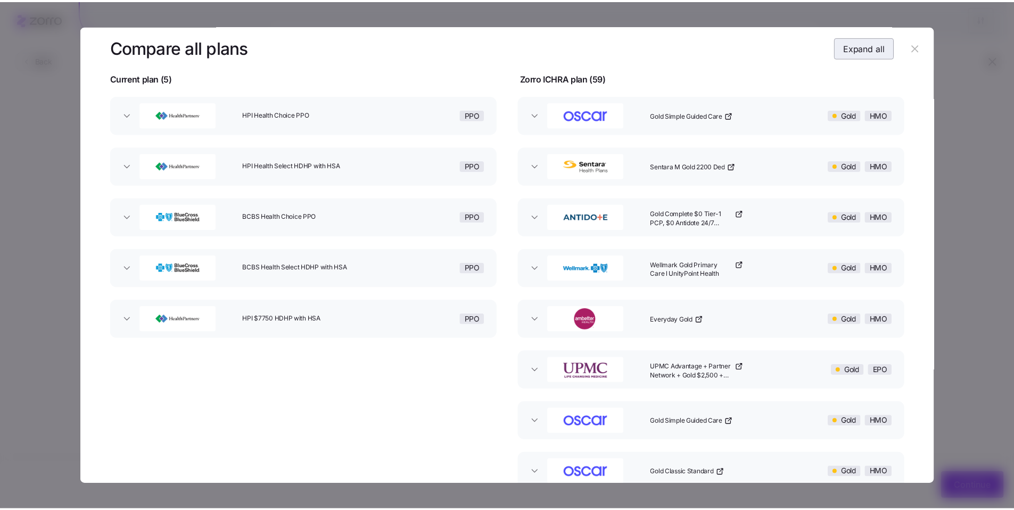
scroll to position [0, 0]
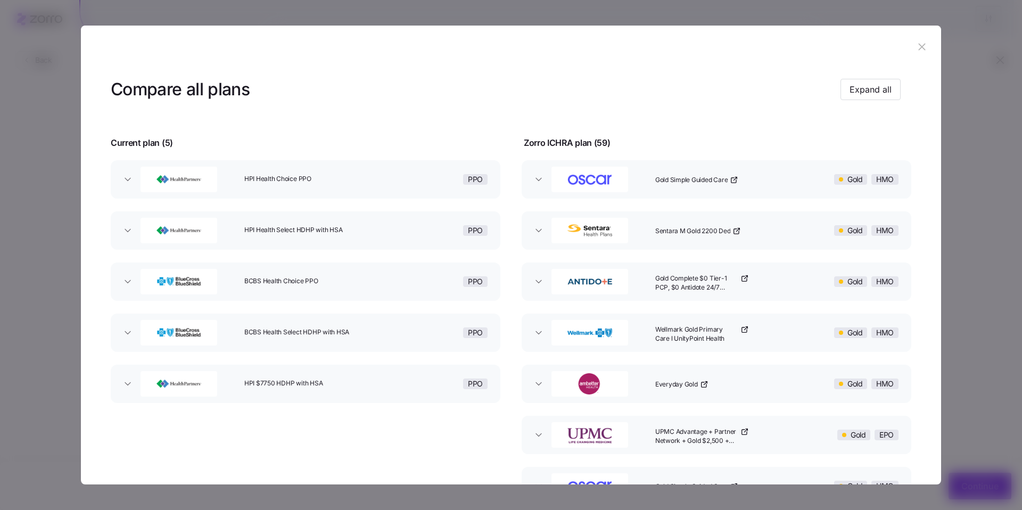
click at [921, 46] on icon "button" at bounding box center [922, 47] width 12 height 12
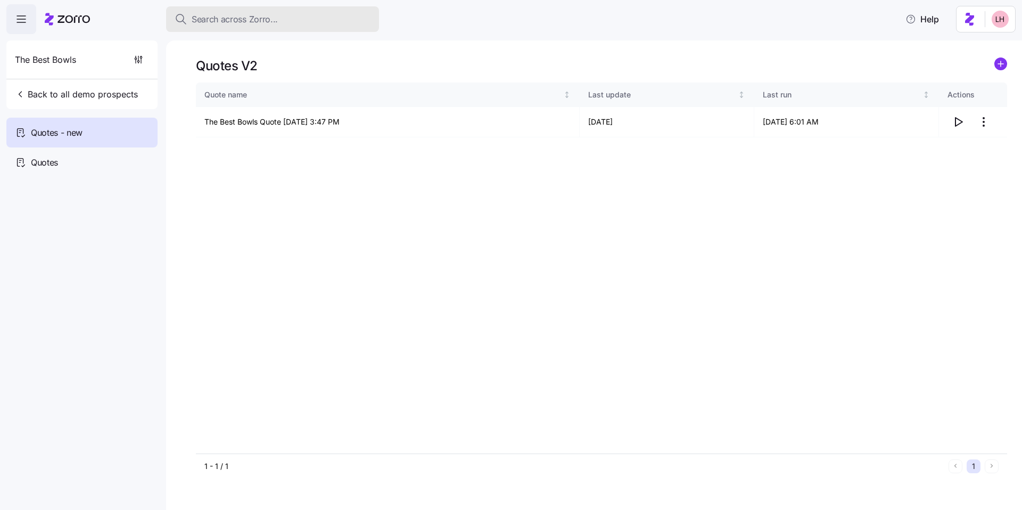
drag, startPoint x: 0, startPoint y: 0, endPoint x: 252, endPoint y: 18, distance: 252.3
click at [252, 18] on span "Search across Zorro..." at bounding box center [235, 19] width 86 height 13
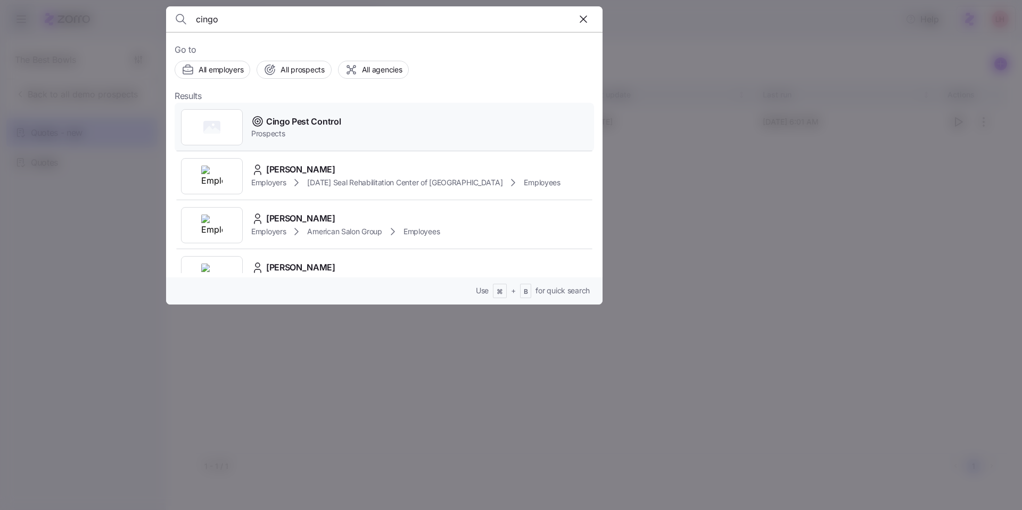
type input "cingo"
click at [345, 130] on div "Cingo Pest Control Prospects" at bounding box center [384, 127] width 419 height 49
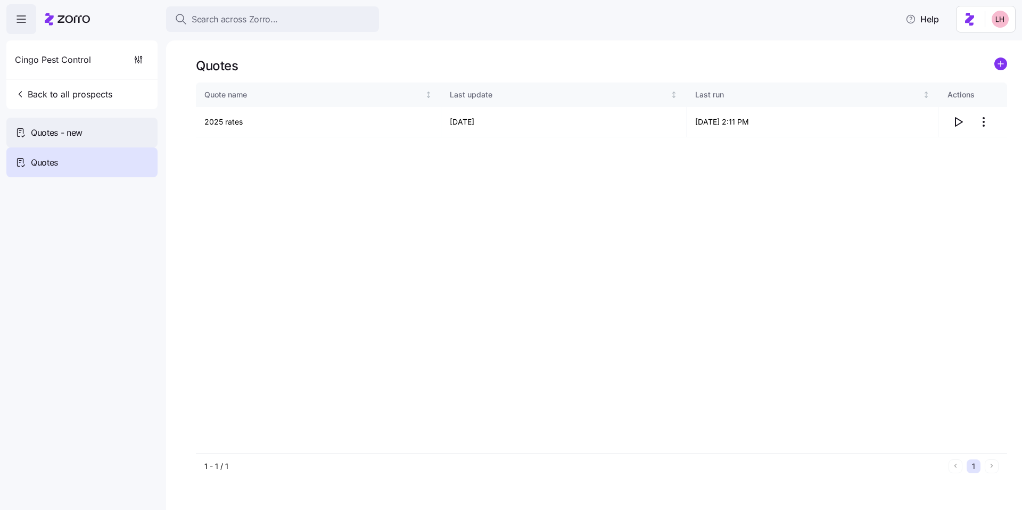
click at [114, 136] on div "Quotes - new" at bounding box center [81, 133] width 151 height 30
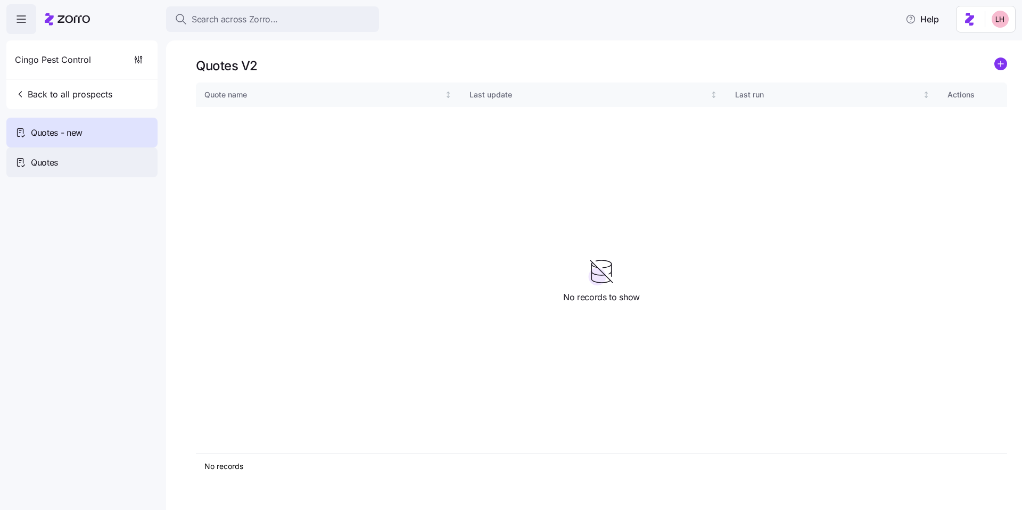
click at [112, 151] on div "Quotes" at bounding box center [81, 162] width 151 height 30
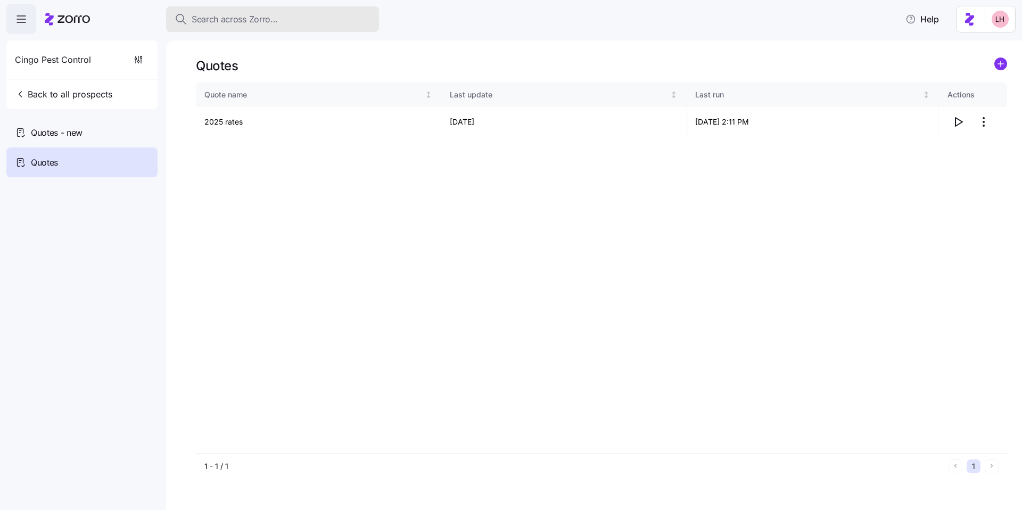
click at [226, 20] on span "Search across Zorro..." at bounding box center [235, 19] width 86 height 13
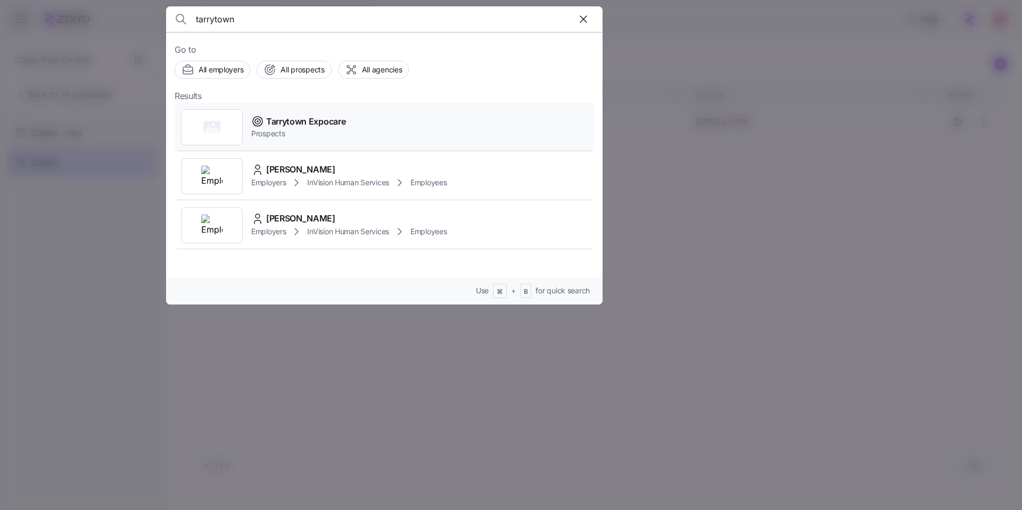
type input "tarrytown"
click at [323, 117] on span "Tarrytown Expocare" at bounding box center [305, 121] width 79 height 13
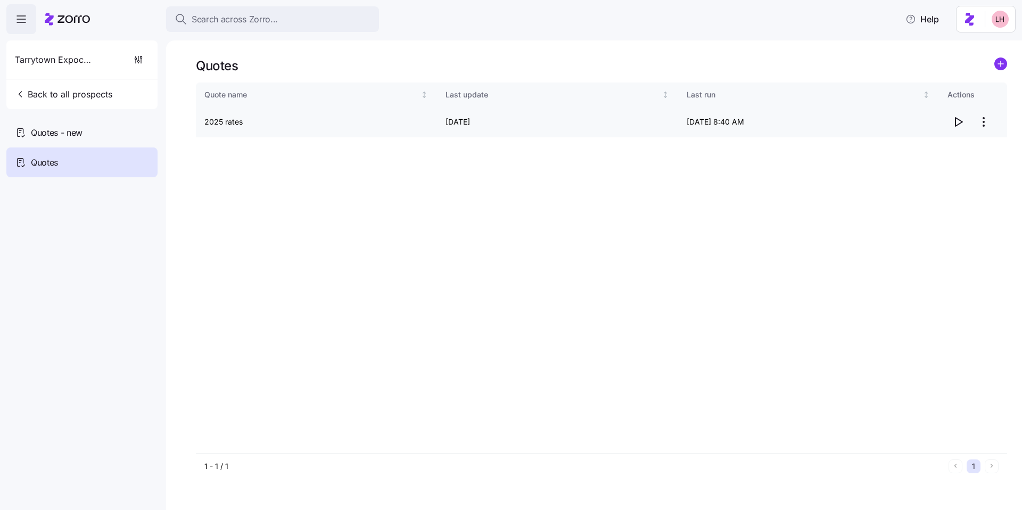
click at [955, 121] on icon "button" at bounding box center [958, 122] width 7 height 9
click at [263, 11] on button "Search across Zorro..." at bounding box center [272, 19] width 213 height 26
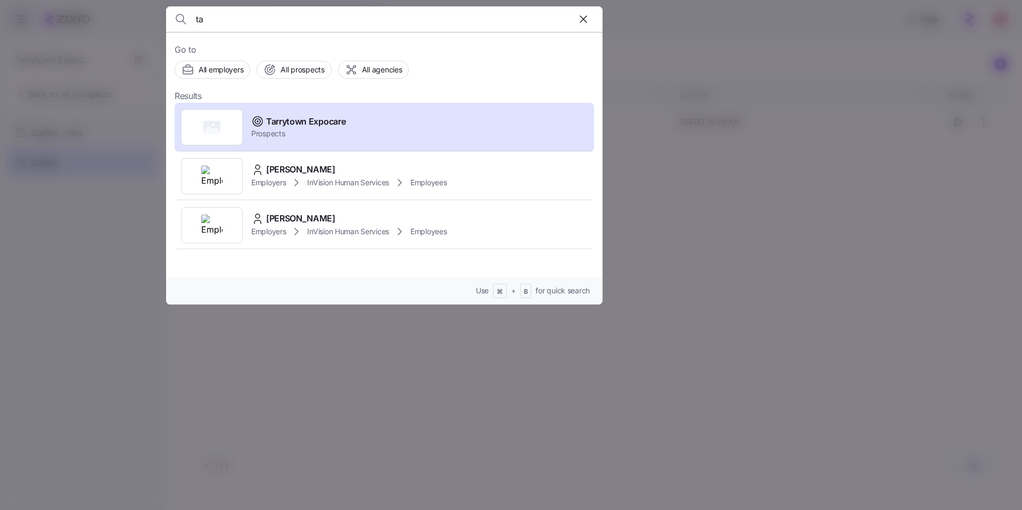
type input "t"
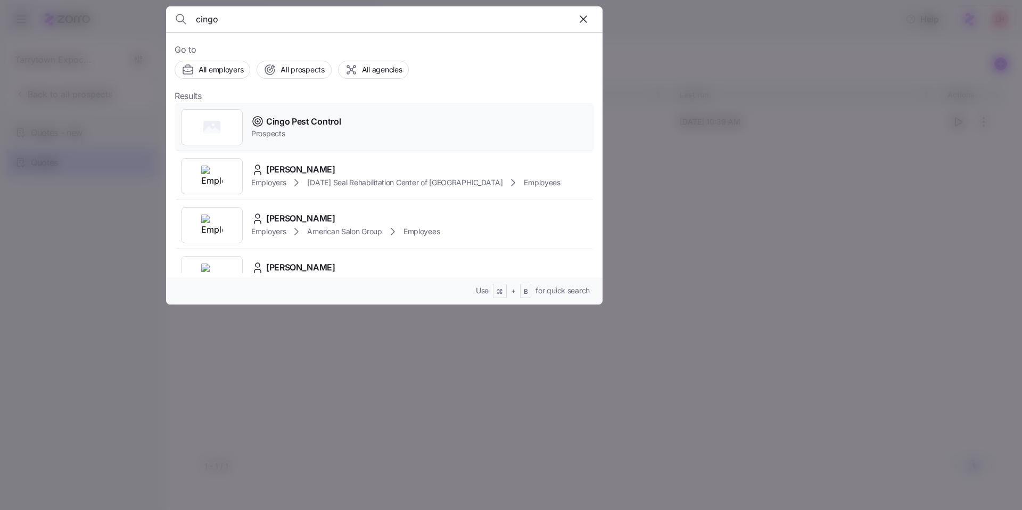
type input "cingo"
click at [302, 143] on div "Cingo Pest Control Prospects" at bounding box center [384, 127] width 419 height 49
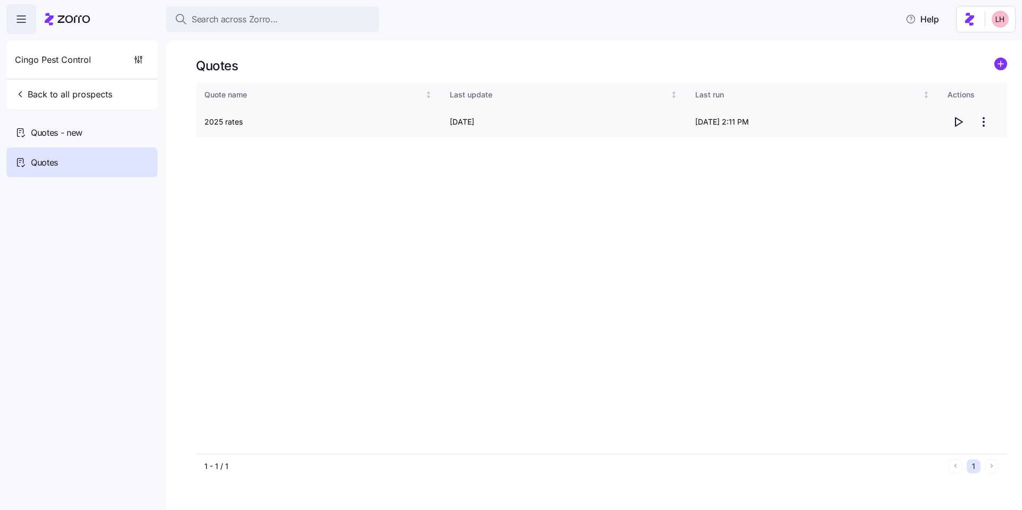
click at [953, 124] on icon "button" at bounding box center [957, 121] width 13 height 13
click at [300, 28] on button "Search across Zorro..." at bounding box center [272, 19] width 213 height 26
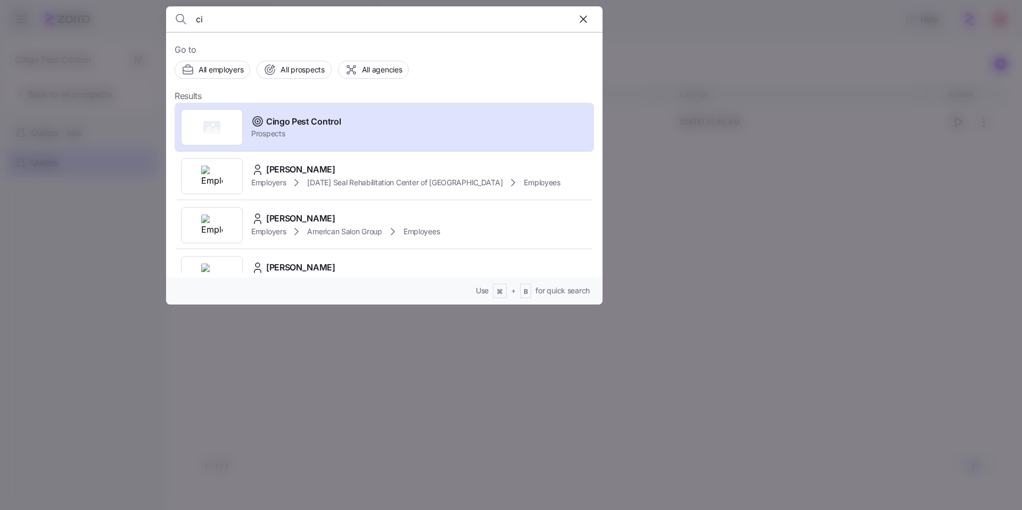
type input "c"
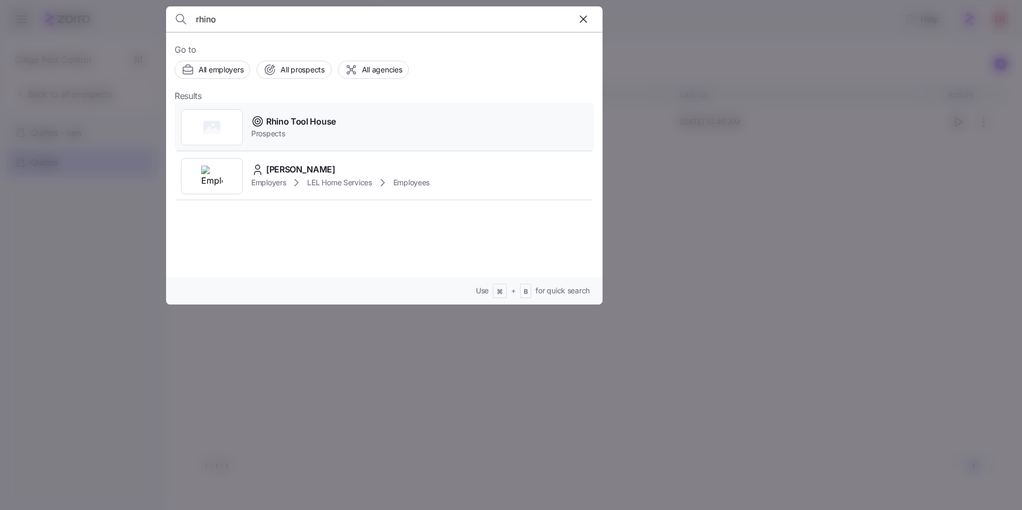
type input "rhino"
click at [342, 113] on div "Rhino Tool House Prospects" at bounding box center [384, 127] width 419 height 49
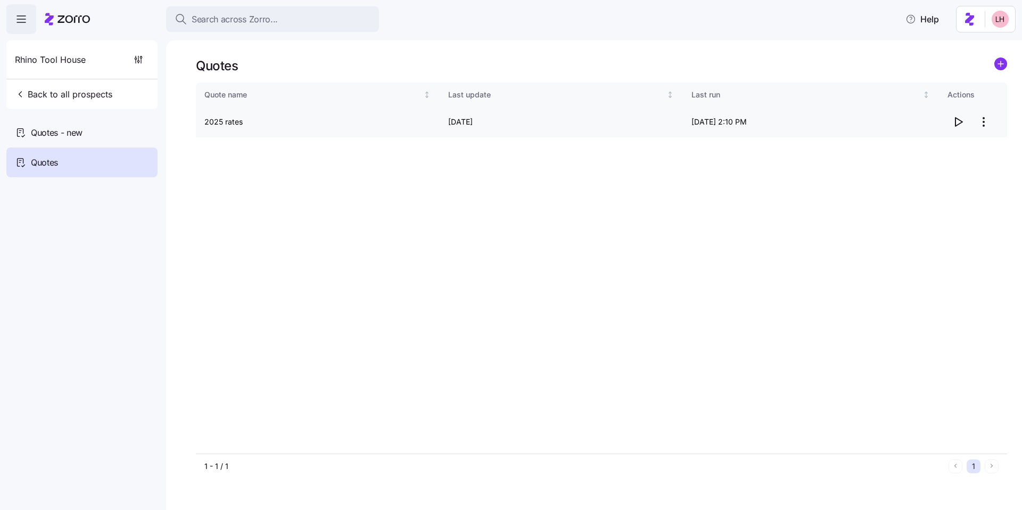
click at [956, 125] on icon "button" at bounding box center [957, 121] width 13 height 13
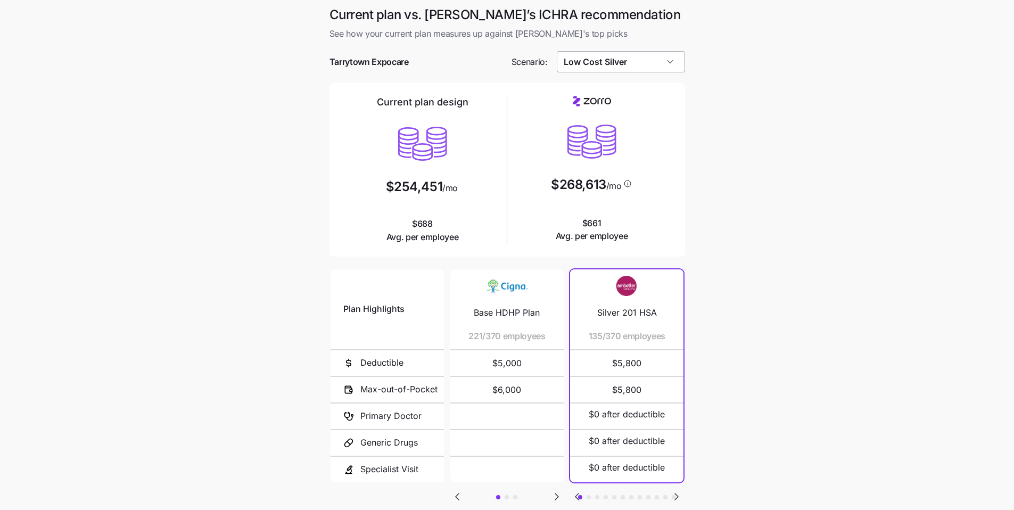
click at [662, 67] on input "Low Cost Silver" at bounding box center [621, 61] width 128 height 21
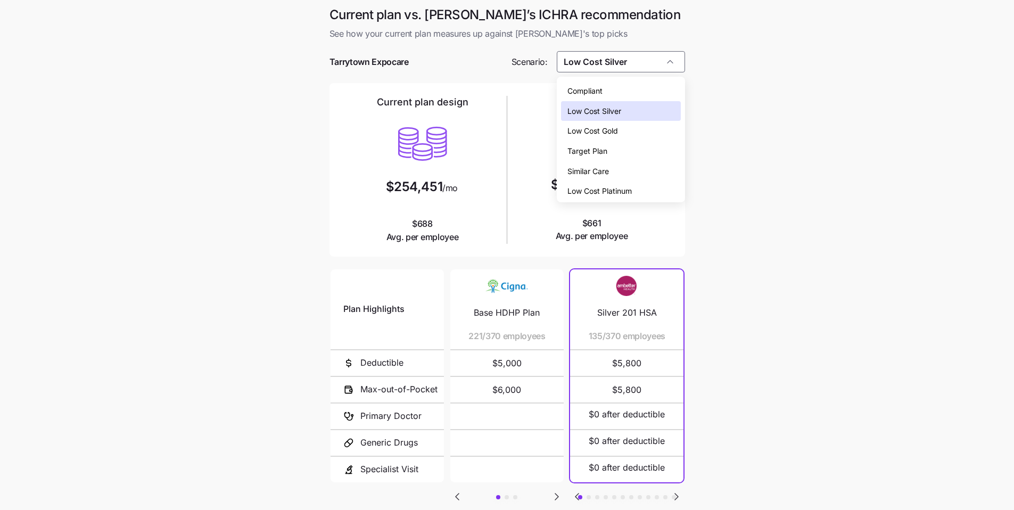
click at [626, 129] on div "Low Cost Gold" at bounding box center [621, 131] width 120 height 20
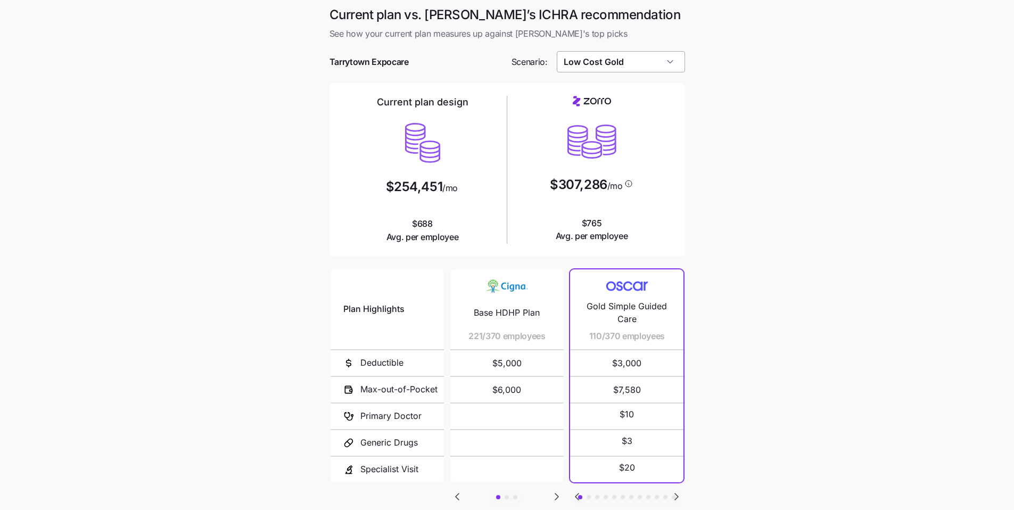
click at [646, 72] on input "Low Cost Gold" at bounding box center [621, 61] width 128 height 21
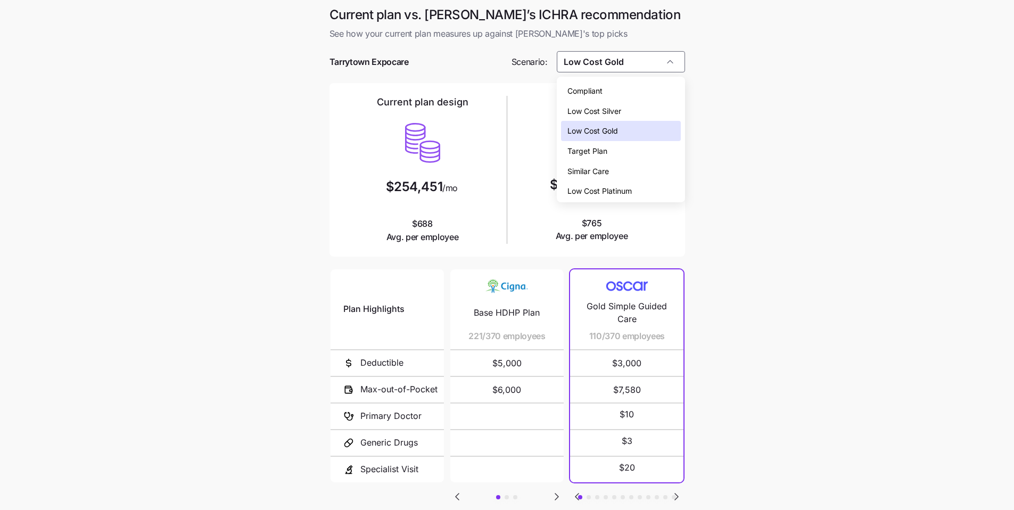
click at [623, 108] on div "Low Cost Silver" at bounding box center [621, 111] width 120 height 20
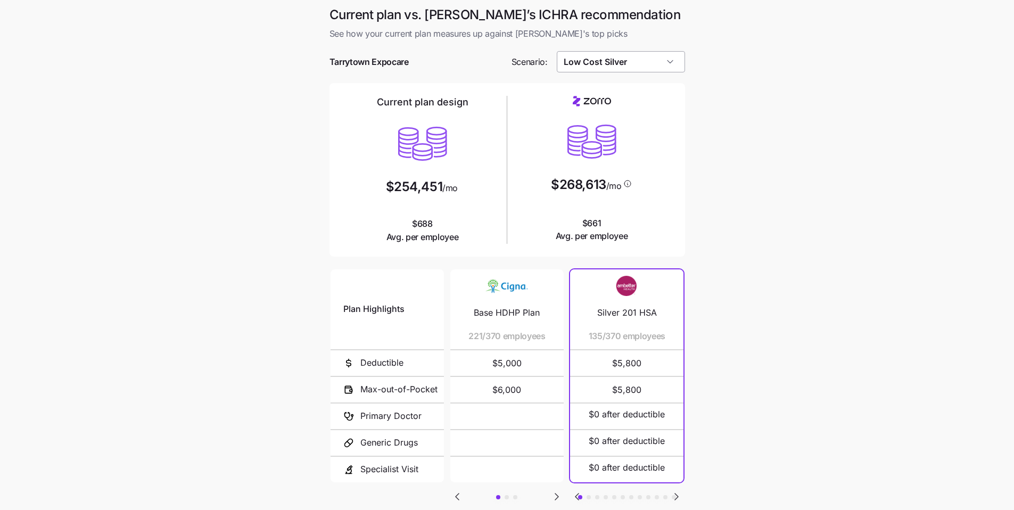
click at [625, 56] on input "Low Cost Silver" at bounding box center [621, 61] width 128 height 21
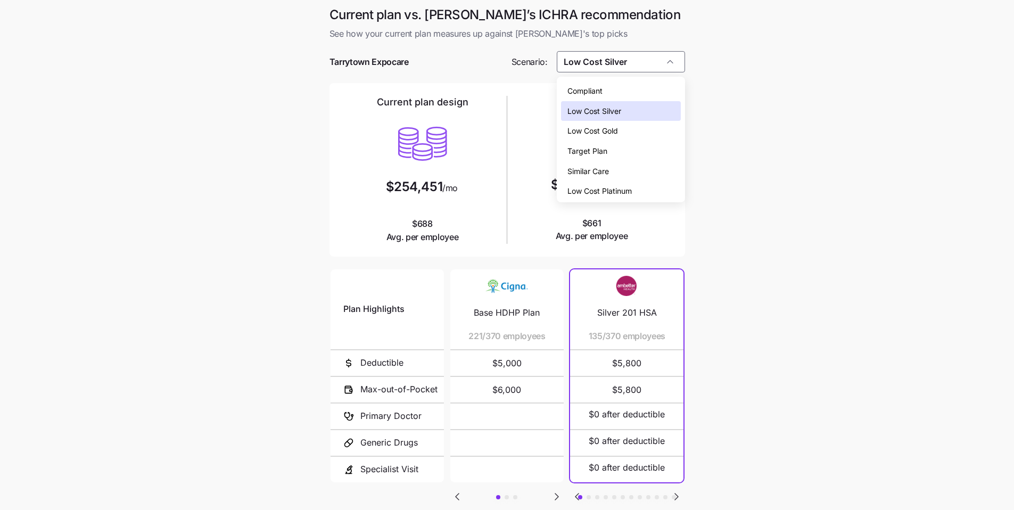
click at [601, 165] on span "Similar Care" at bounding box center [588, 171] width 42 height 12
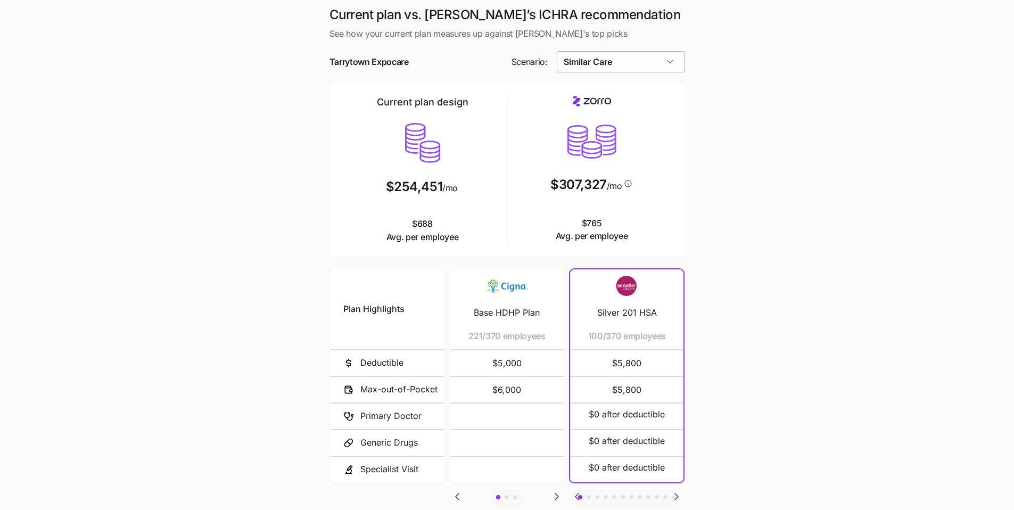
click at [647, 63] on input "Similar Care" at bounding box center [621, 61] width 128 height 21
click at [623, 134] on div "Low Cost Gold" at bounding box center [621, 131] width 120 height 20
click at [623, 64] on input "Low Cost Gold" at bounding box center [621, 61] width 128 height 21
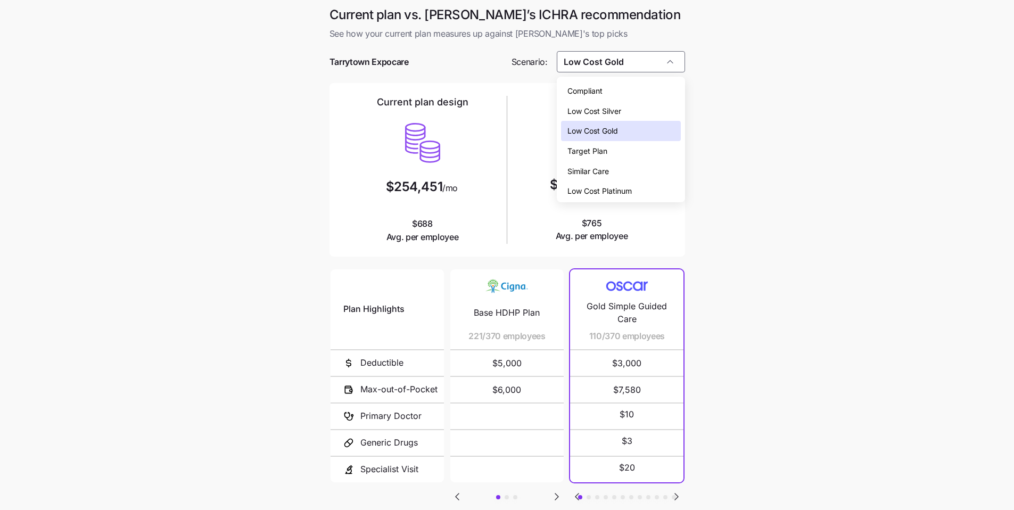
click at [621, 112] on span "Low Cost Silver" at bounding box center [594, 111] width 54 height 12
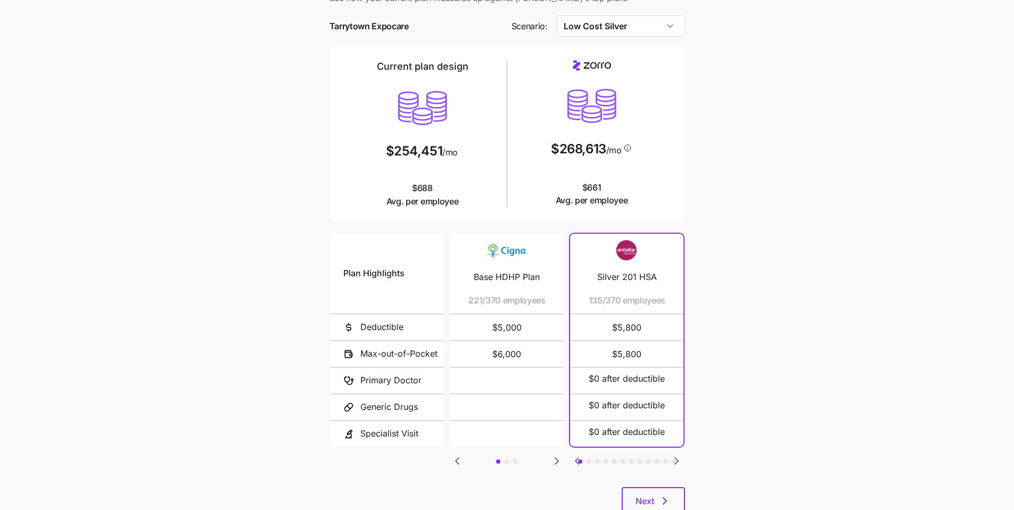
scroll to position [71, 0]
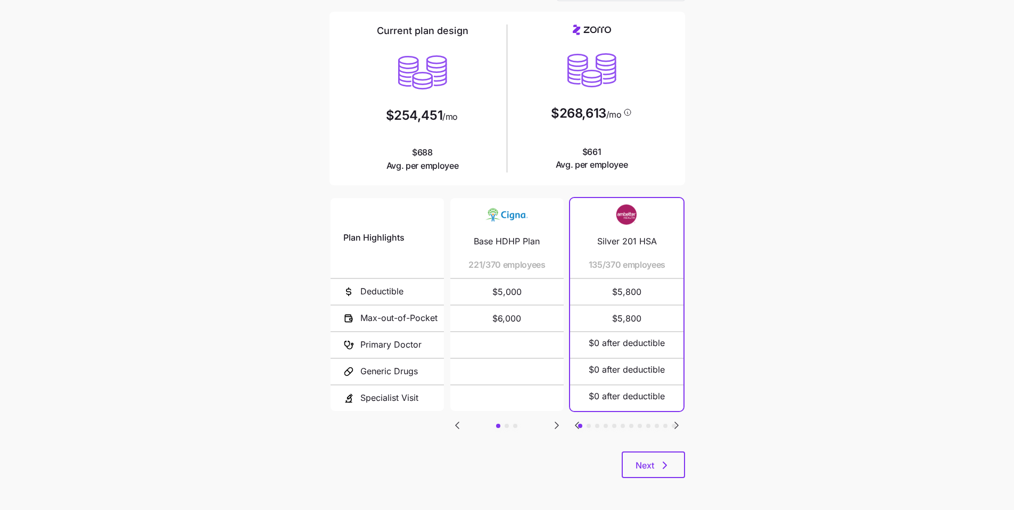
click at [556, 425] on icon "Go to next slide" at bounding box center [556, 425] width 3 height 6
click at [459, 428] on icon "Go to previous slide" at bounding box center [457, 425] width 13 height 13
drag, startPoint x: 459, startPoint y: 428, endPoint x: 477, endPoint y: 422, distance: 18.5
click at [459, 427] on icon "Go to previous slide" at bounding box center [457, 425] width 13 height 13
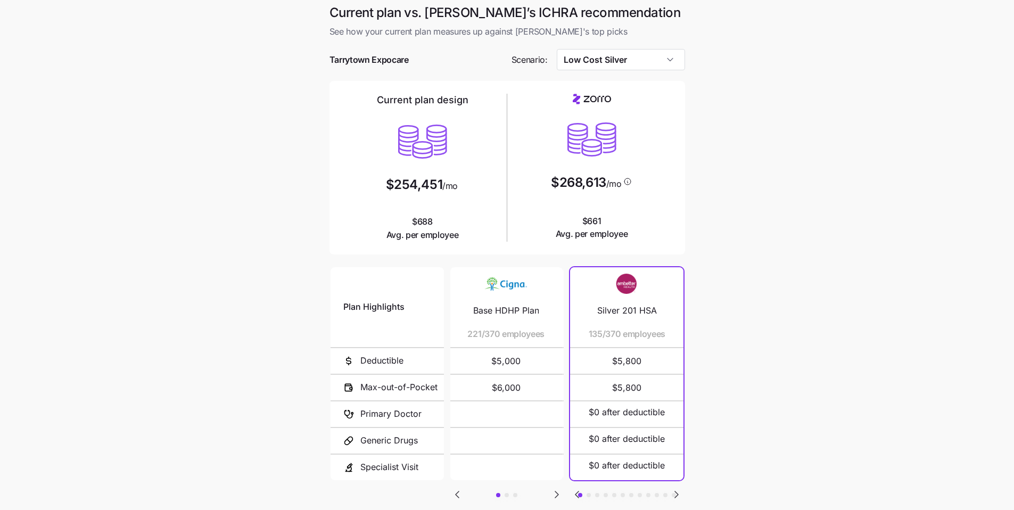
scroll to position [0, 0]
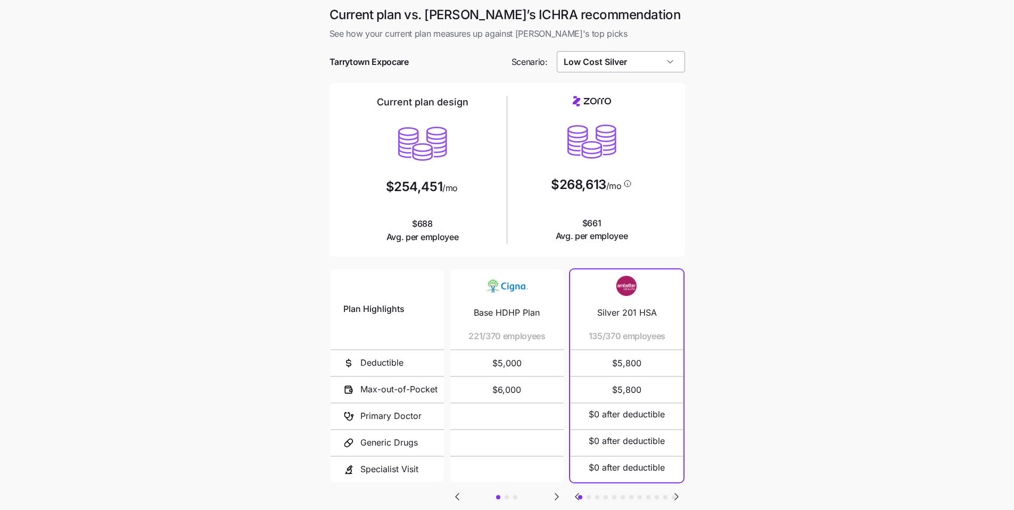
click at [643, 64] on input "Low Cost Silver" at bounding box center [621, 61] width 128 height 21
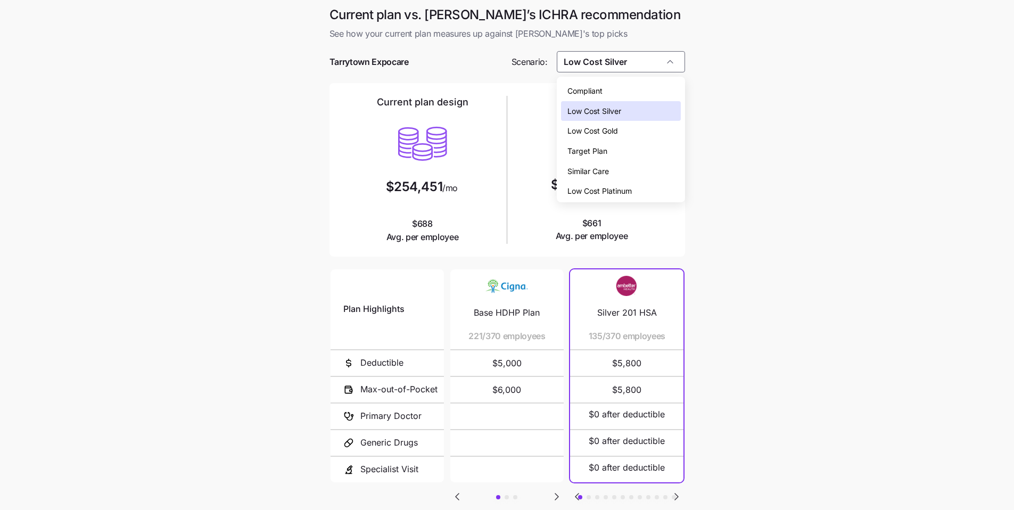
click at [623, 169] on div "Similar Care" at bounding box center [621, 171] width 120 height 20
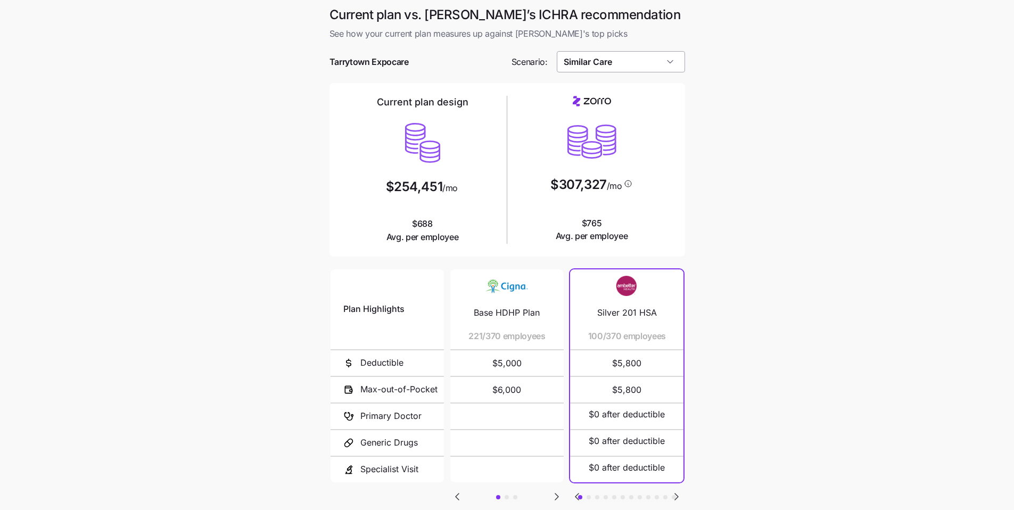
click at [657, 65] on input "Similar Care" at bounding box center [621, 61] width 128 height 21
click at [644, 127] on div "Low Cost Gold" at bounding box center [621, 131] width 120 height 20
type input "Low Cost Gold"
click at [658, 68] on input "Low Cost Gold" at bounding box center [621, 61] width 128 height 21
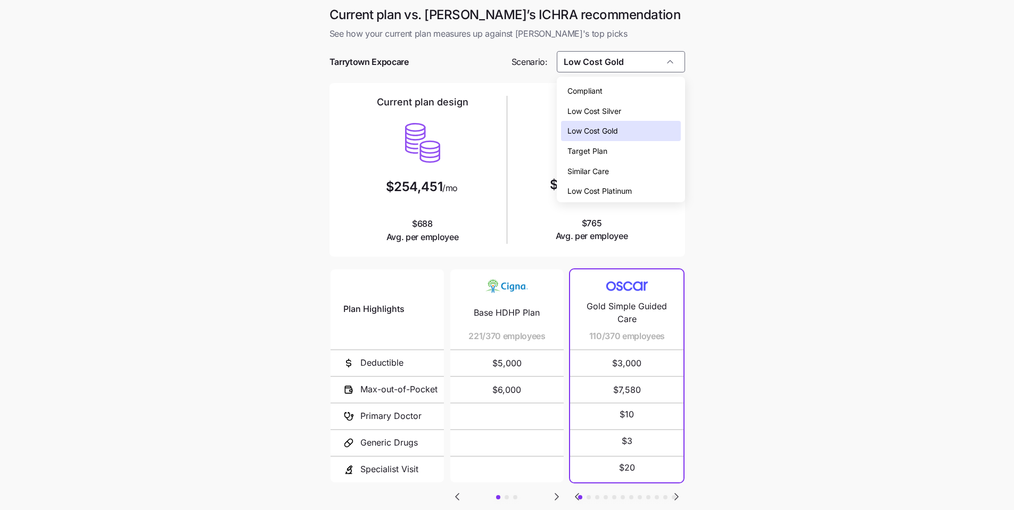
click at [741, 155] on main "Current plan vs. Zorro’s ICHRA recommendation See how your current plan measure…" at bounding box center [507, 290] width 1014 height 581
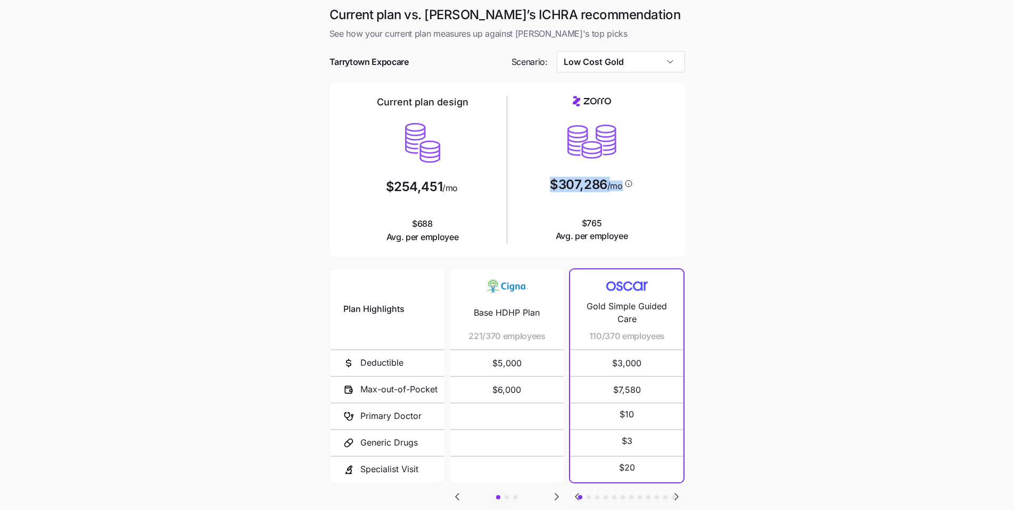
drag, startPoint x: 660, startPoint y: 198, endPoint x: 543, endPoint y: 187, distance: 118.2
click at [543, 187] on div "$307,286 /mo $765 Avg. per employee" at bounding box center [591, 169] width 161 height 147
click at [672, 203] on div "Current plan design $254,451 /mo $688 Avg. per employee $307,286 /mo $765 Avg. …" at bounding box center [506, 169] width 355 height 173
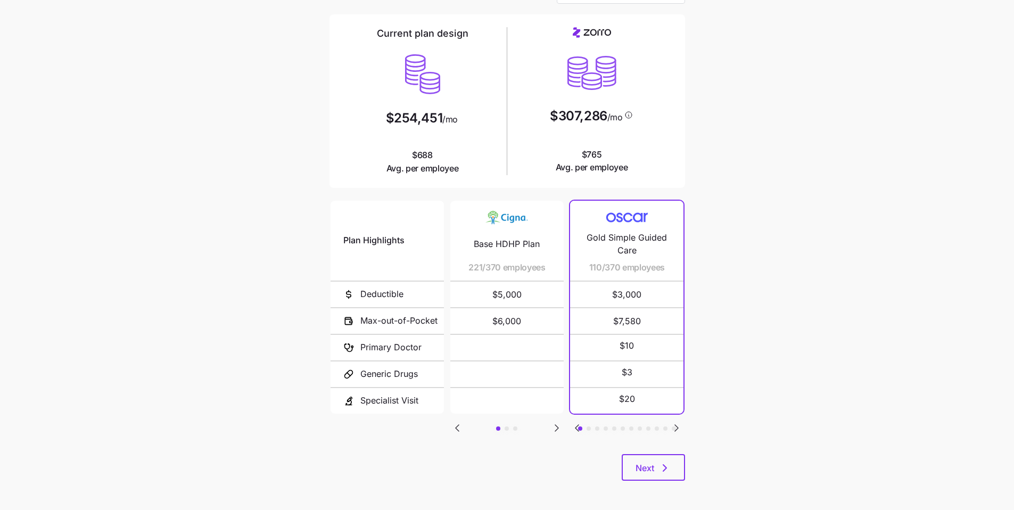
scroll to position [71, 0]
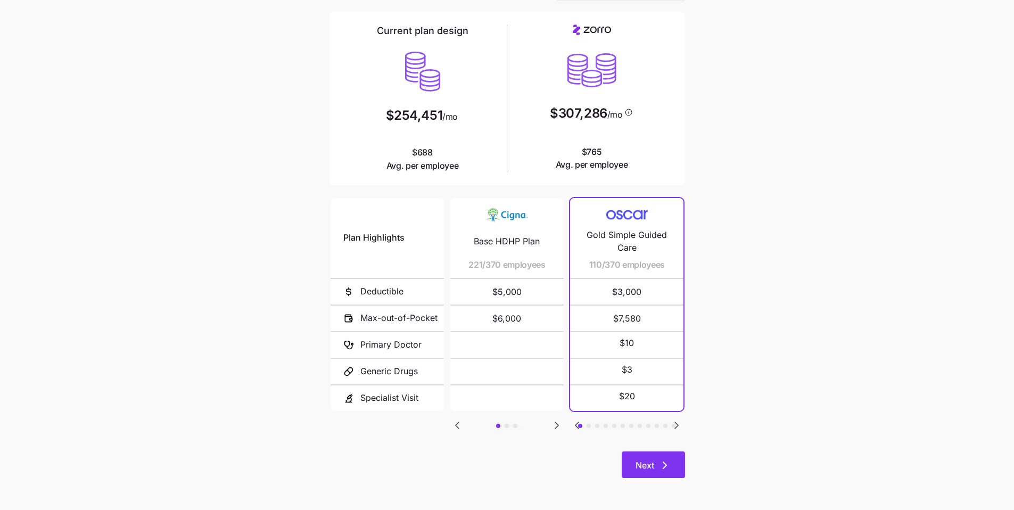
click at [675, 466] on button "Next" at bounding box center [652, 464] width 63 height 27
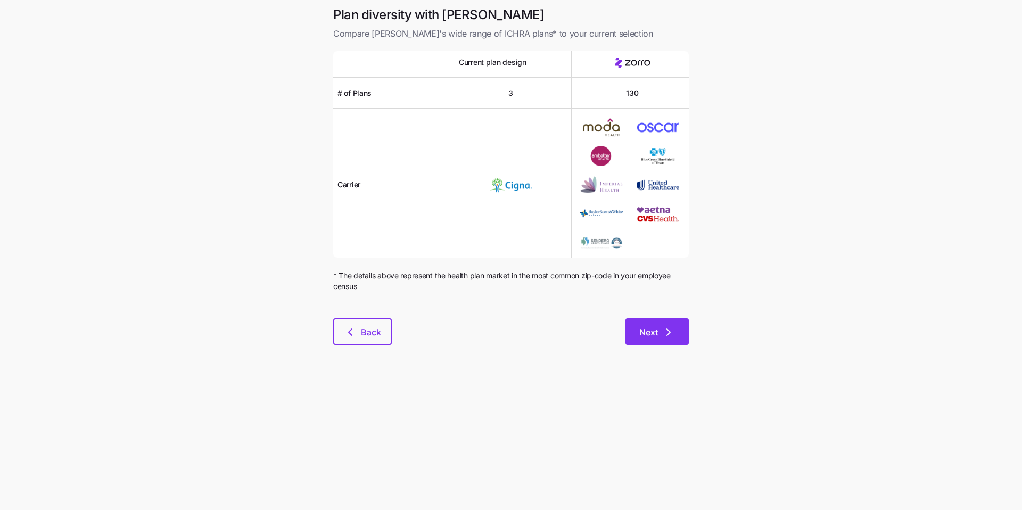
click at [654, 338] on span "Next" at bounding box center [648, 332] width 19 height 13
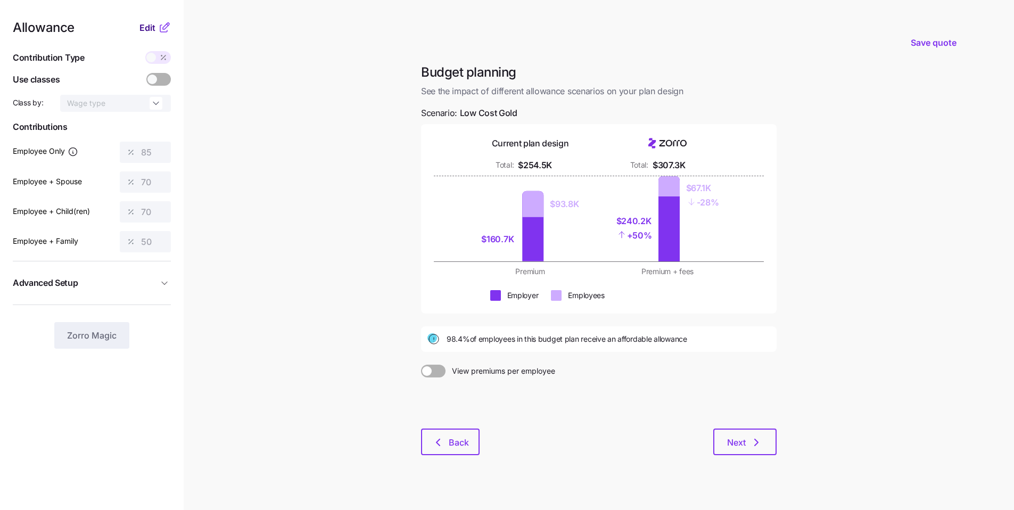
click at [144, 28] on span "Edit" at bounding box center [147, 27] width 16 height 13
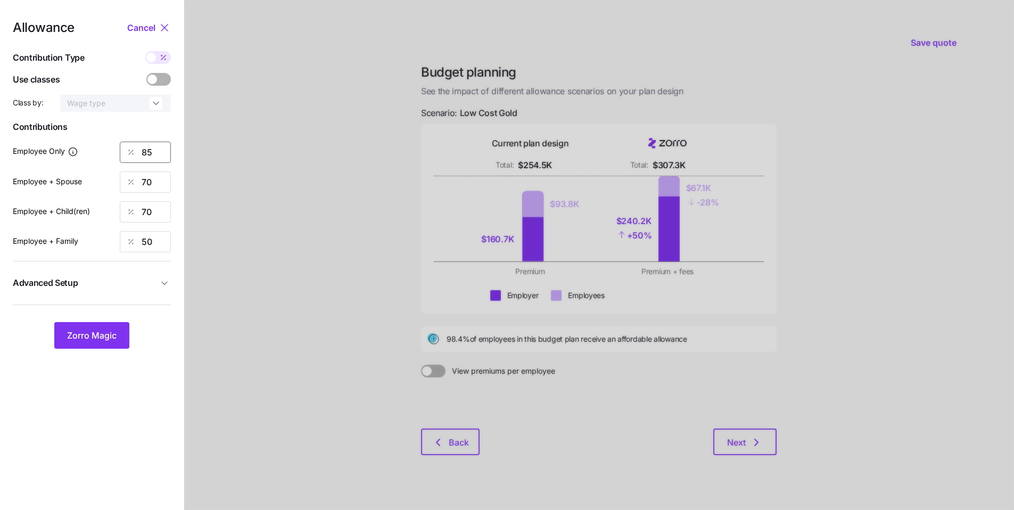
drag, startPoint x: 158, startPoint y: 151, endPoint x: 120, endPoint y: 146, distance: 38.5
click at [120, 147] on div "85" at bounding box center [145, 152] width 51 height 21
type input "70"
drag, startPoint x: 121, startPoint y: 325, endPoint x: 304, endPoint y: 320, distance: 183.6
click at [121, 325] on button "Zorro Magic" at bounding box center [91, 335] width 75 height 27
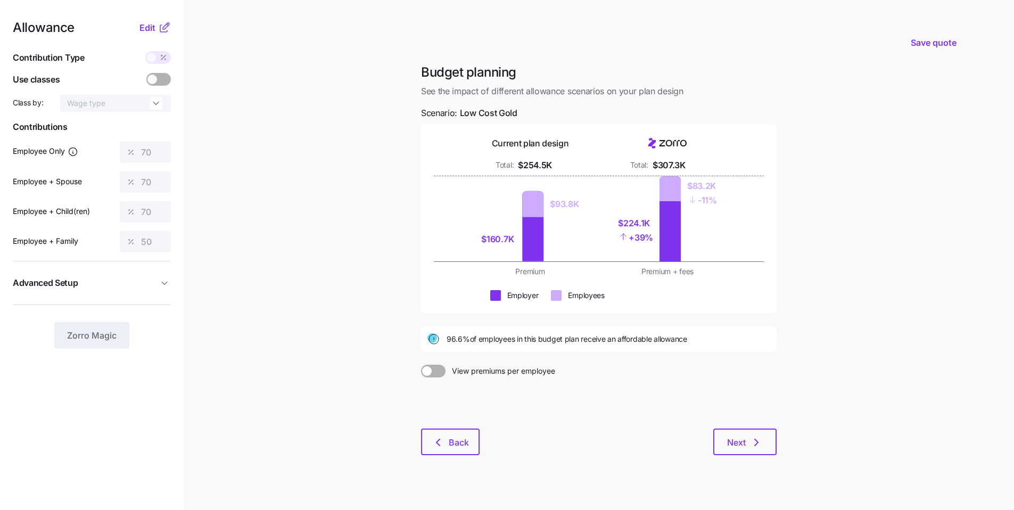
click at [742, 432] on button "Next" at bounding box center [744, 441] width 63 height 27
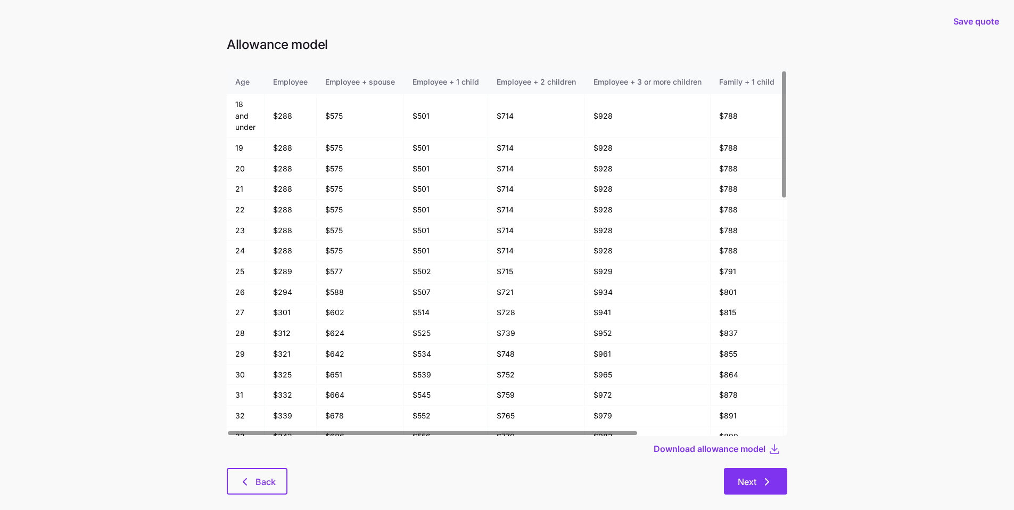
click at [754, 476] on span "Next" at bounding box center [746, 481] width 19 height 13
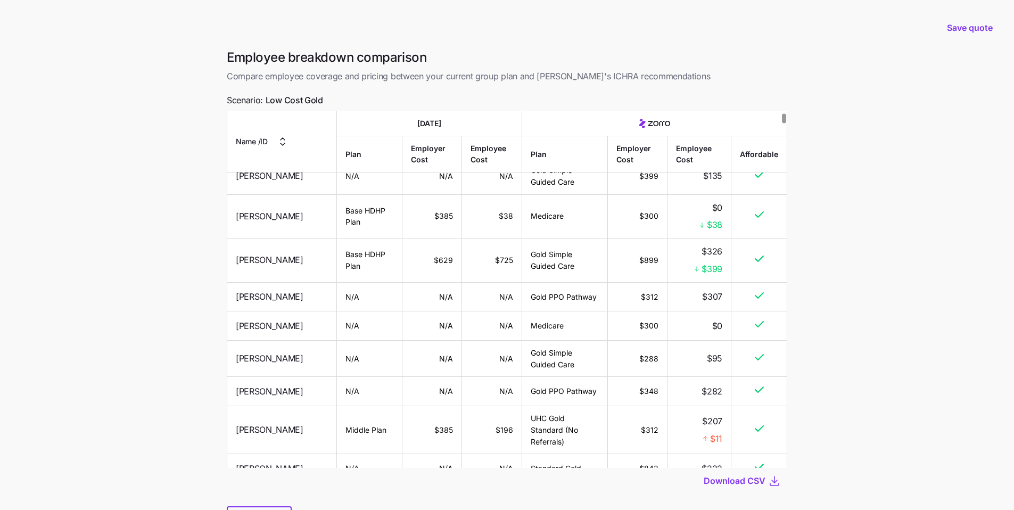
scroll to position [87, 0]
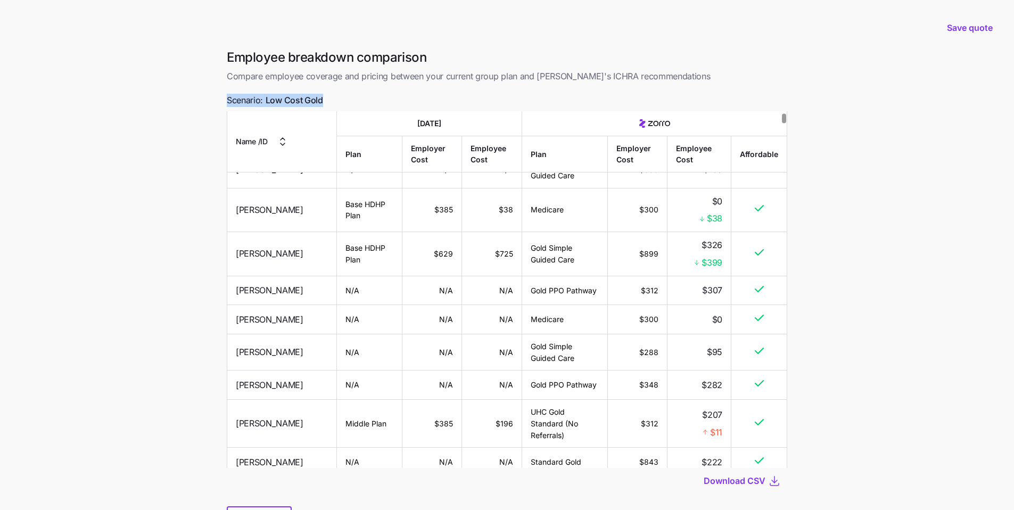
drag, startPoint x: 328, startPoint y: 101, endPoint x: 214, endPoint y: 97, distance: 113.9
click at [214, 97] on main "Save quote Employee breakdown comparison Compare employee coverage and pricing …" at bounding box center [507, 282] width 1014 height 565
click at [425, 99] on div "Employee breakdown comparison Compare employee coverage and pricing between you…" at bounding box center [506, 297] width 577 height 496
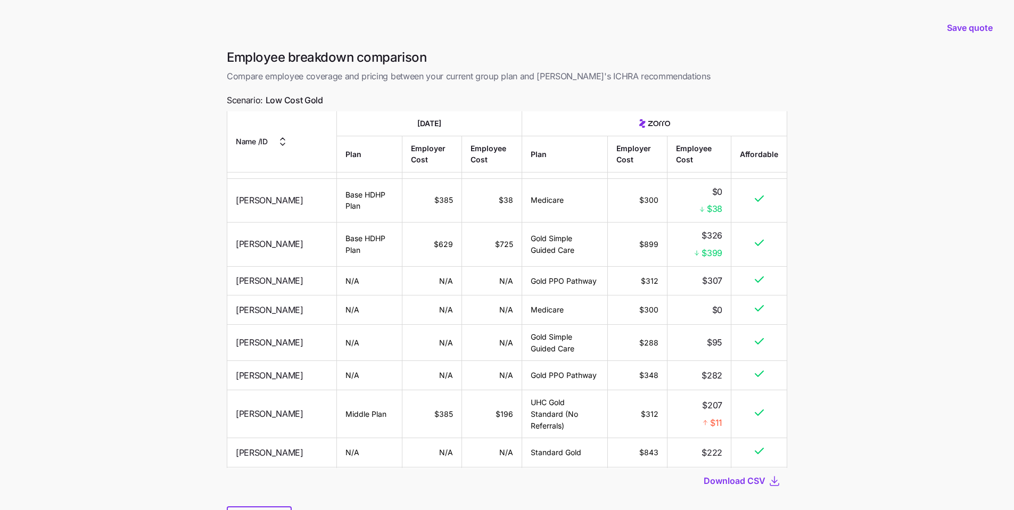
scroll to position [55, 0]
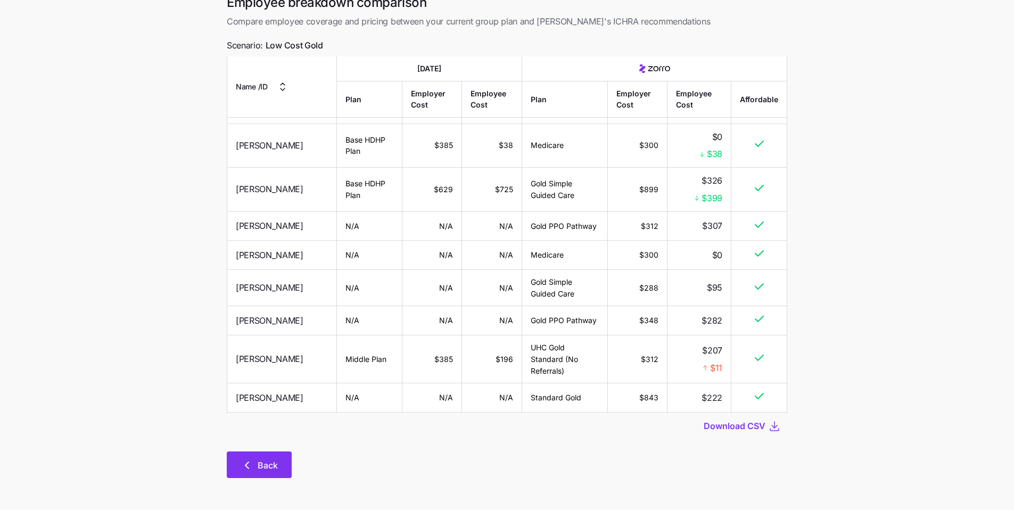
click at [268, 466] on span "Back" at bounding box center [268, 465] width 20 height 13
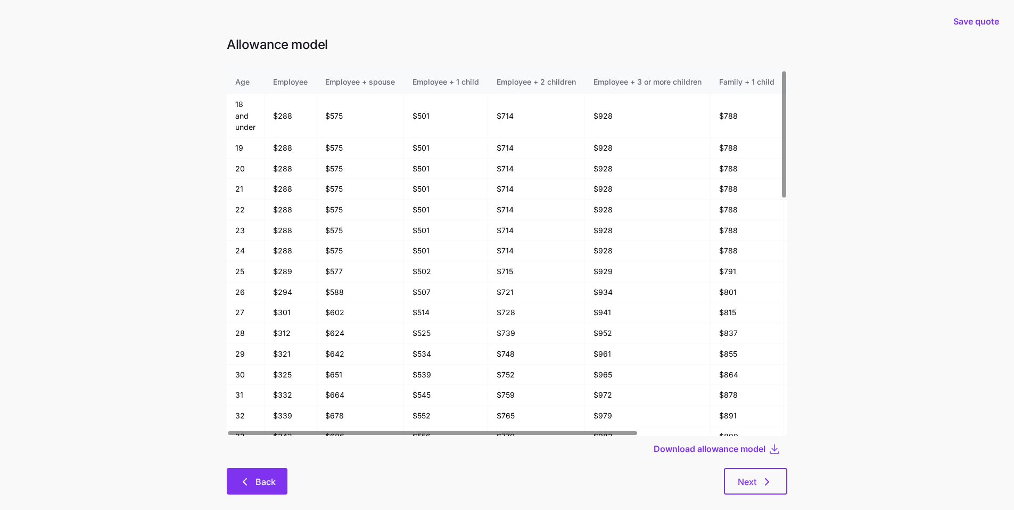
click at [283, 482] on button "Back" at bounding box center [257, 481] width 61 height 27
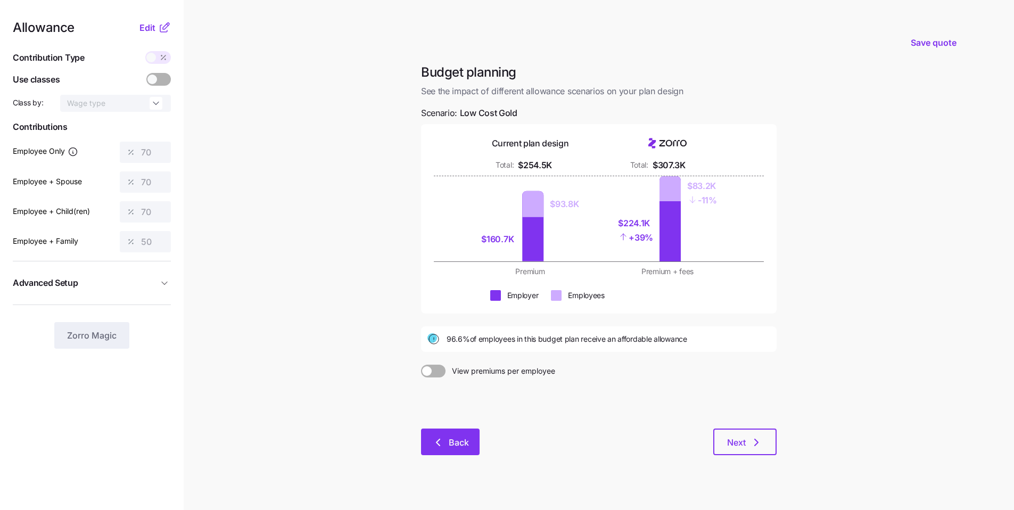
click at [446, 453] on button "Back" at bounding box center [450, 441] width 59 height 27
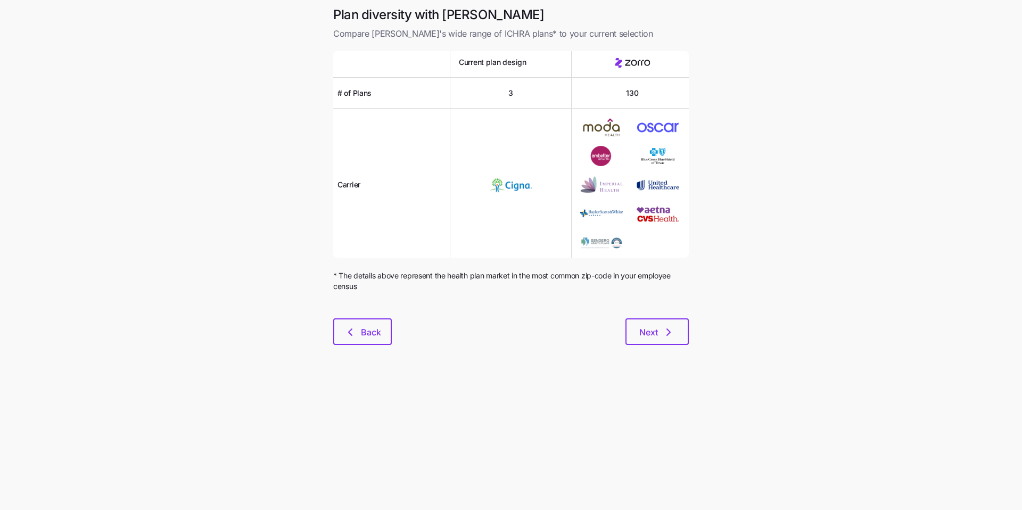
click at [397, 339] on div "Next" at bounding box center [540, 331] width 297 height 27
click at [376, 335] on span "Back" at bounding box center [371, 332] width 20 height 13
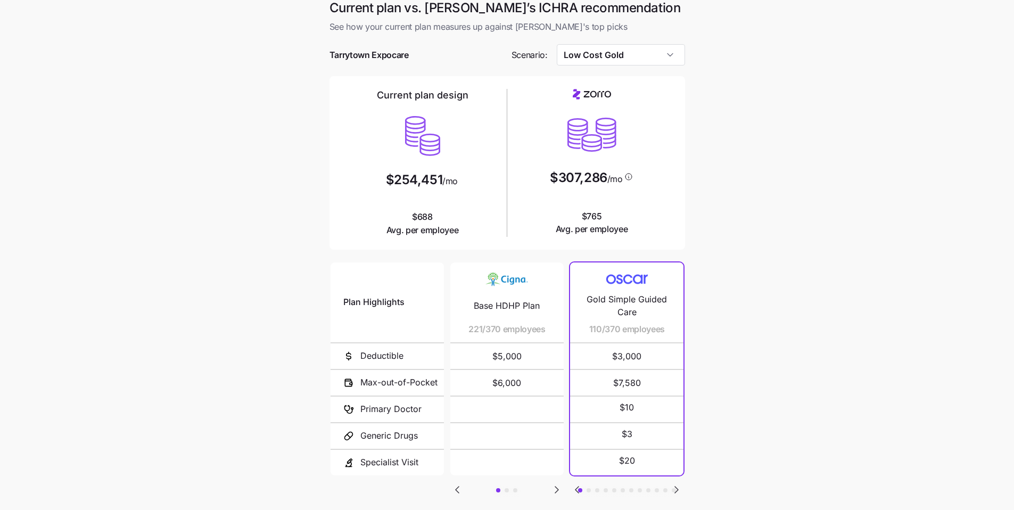
scroll to position [18, 0]
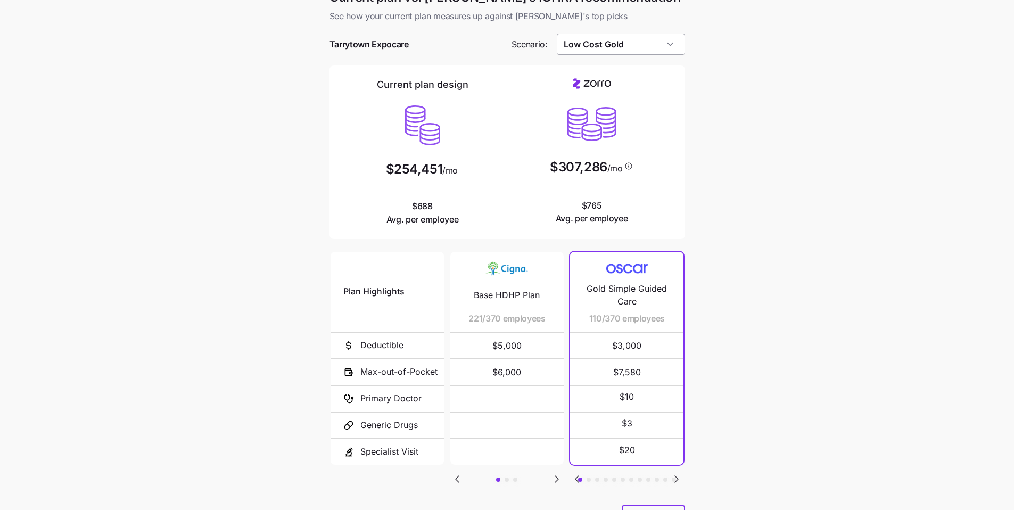
click at [672, 53] on input "Low Cost Gold" at bounding box center [621, 44] width 128 height 21
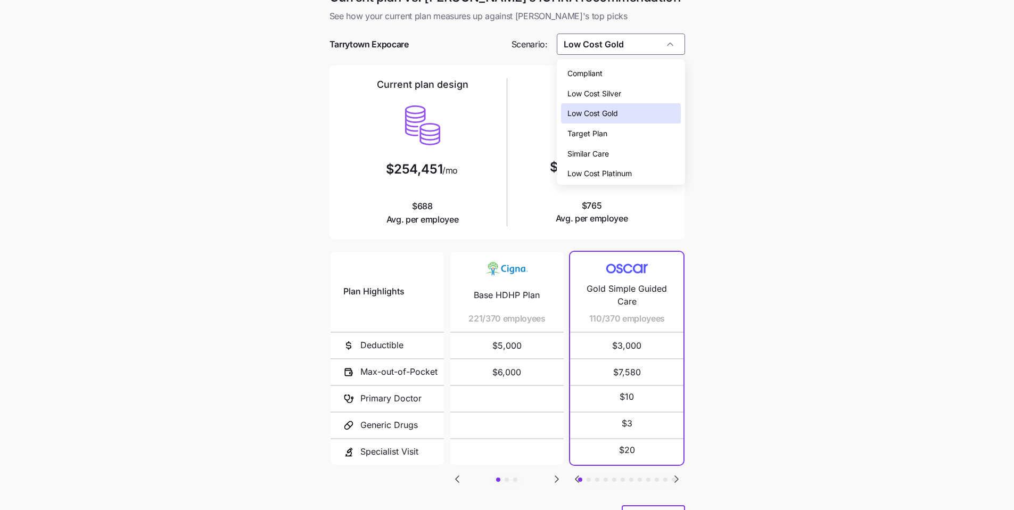
click at [620, 156] on div "Similar Care" at bounding box center [621, 154] width 120 height 20
type input "Similar Care"
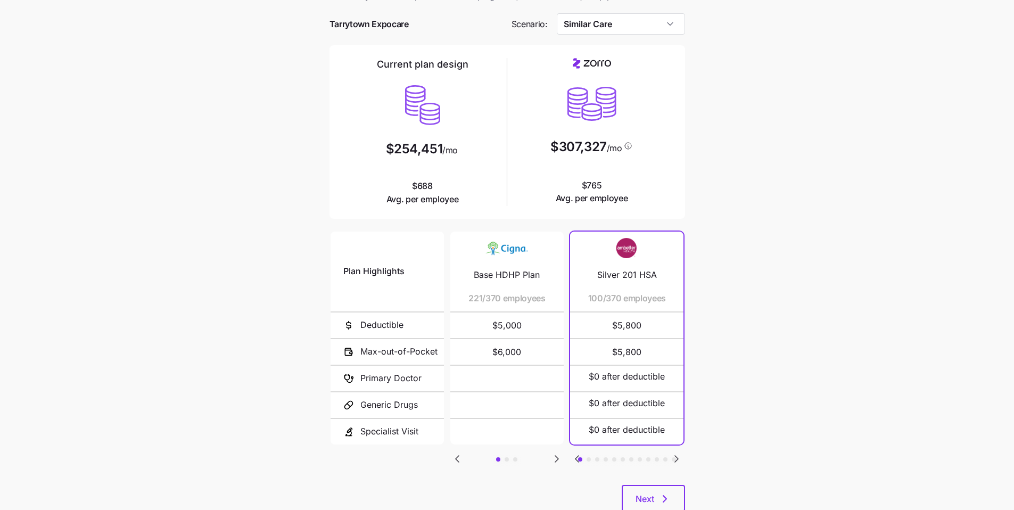
scroll to position [71, 0]
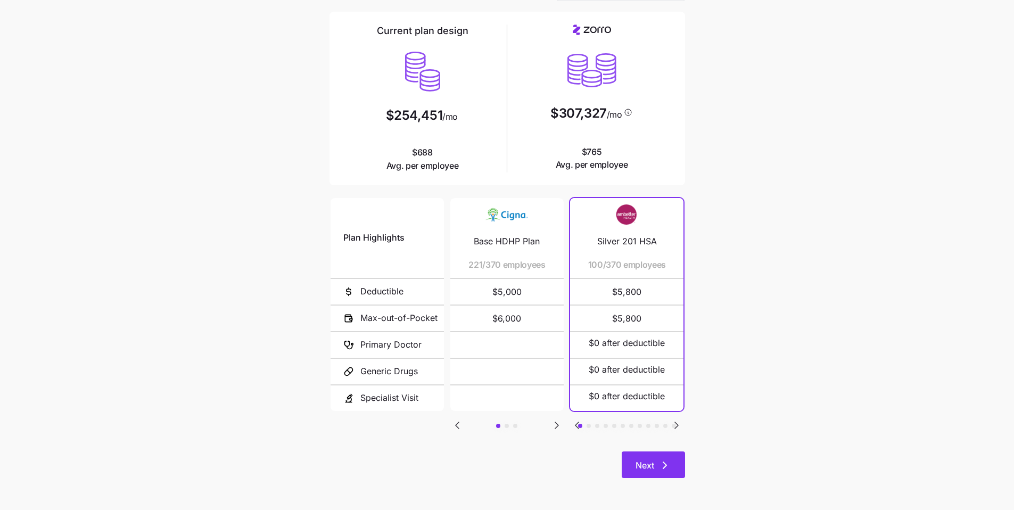
click at [667, 467] on icon "button" at bounding box center [664, 465] width 13 height 13
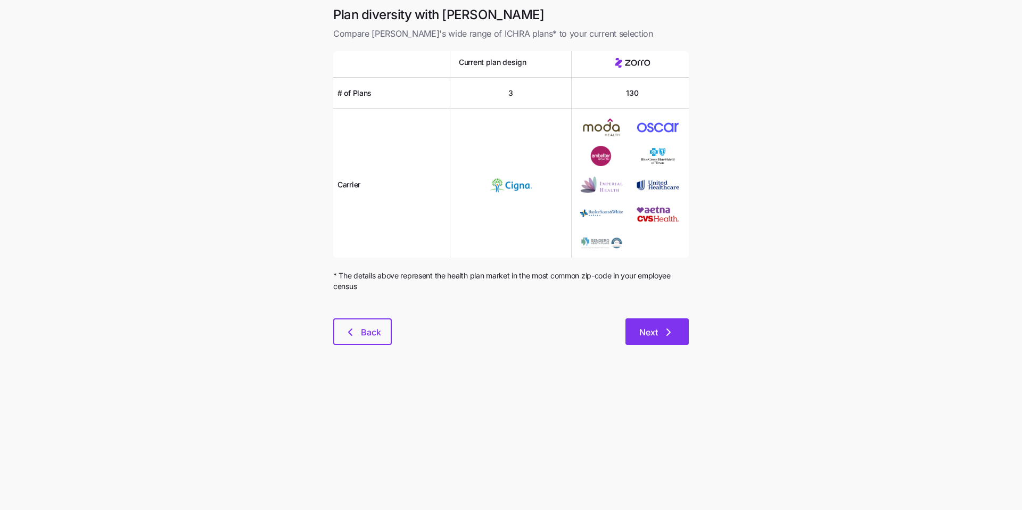
click at [683, 330] on button "Next" at bounding box center [656, 331] width 63 height 27
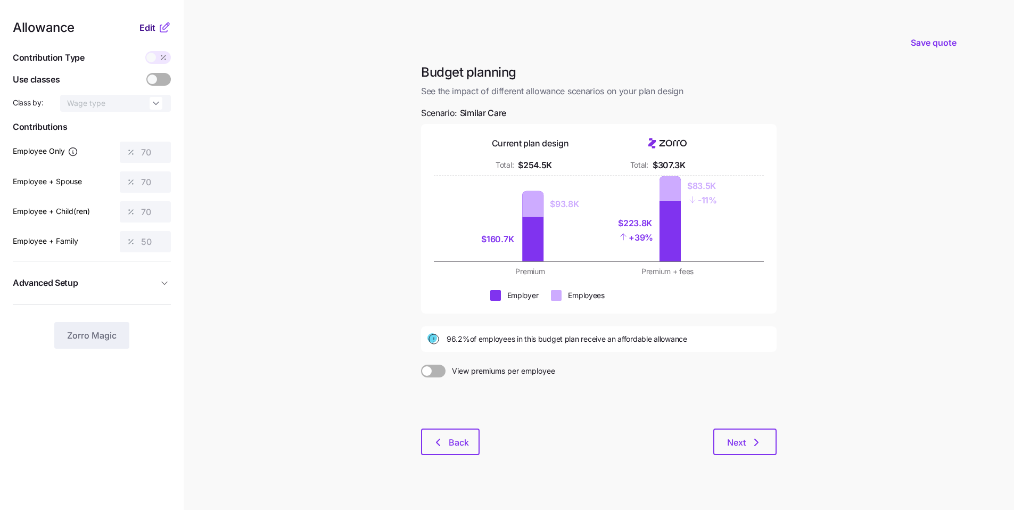
click at [152, 32] on span "Edit" at bounding box center [147, 27] width 16 height 13
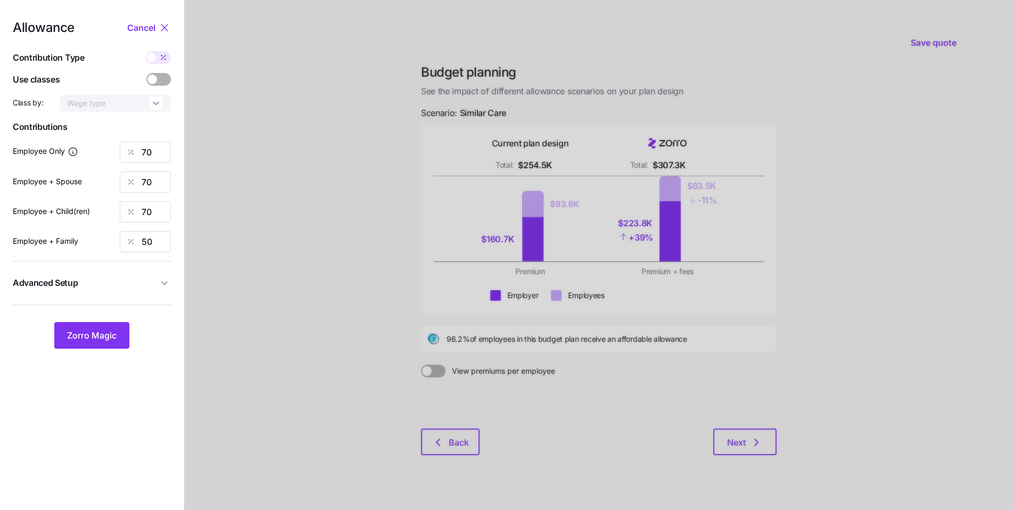
click at [294, 321] on div at bounding box center [598, 261] width 829 height 523
click at [103, 336] on span "Zorro Magic" at bounding box center [91, 335] width 49 height 13
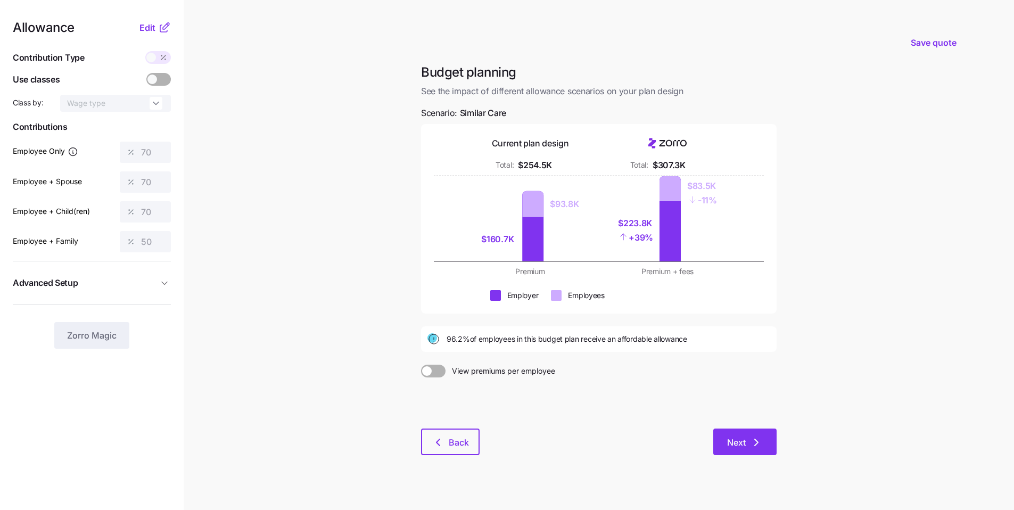
click at [740, 436] on span "Next" at bounding box center [736, 442] width 19 height 13
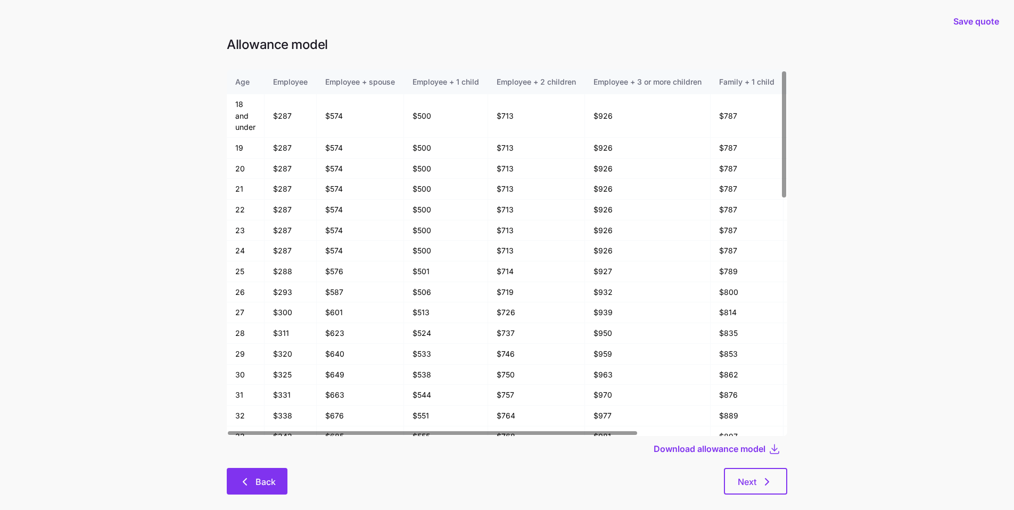
click at [268, 478] on span "Back" at bounding box center [265, 481] width 20 height 13
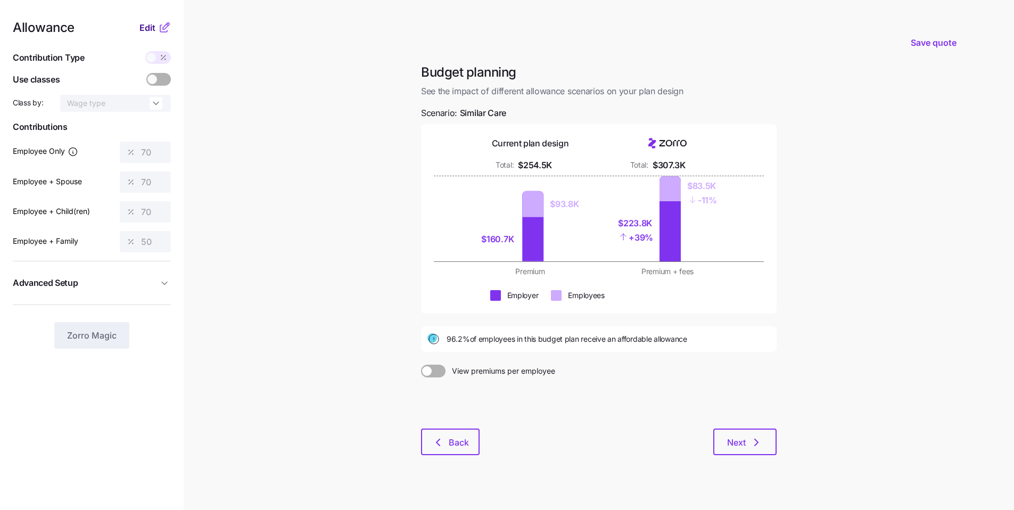
click at [146, 31] on span "Edit" at bounding box center [147, 27] width 16 height 13
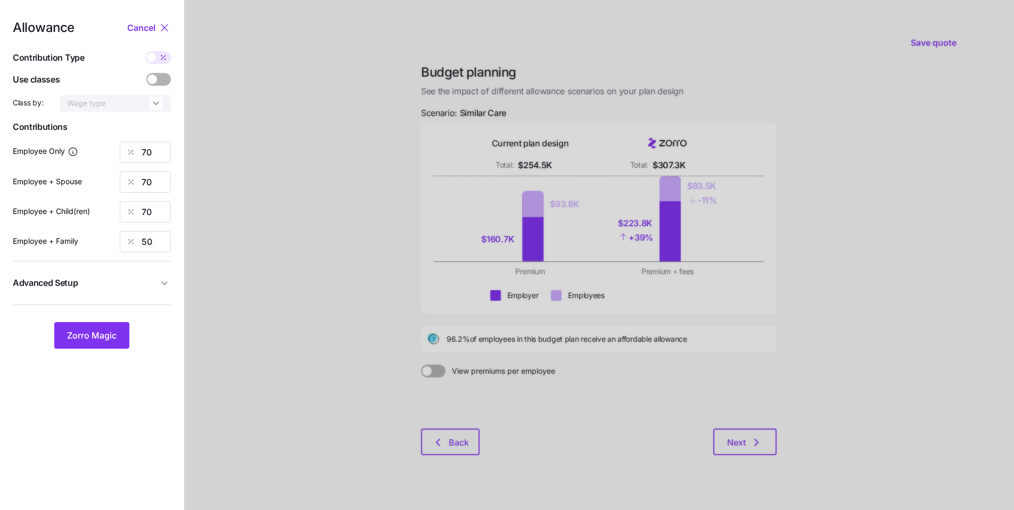
click at [136, 282] on span "Advanced Setup" at bounding box center [85, 282] width 145 height 13
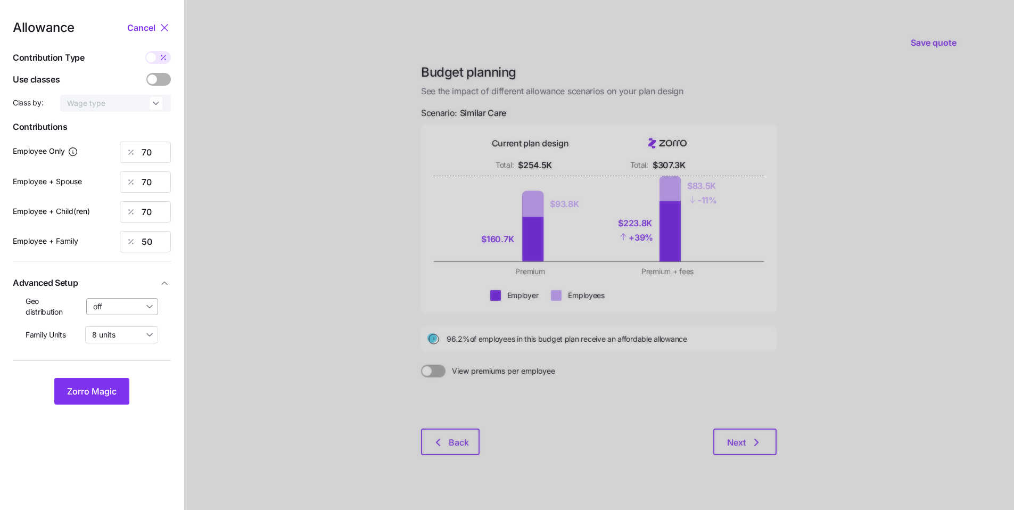
click at [122, 310] on input "off" at bounding box center [122, 306] width 72 height 17
click at [137, 364] on span "By state (34)" at bounding box center [119, 369] width 46 height 12
type input "By state (34)"
click at [114, 389] on span "Zorro Magic" at bounding box center [91, 391] width 49 height 13
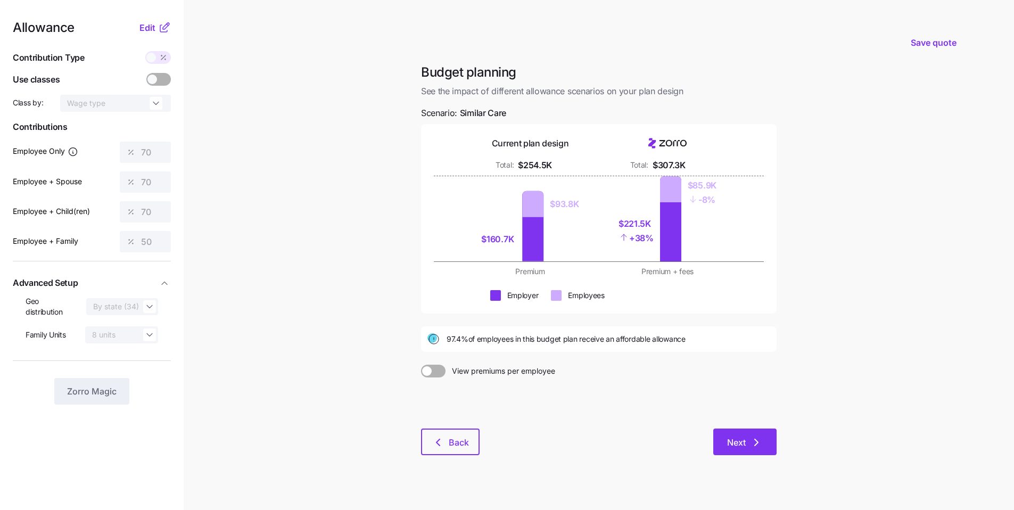
click at [758, 442] on icon "button" at bounding box center [756, 442] width 13 height 13
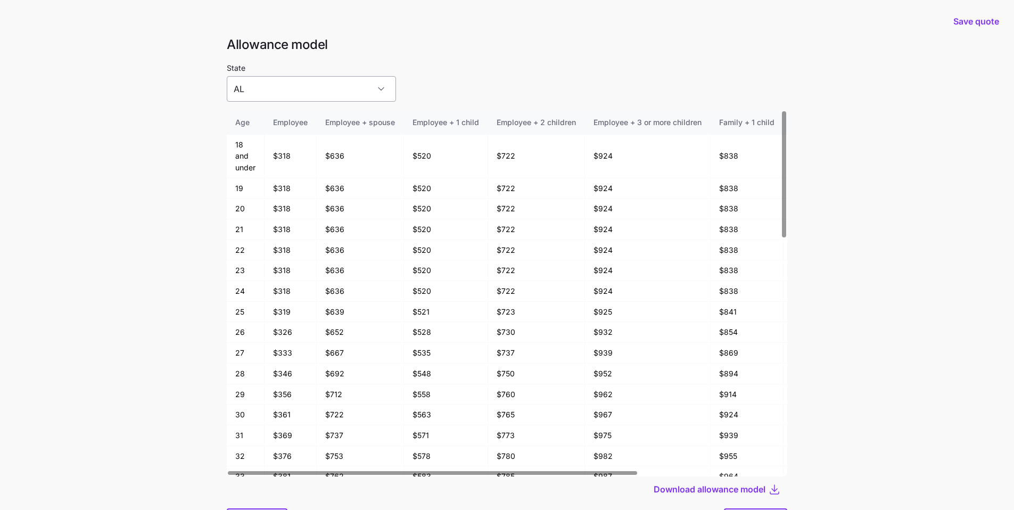
click at [319, 94] on input "AL" at bounding box center [311, 89] width 169 height 26
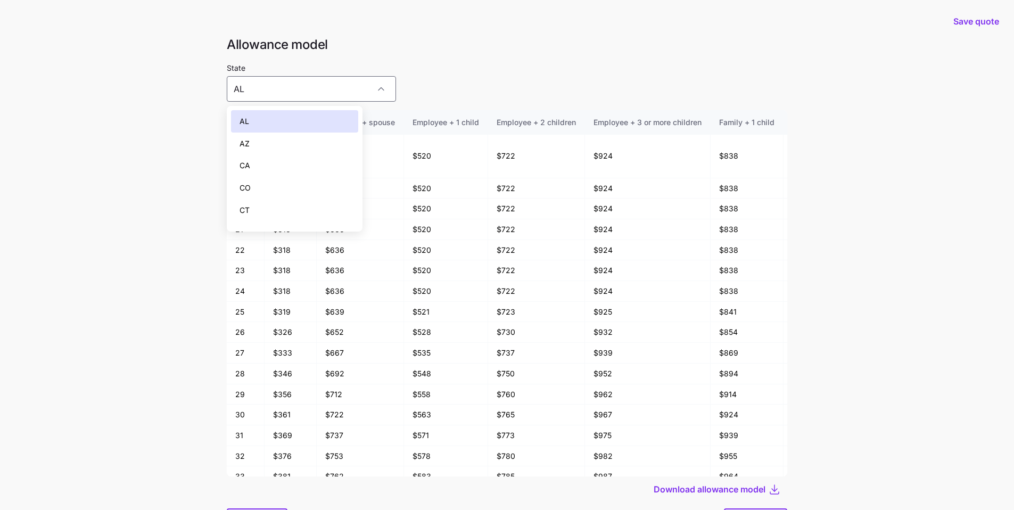
click at [294, 161] on div "CA" at bounding box center [294, 165] width 127 height 22
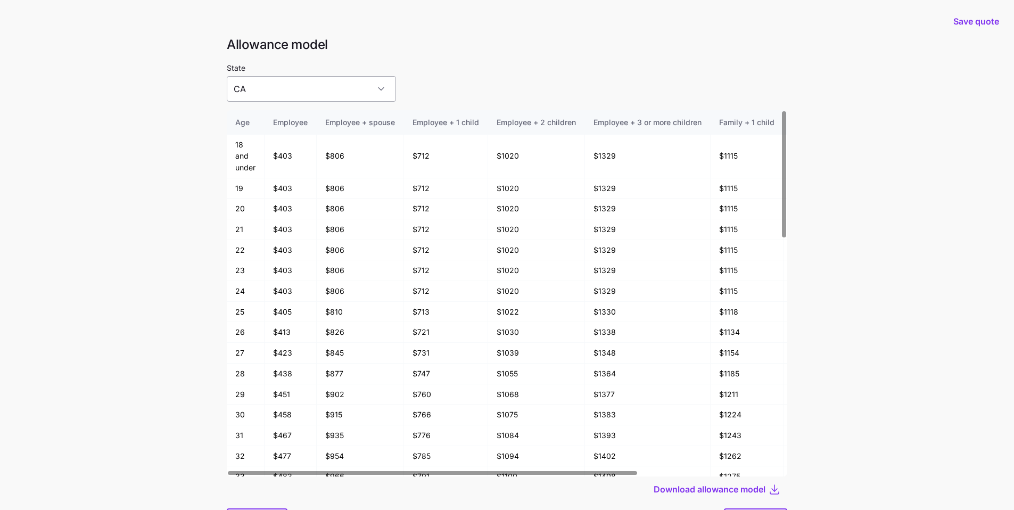
click at [344, 101] on input "CA" at bounding box center [311, 89] width 169 height 26
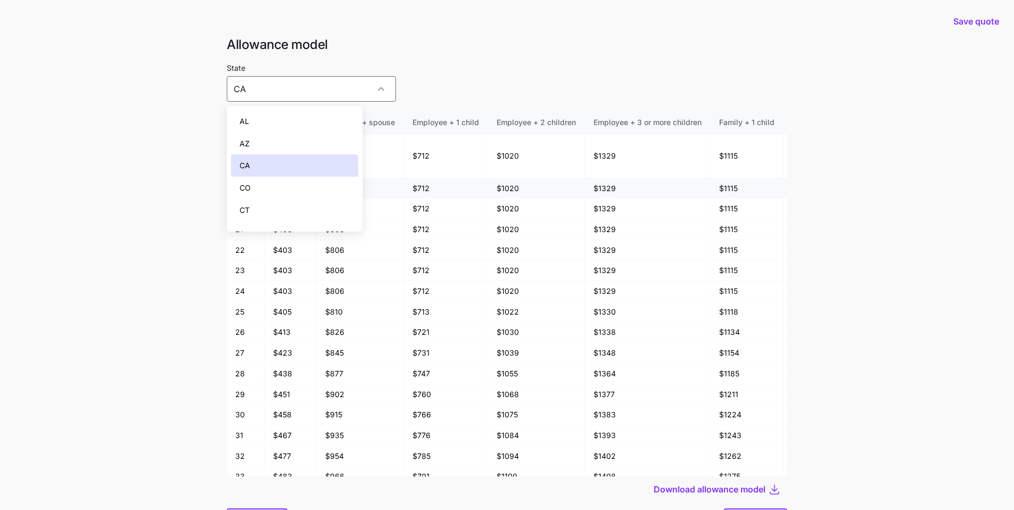
drag, startPoint x: 271, startPoint y: 191, endPoint x: 325, endPoint y: 184, distance: 54.2
click at [271, 190] on div "CO" at bounding box center [294, 188] width 127 height 22
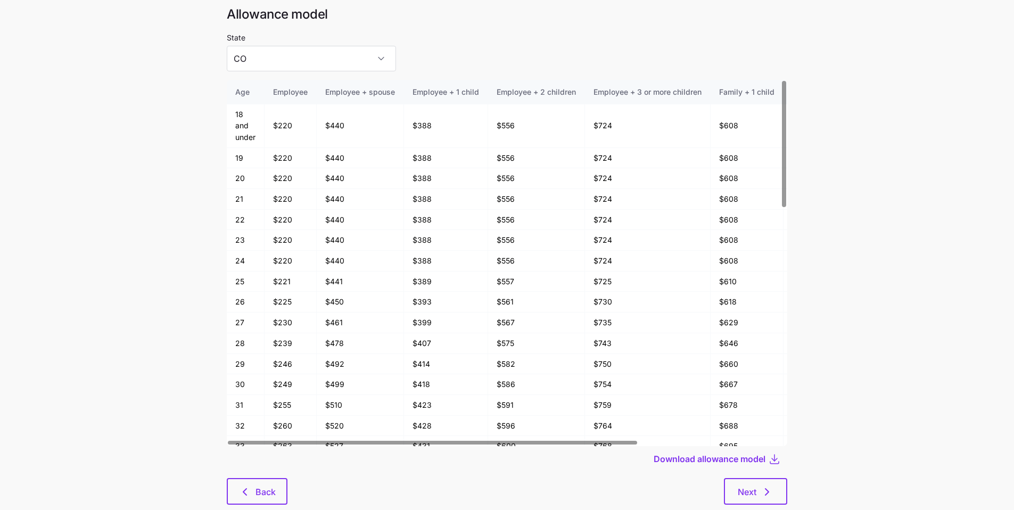
scroll to position [57, 0]
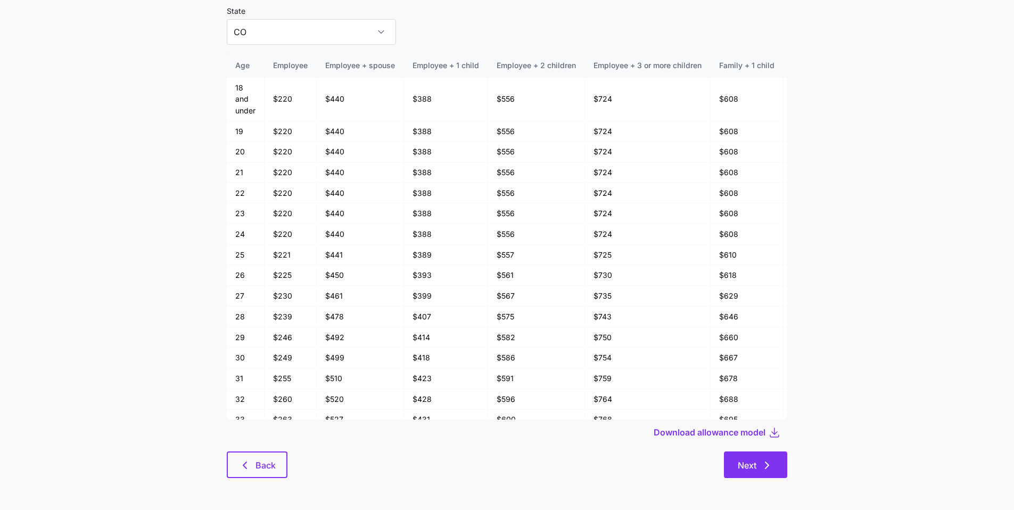
click at [776, 461] on button "Next" at bounding box center [755, 464] width 63 height 27
type input "AL"
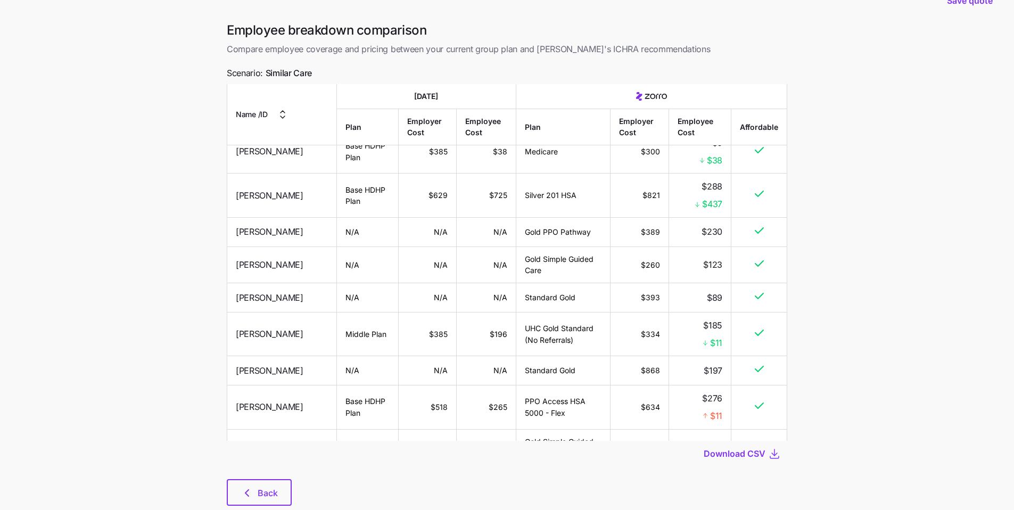
scroll to position [55, 0]
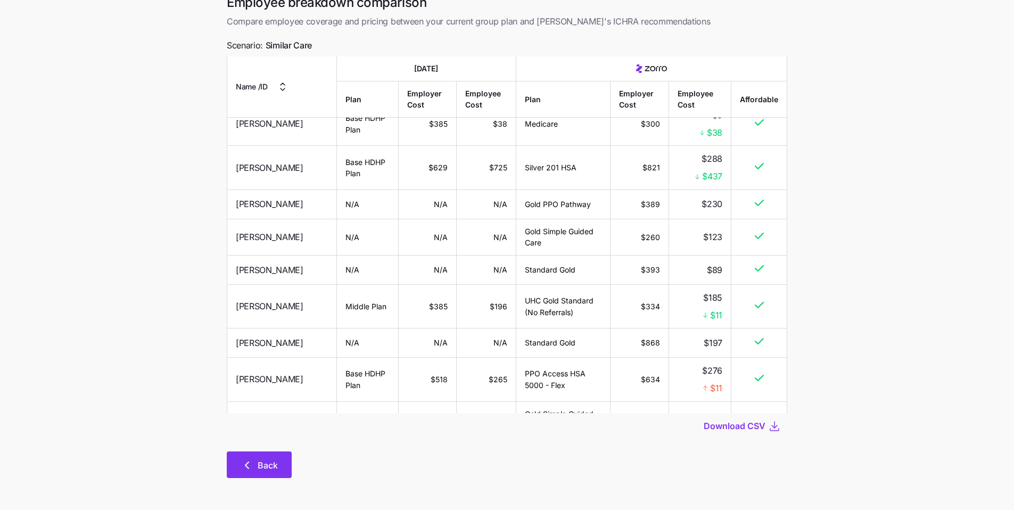
click at [272, 460] on span "Back" at bounding box center [268, 465] width 20 height 13
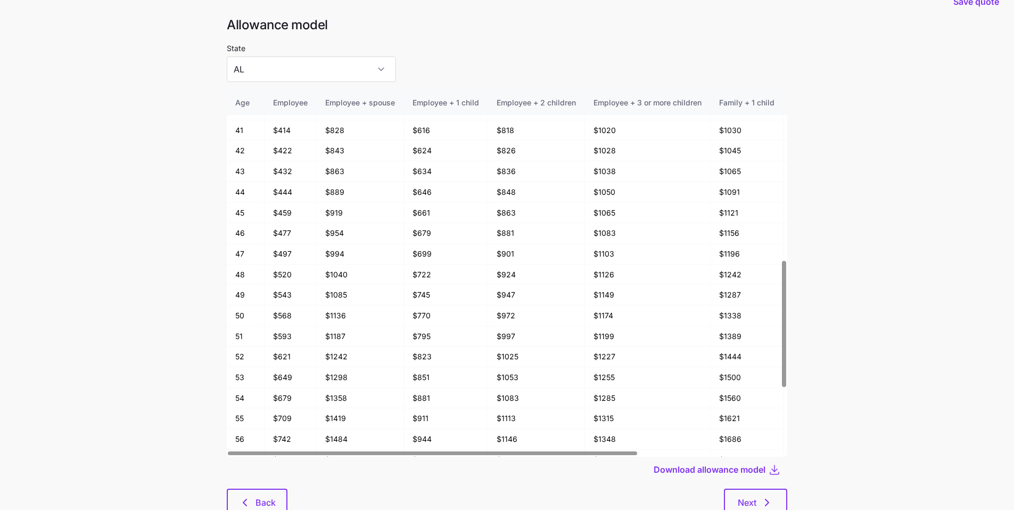
scroll to position [57, 0]
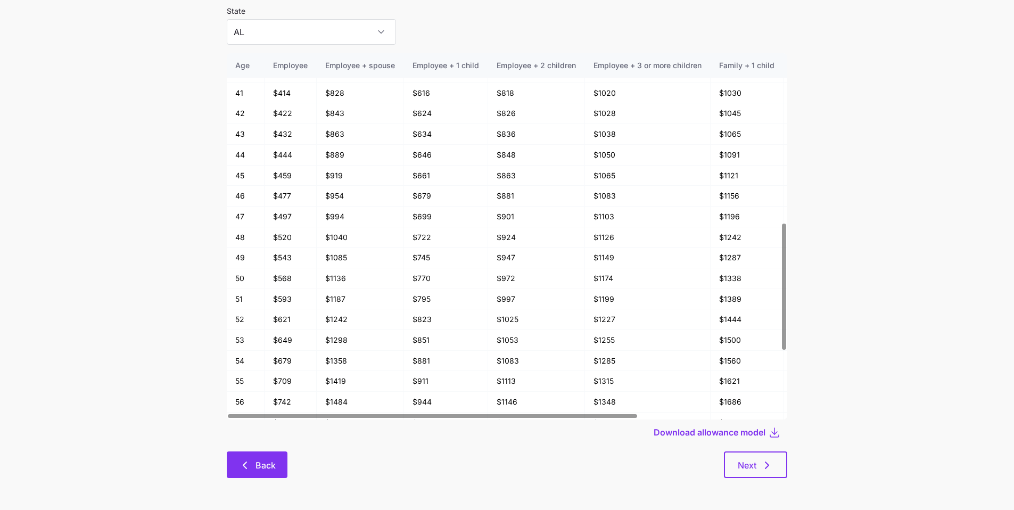
click at [231, 462] on button "Back" at bounding box center [257, 464] width 61 height 27
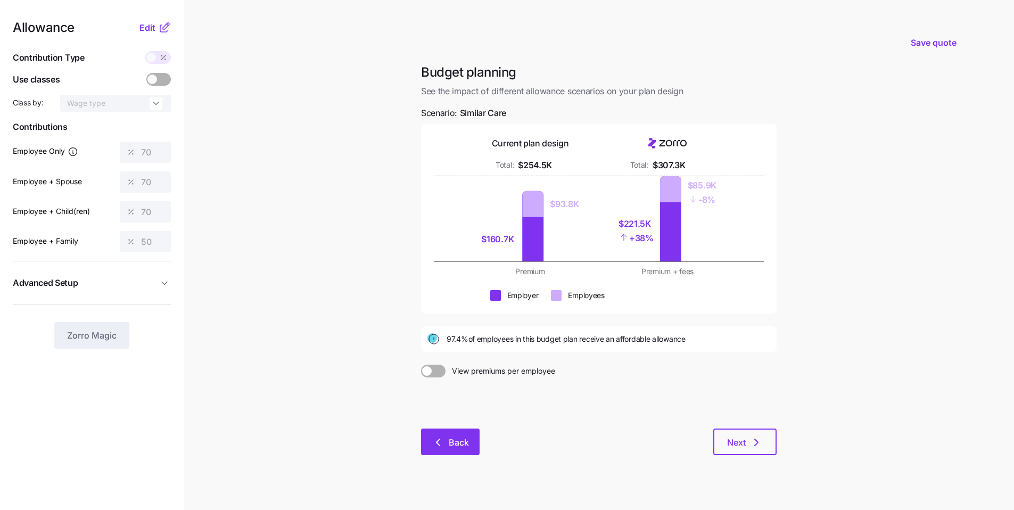
click at [457, 449] on button "Back" at bounding box center [450, 441] width 59 height 27
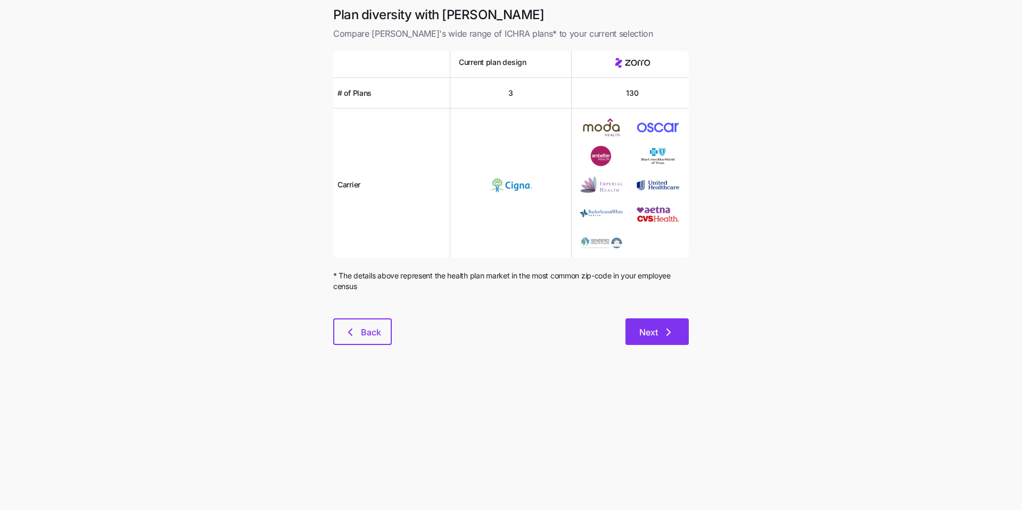
click at [668, 341] on button "Next" at bounding box center [656, 331] width 63 height 27
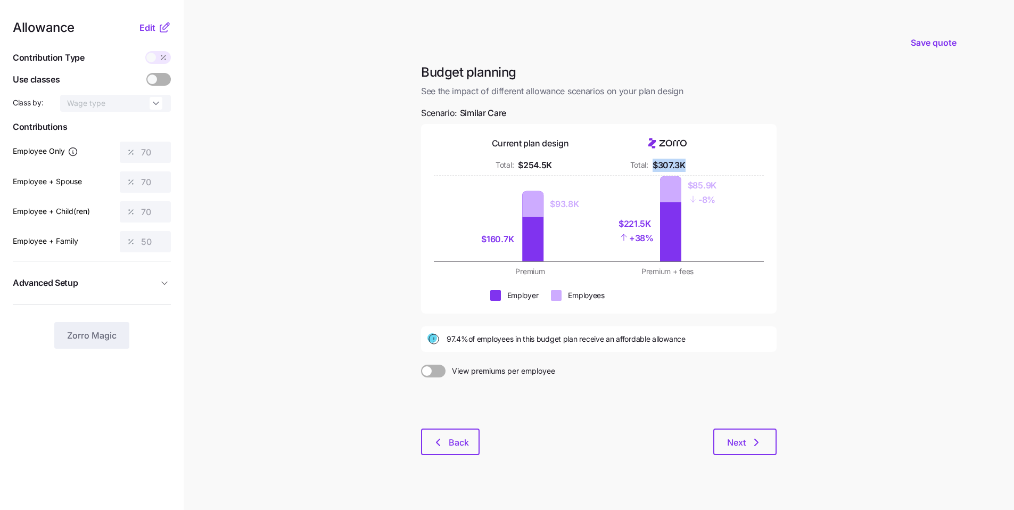
drag, startPoint x: 688, startPoint y: 165, endPoint x: 652, endPoint y: 165, distance: 35.7
click at [652, 165] on div "Total: $307.3K" at bounding box center [667, 165] width 125 height 13
click at [753, 230] on div "$160.7K $93.8K $221.5K + 38% $85.9K - 8%" at bounding box center [599, 218] width 330 height 85
click at [457, 441] on span "Back" at bounding box center [459, 442] width 20 height 13
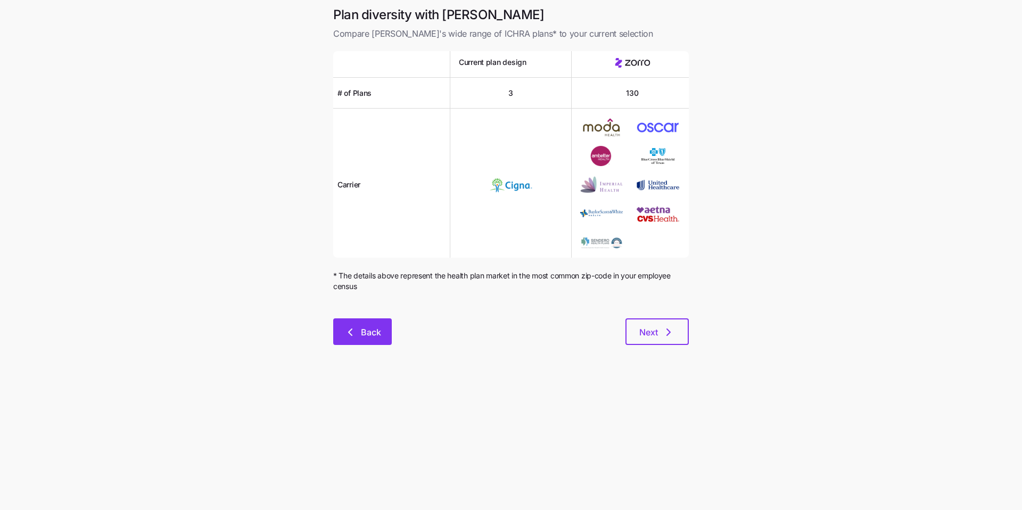
click at [389, 344] on button "Back" at bounding box center [362, 331] width 59 height 27
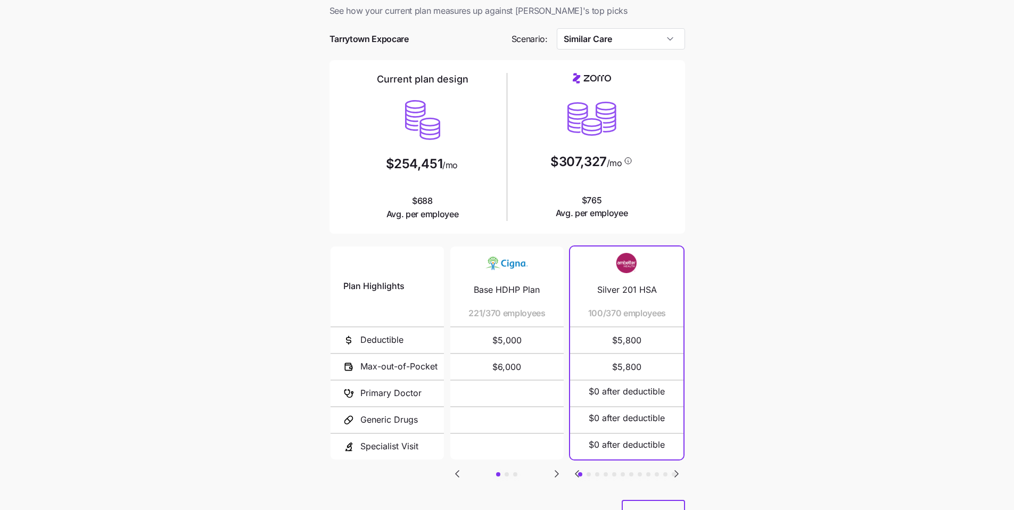
scroll to position [71, 0]
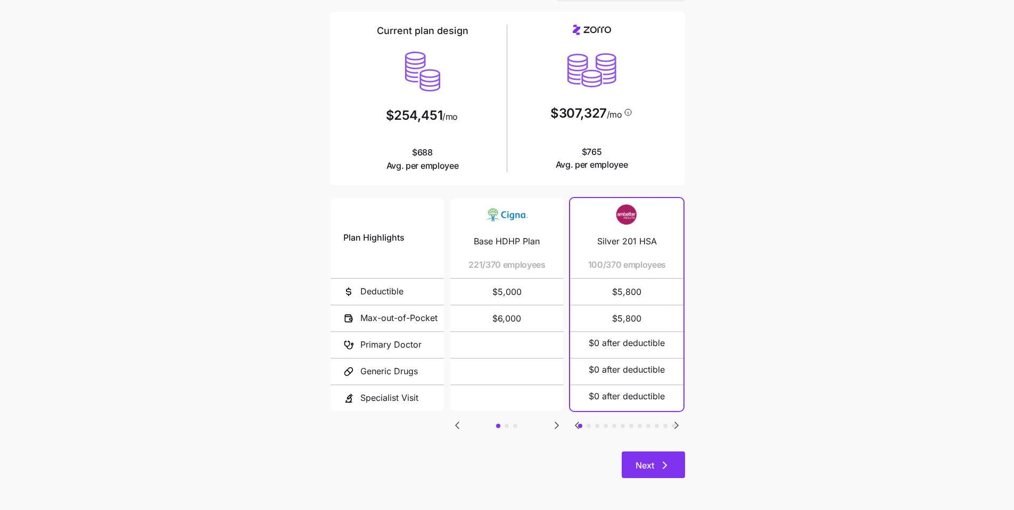
click at [674, 460] on button "Next" at bounding box center [652, 464] width 63 height 27
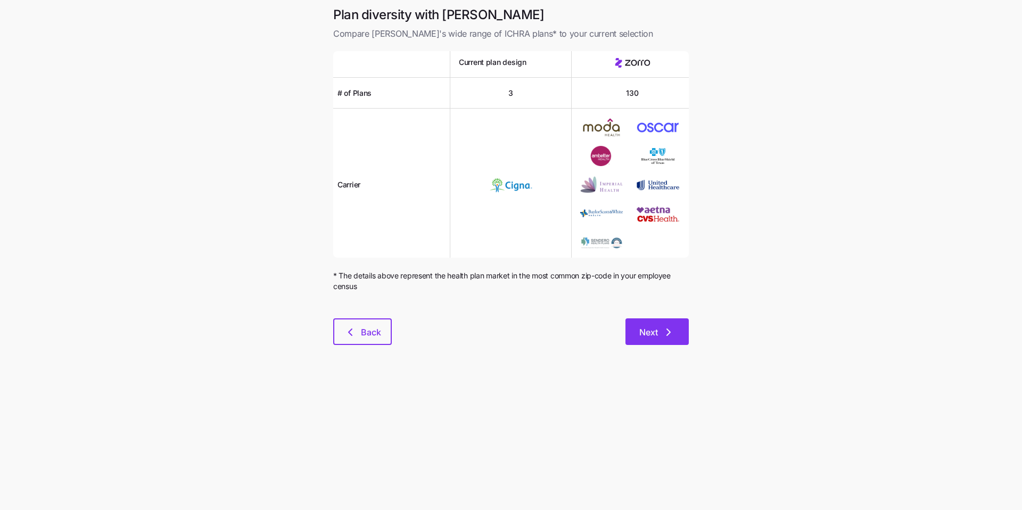
click at [655, 339] on button "Next" at bounding box center [656, 331] width 63 height 27
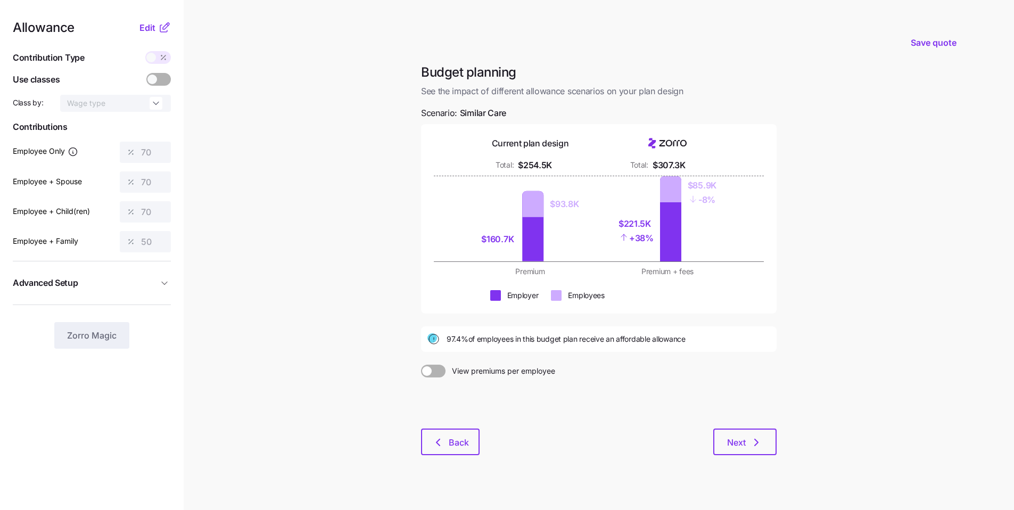
click at [856, 440] on main "Save quote Budget planning See the impact of different allowance scenarios on y…" at bounding box center [507, 261] width 1014 height 523
click at [759, 444] on icon "button" at bounding box center [756, 442] width 13 height 13
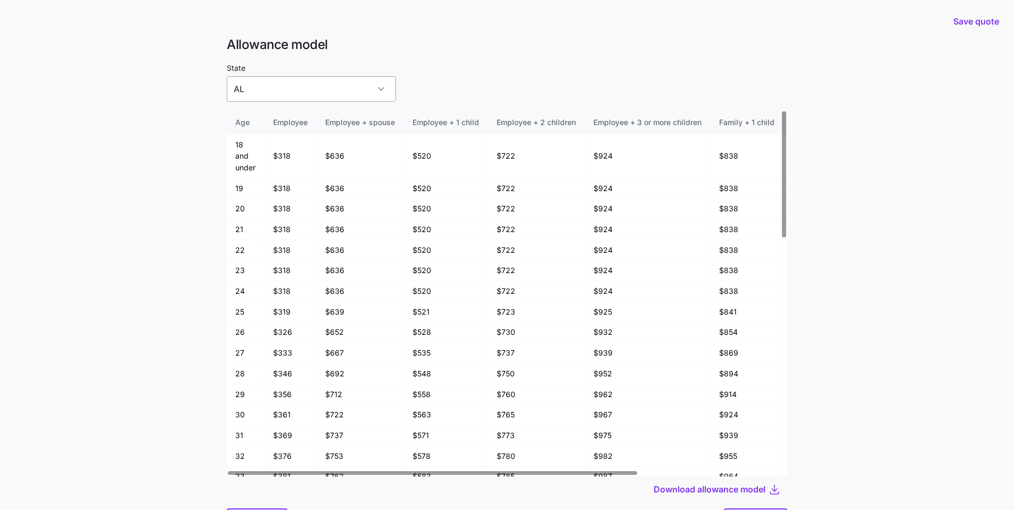
click at [345, 97] on input "AL" at bounding box center [311, 89] width 169 height 26
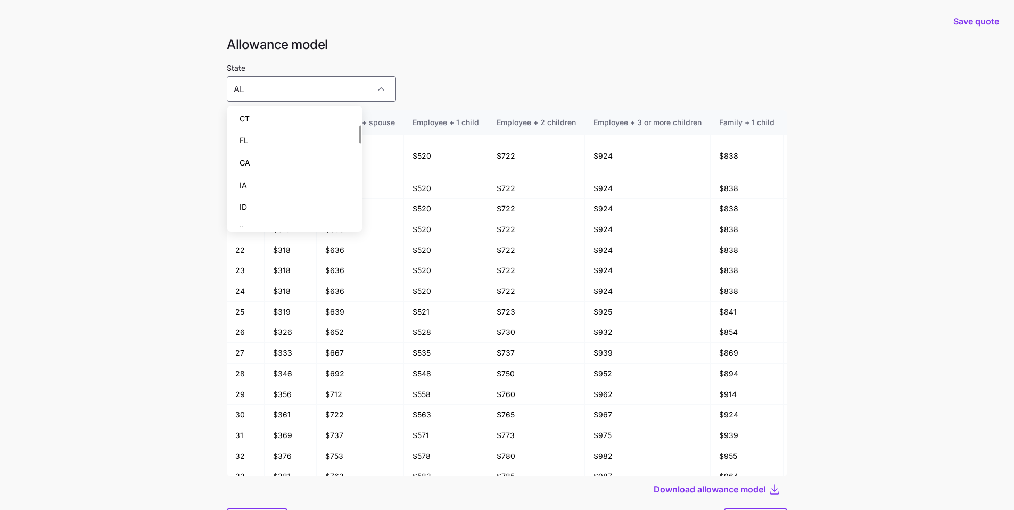
scroll to position [80, 0]
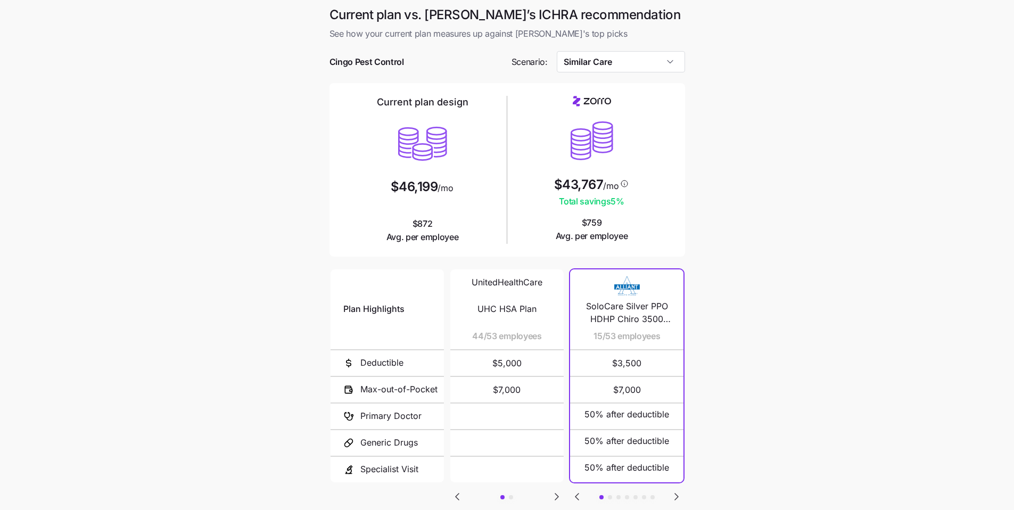
click at [748, 157] on main "Current plan vs. Zorro’s ICHRA recommendation See how your current plan measure…" at bounding box center [507, 290] width 1014 height 581
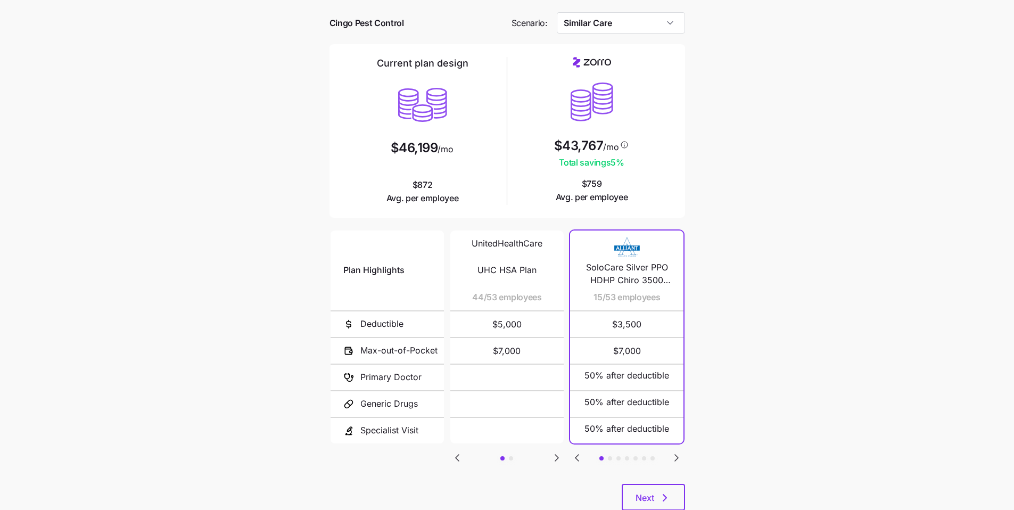
scroll to position [37, 0]
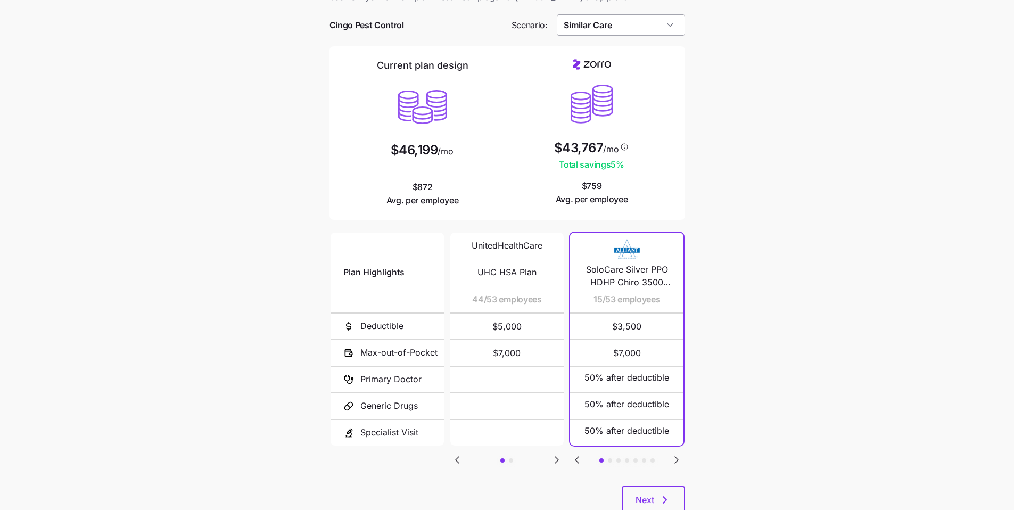
click at [668, 27] on input "Similar Care" at bounding box center [621, 24] width 128 height 21
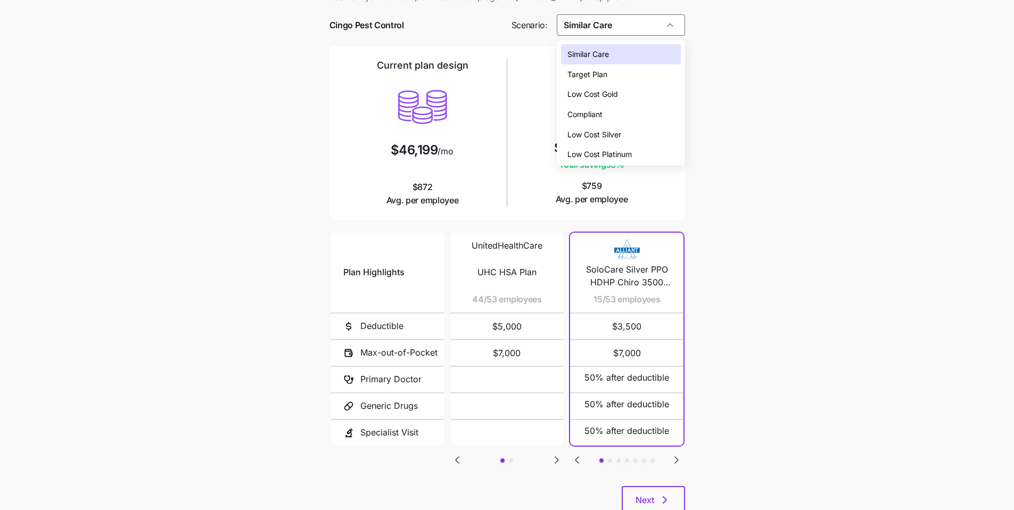
click at [644, 99] on div "Low Cost Gold" at bounding box center [621, 94] width 120 height 20
type input "Low Cost Gold"
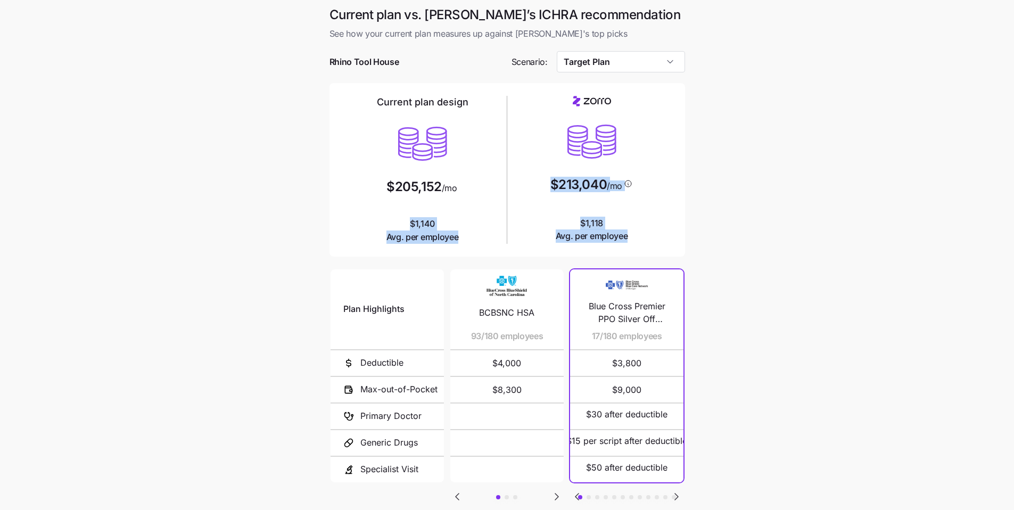
drag, startPoint x: 631, startPoint y: 236, endPoint x: 391, endPoint y: 228, distance: 240.1
click at [391, 228] on div "Current plan design $205,152 /mo $1,140 Avg. per employee $213,040 /mo $1,118 A…" at bounding box center [507, 170] width 338 height 156
click at [503, 207] on div "Current plan design $205,152 /mo $1,140 Avg. per employee" at bounding box center [422, 170] width 169 height 156
